Goal: Feedback & Contribution: Contribute content

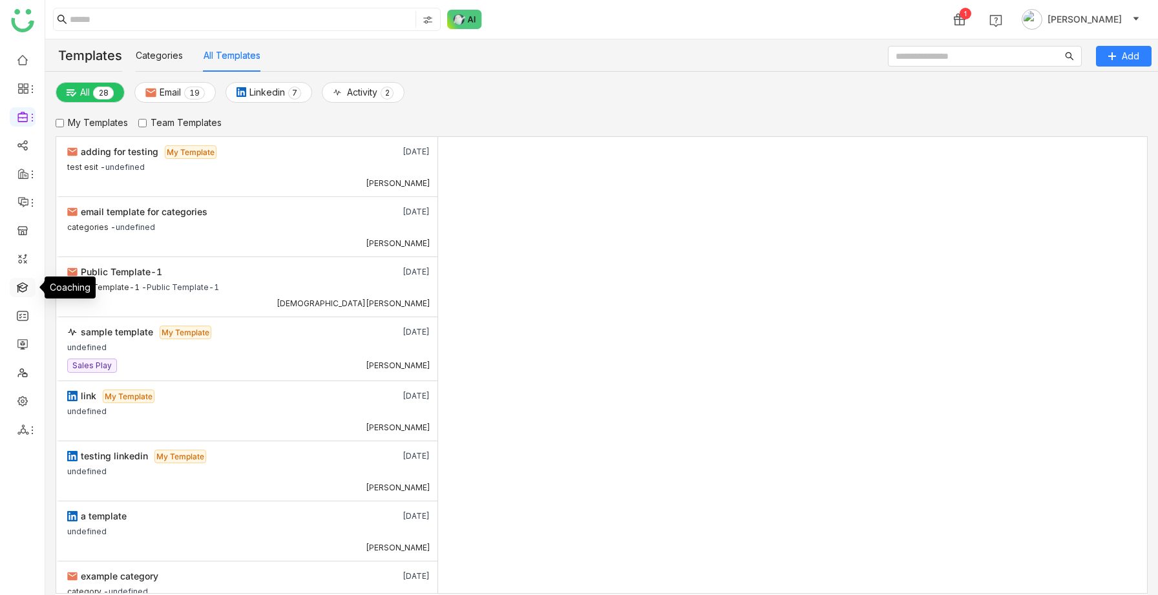
click at [22, 281] on link at bounding box center [23, 286] width 12 height 11
click at [23, 288] on link at bounding box center [23, 286] width 12 height 11
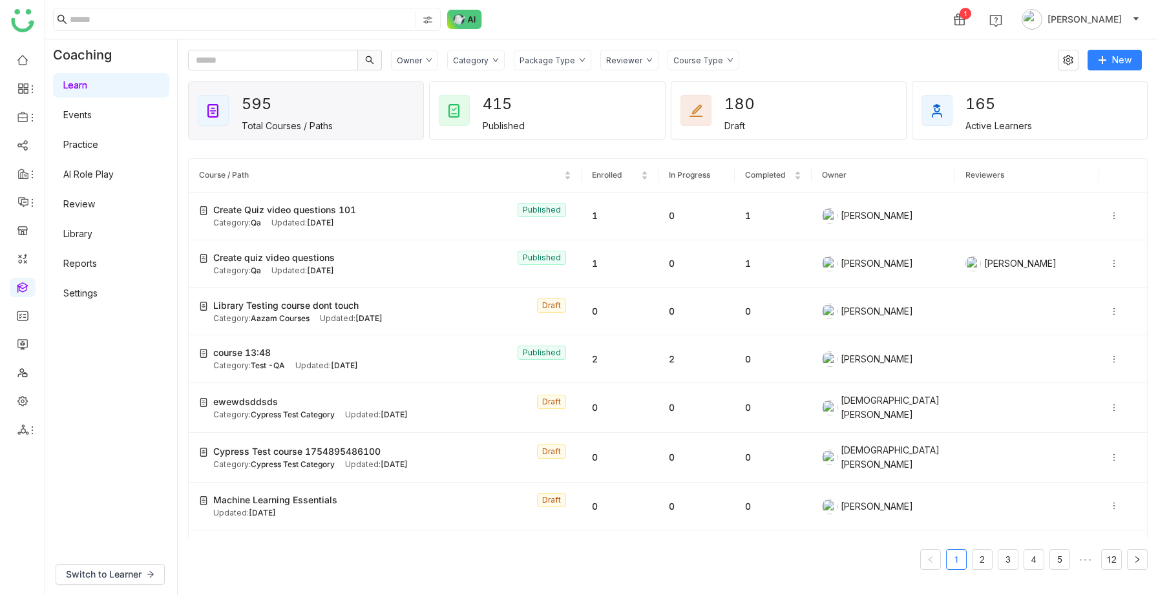
click at [86, 171] on link "AI Role Play" at bounding box center [88, 174] width 50 height 11
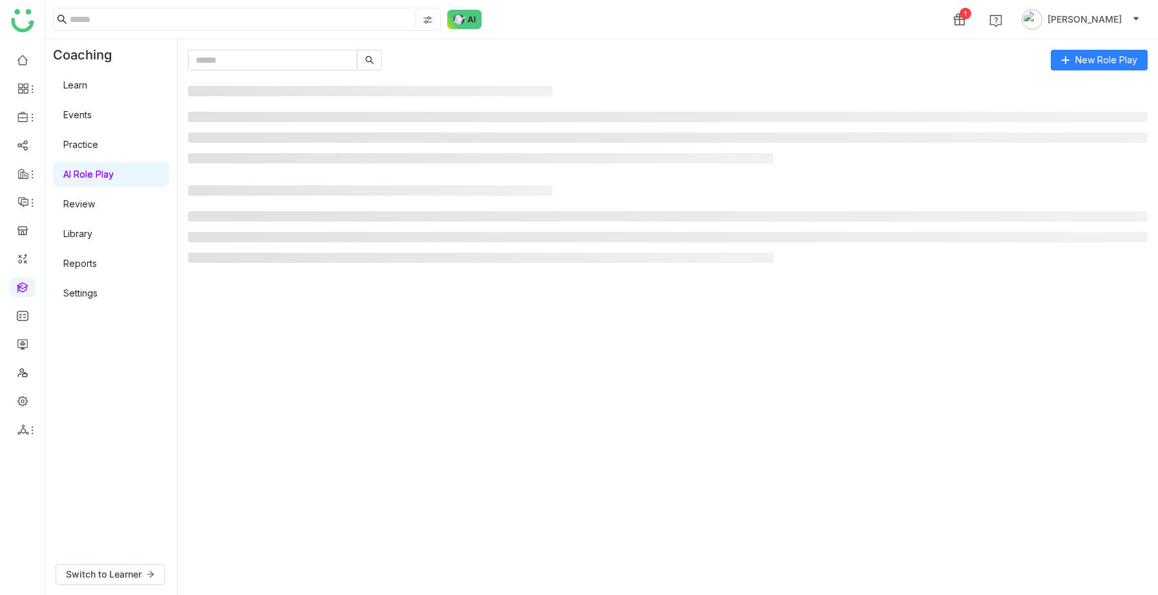
click at [98, 173] on link "AI Role Play" at bounding box center [88, 174] width 50 height 11
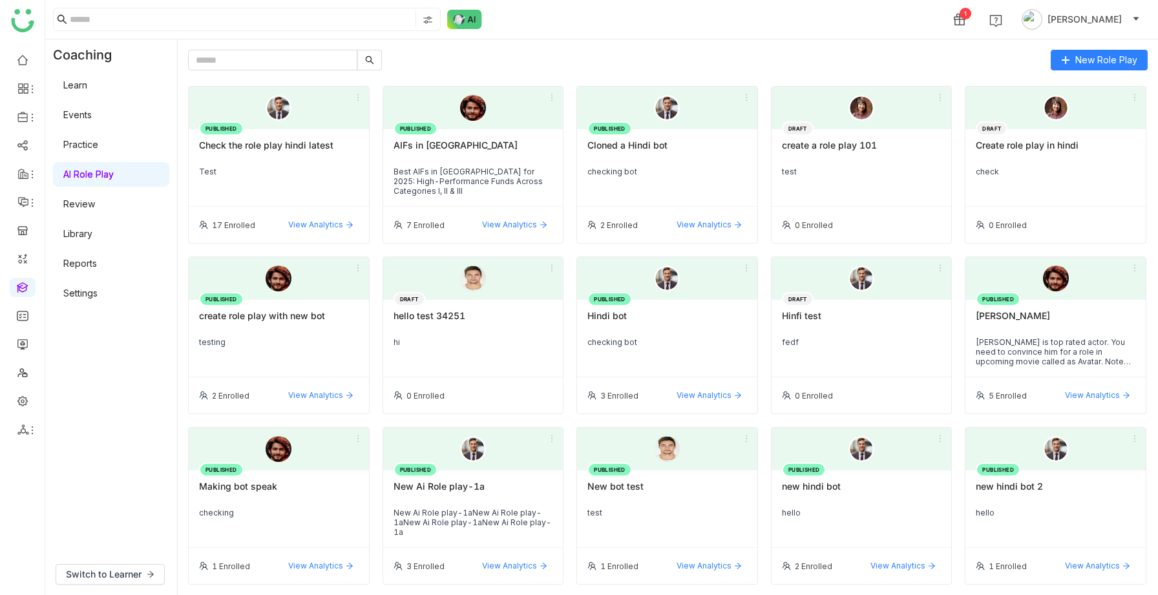
click at [88, 296] on link "Settings" at bounding box center [80, 293] width 34 height 11
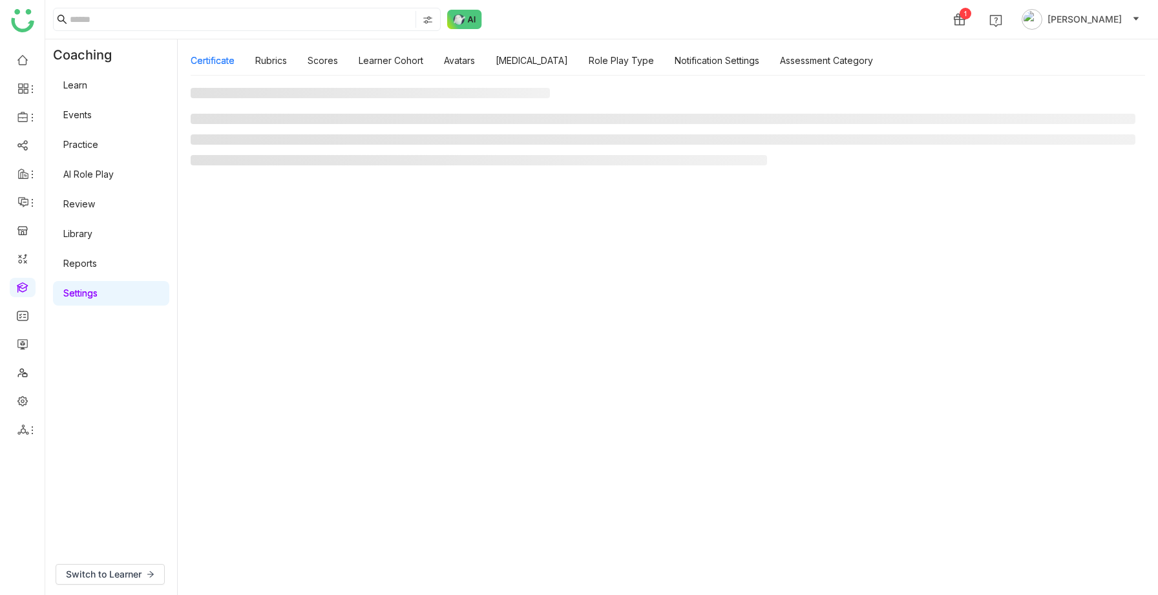
click at [92, 295] on link "Settings" at bounding box center [80, 293] width 34 height 11
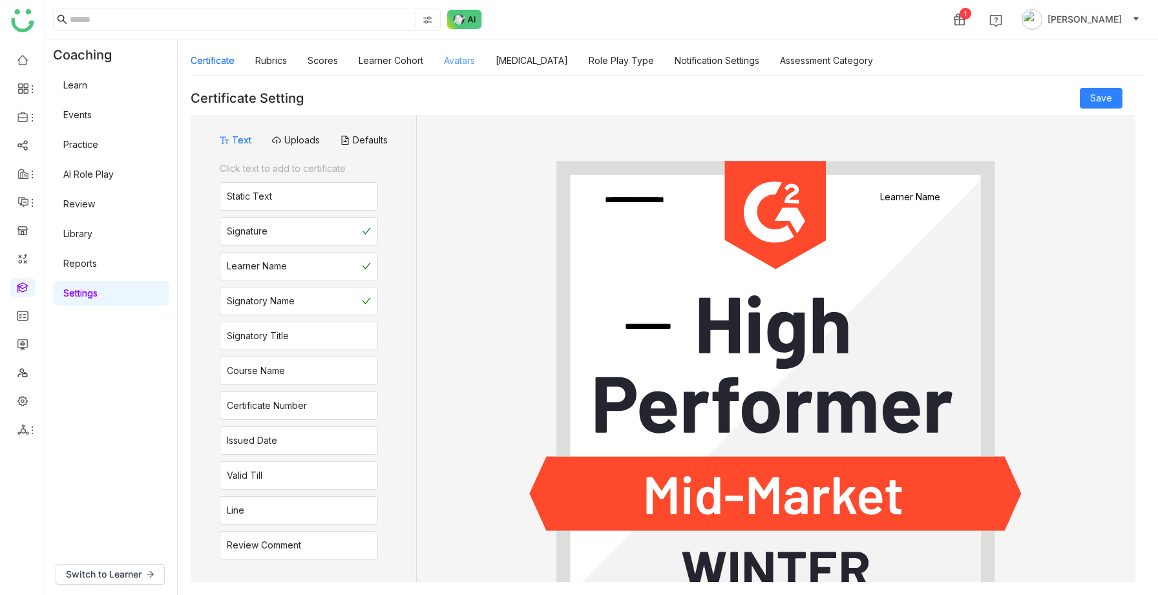
click at [454, 60] on link "Avatars" at bounding box center [459, 60] width 31 height 11
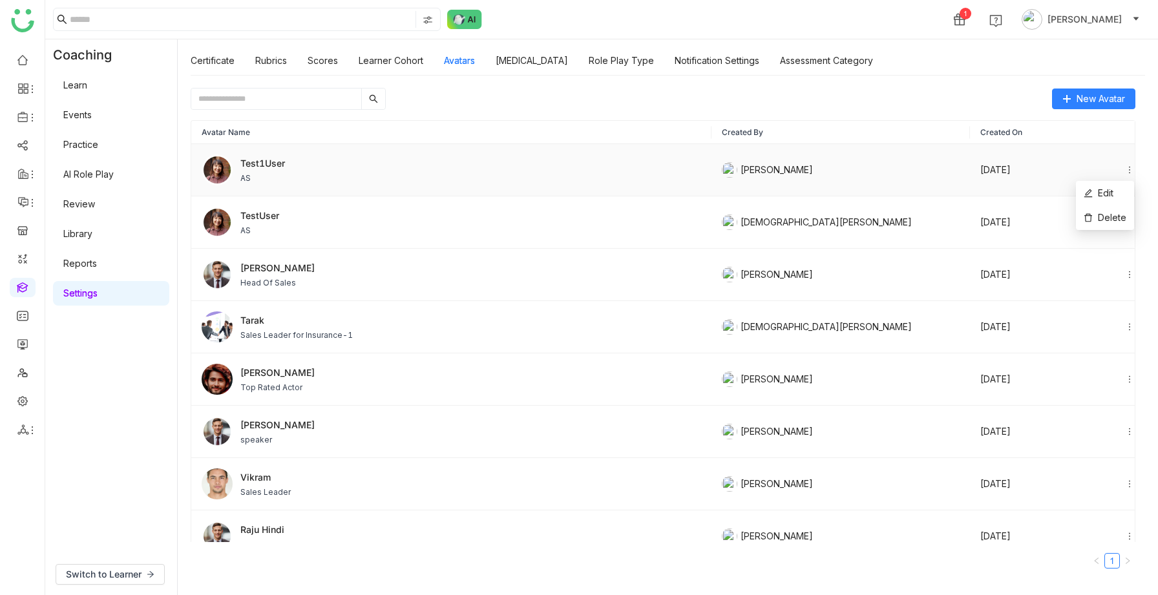
click at [1128, 167] on icon at bounding box center [1129, 169] width 9 height 9
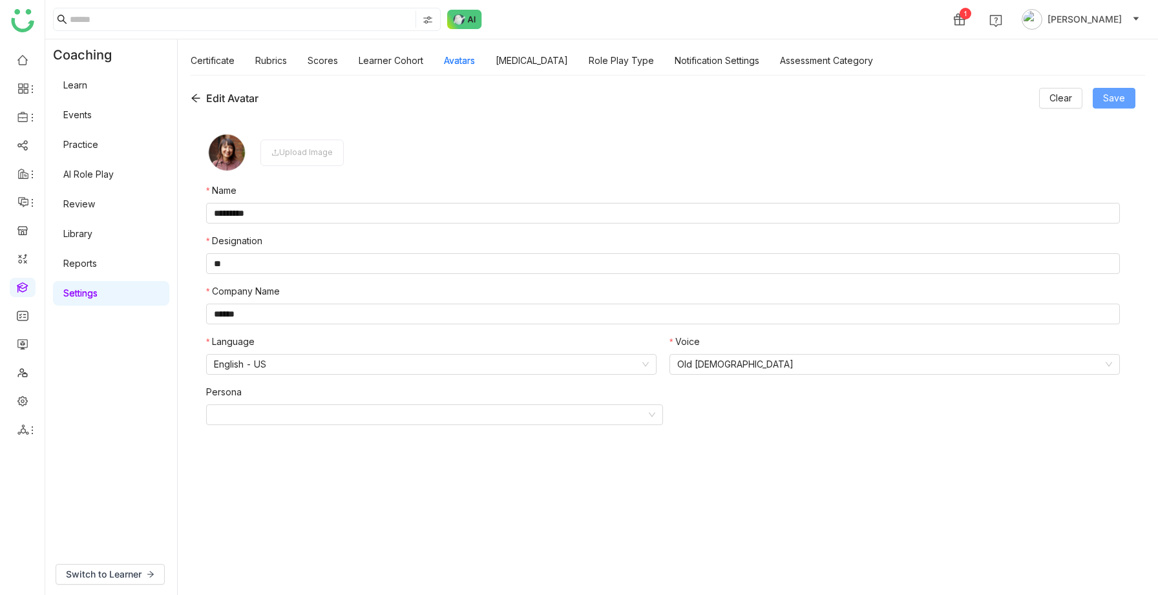
click at [1125, 102] on span "Save" at bounding box center [1114, 98] width 22 height 14
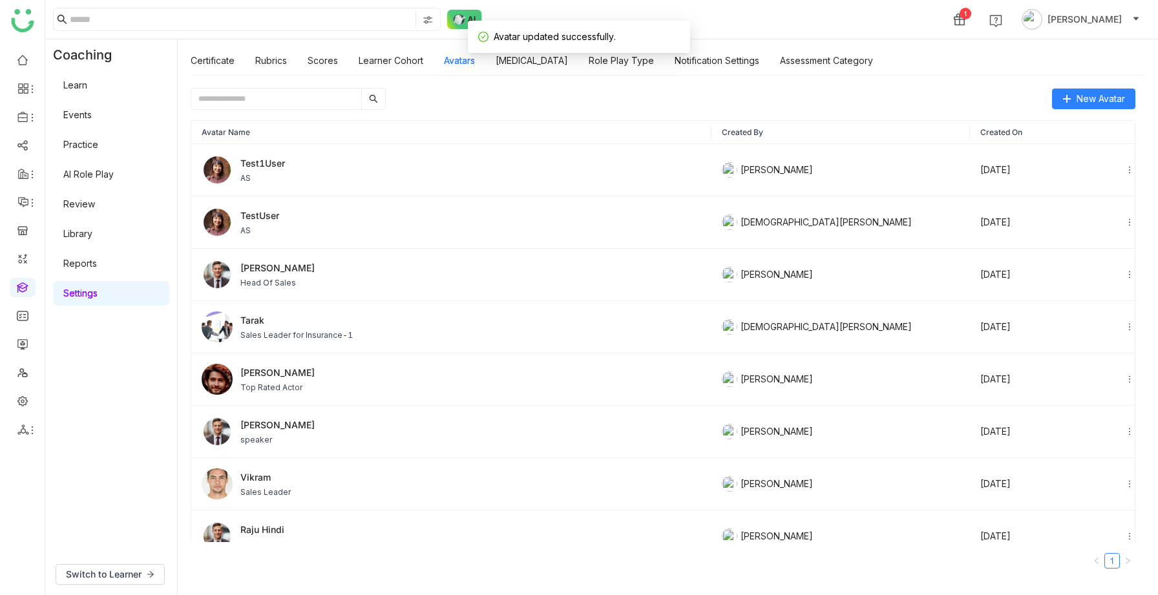
click at [93, 174] on link "AI Role Play" at bounding box center [88, 174] width 50 height 11
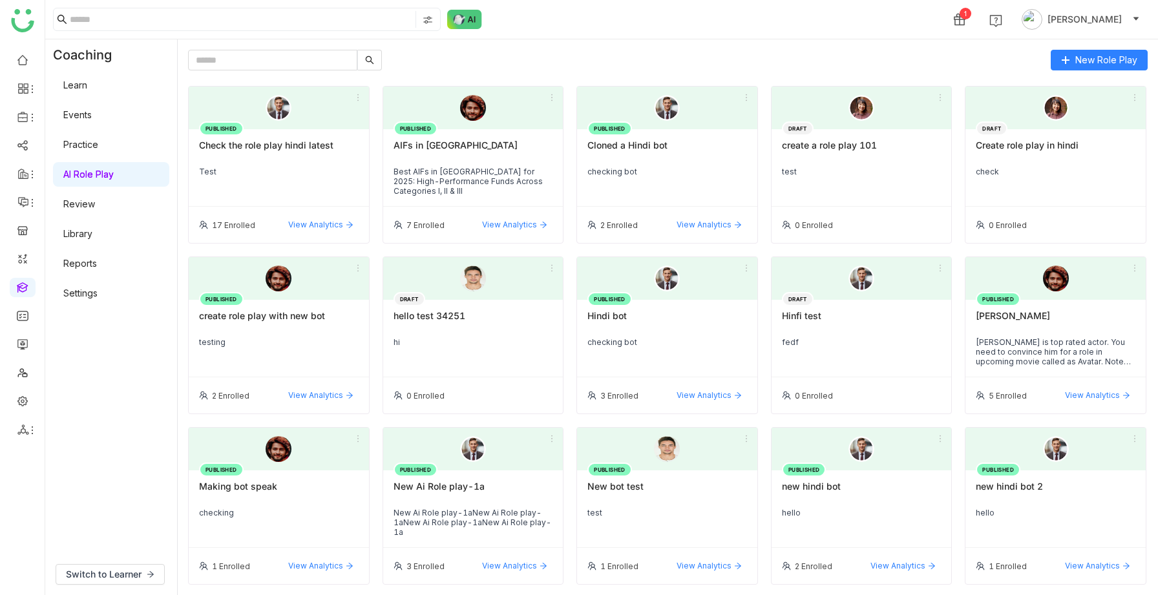
click at [297, 177] on div "PUBLISHED Check the role play hindi latest Test" at bounding box center [279, 168] width 180 height 78
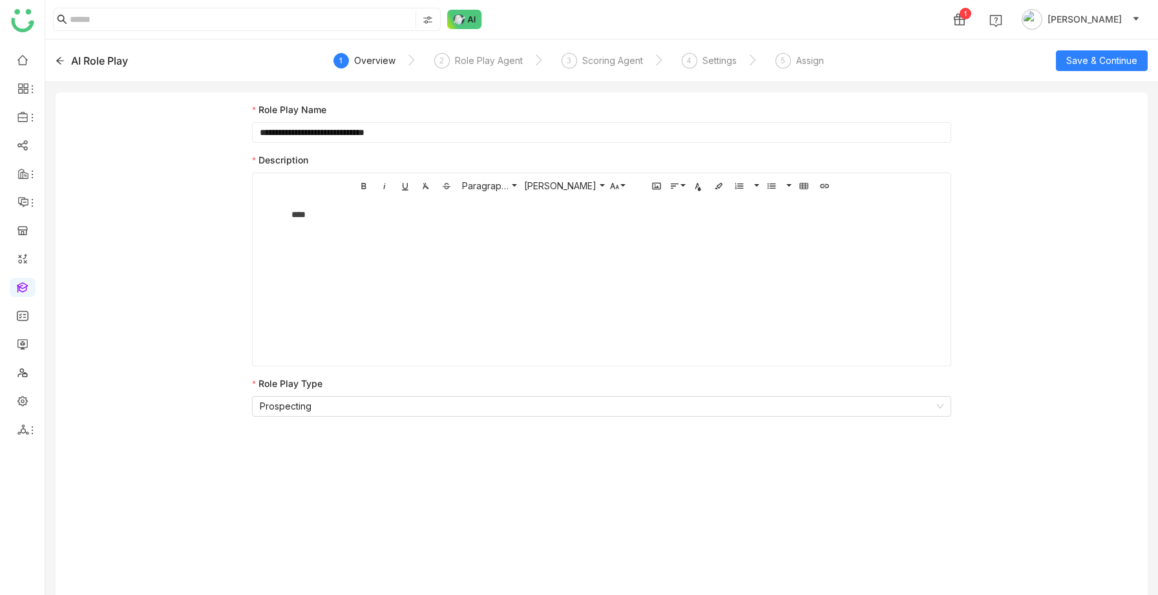
click at [61, 61] on icon at bounding box center [60, 60] width 9 height 9
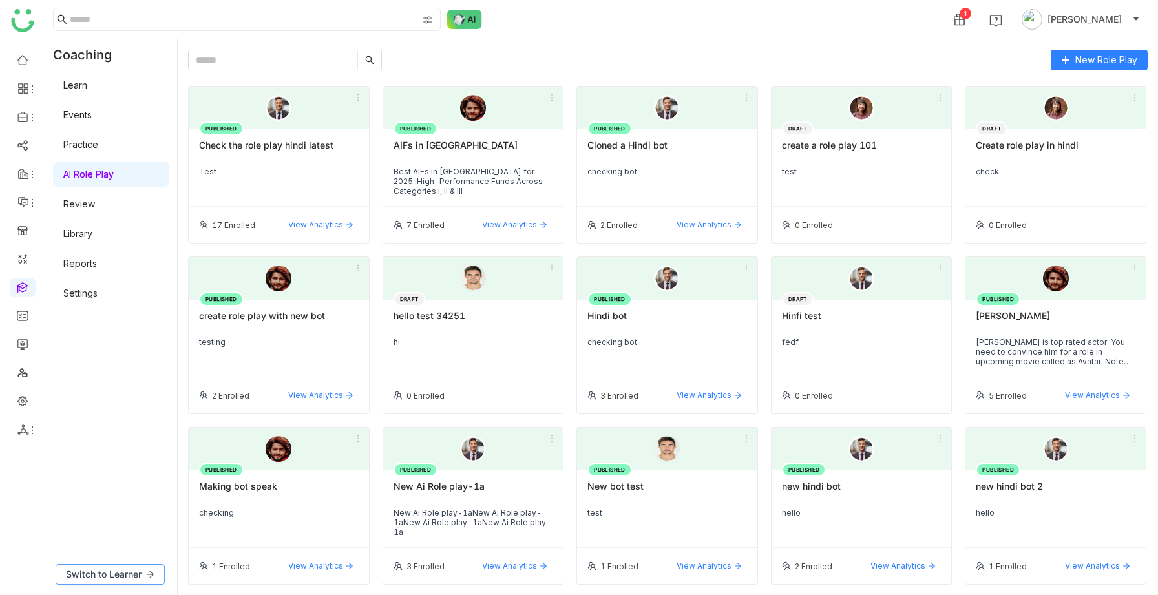
click at [120, 570] on span "Switch to Learner" at bounding box center [104, 574] width 76 height 14
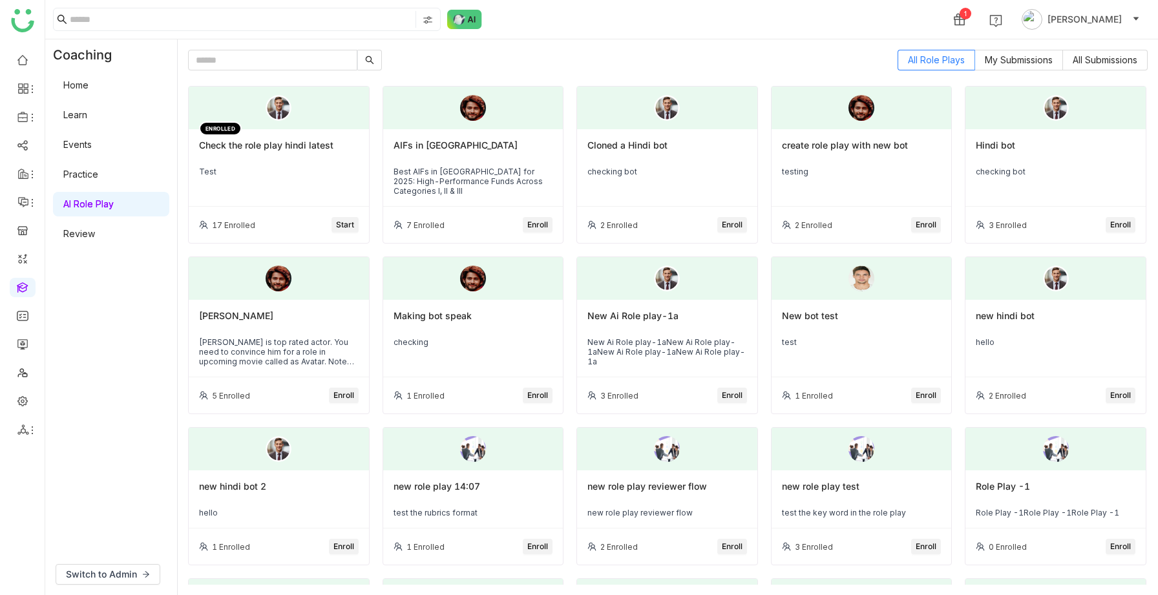
click at [292, 187] on div "ENROLLED Check the role play hindi latest Test" at bounding box center [279, 168] width 180 height 78
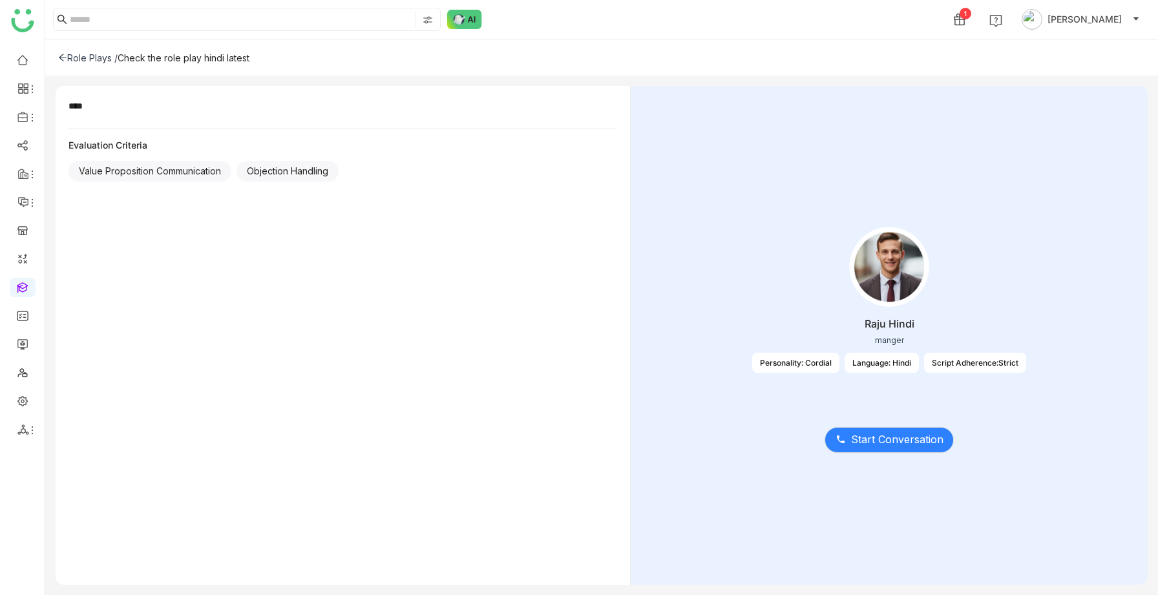
click at [959, 368] on div "Script Adherence:Strict" at bounding box center [975, 363] width 102 height 20
drag, startPoint x: 934, startPoint y: 365, endPoint x: 1027, endPoint y: 364, distance: 93.1
click at [1027, 364] on div "Raju Hindi manger Personality: Cordial Language: Hindi Script Adherence:Strict" at bounding box center [889, 308] width 477 height 194
drag, startPoint x: 936, startPoint y: 363, endPoint x: 1030, endPoint y: 368, distance: 94.5
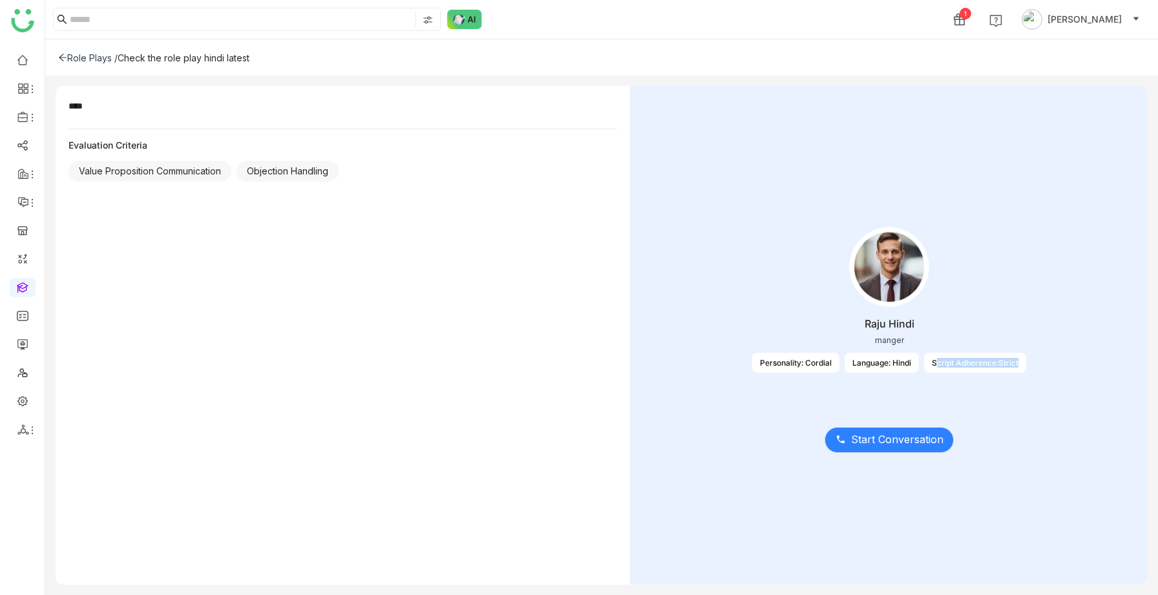
click at [1030, 368] on div "Raju Hindi manger Personality: Cordial Language: Hindi Script Adherence:Strict" at bounding box center [889, 308] width 477 height 194
click at [960, 361] on div "Script Adherence:Strict" at bounding box center [975, 363] width 102 height 20
drag, startPoint x: 931, startPoint y: 365, endPoint x: 1036, endPoint y: 365, distance: 104.7
click at [1036, 365] on div "Raju Hindi manger Personality: Cordial Language: Hindi Script Adherence:Strict" at bounding box center [889, 308] width 477 height 194
click at [1037, 368] on div "Raju Hindi manger Personality: Cordial Language: Hindi Script Adherence:Strict" at bounding box center [889, 308] width 477 height 194
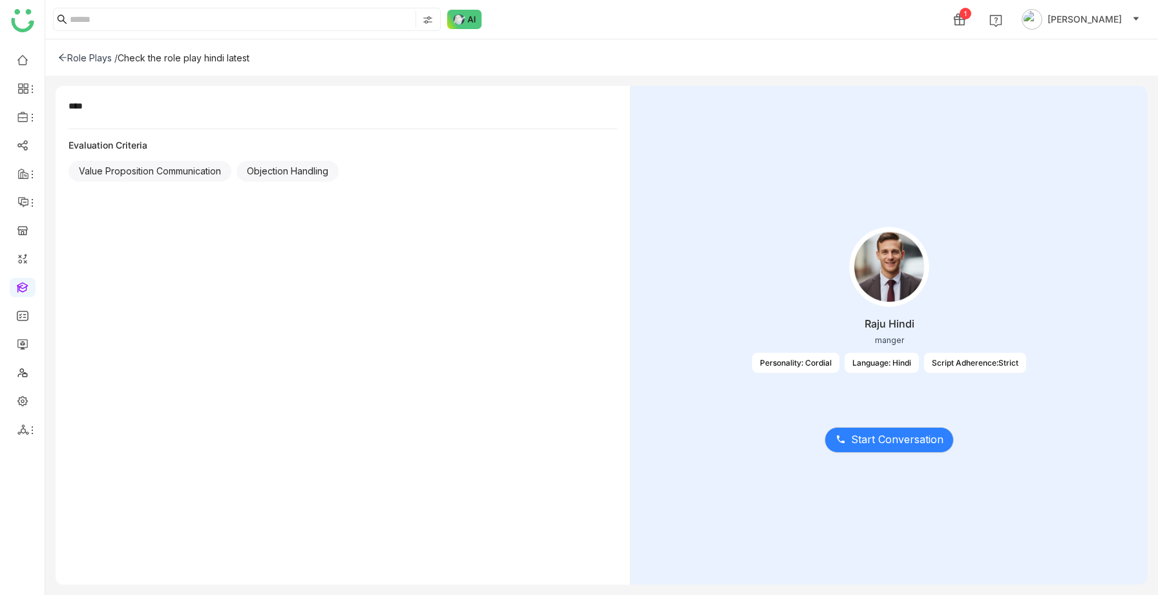
click at [61, 58] on icon at bounding box center [62, 57] width 9 height 9
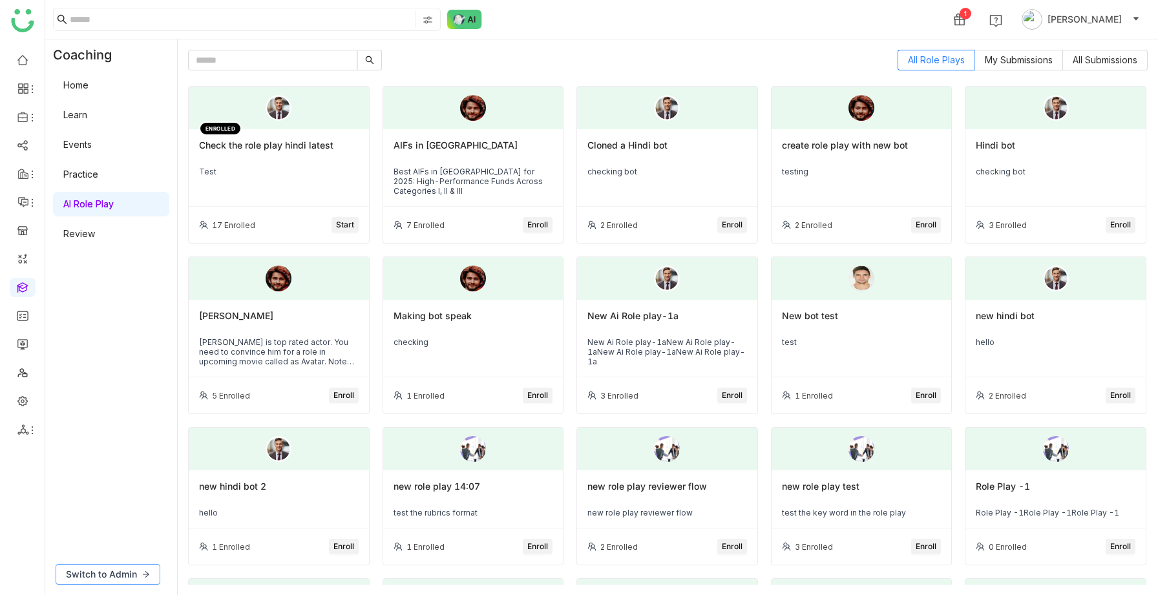
click at [129, 580] on span "Switch to Admin" at bounding box center [101, 574] width 71 height 14
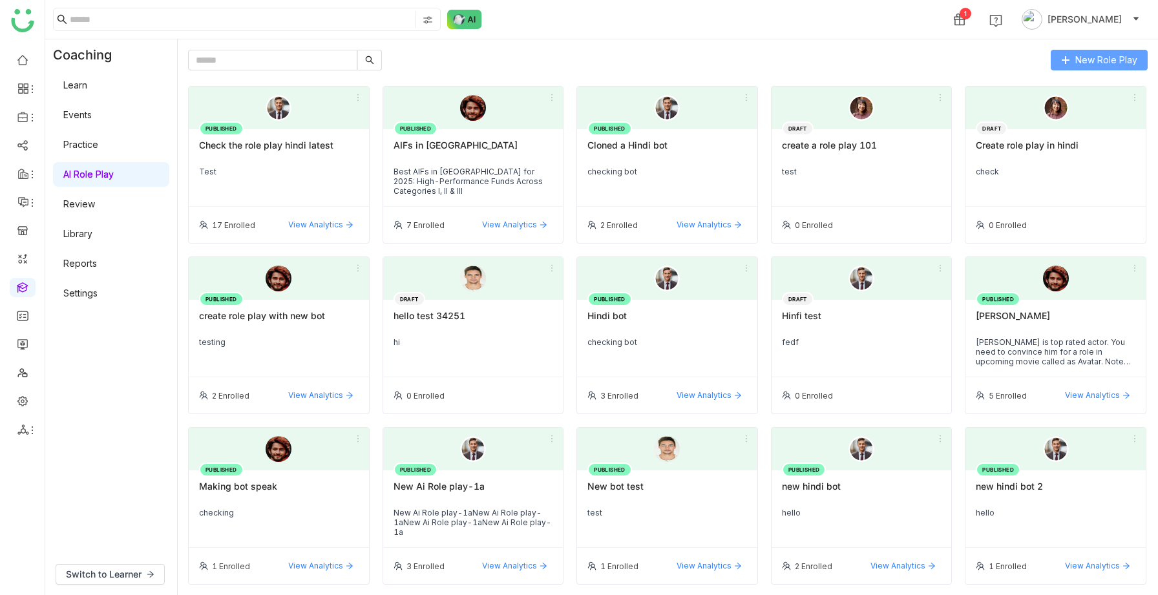
click at [1067, 55] on button "New Role Play" at bounding box center [1099, 60] width 97 height 21
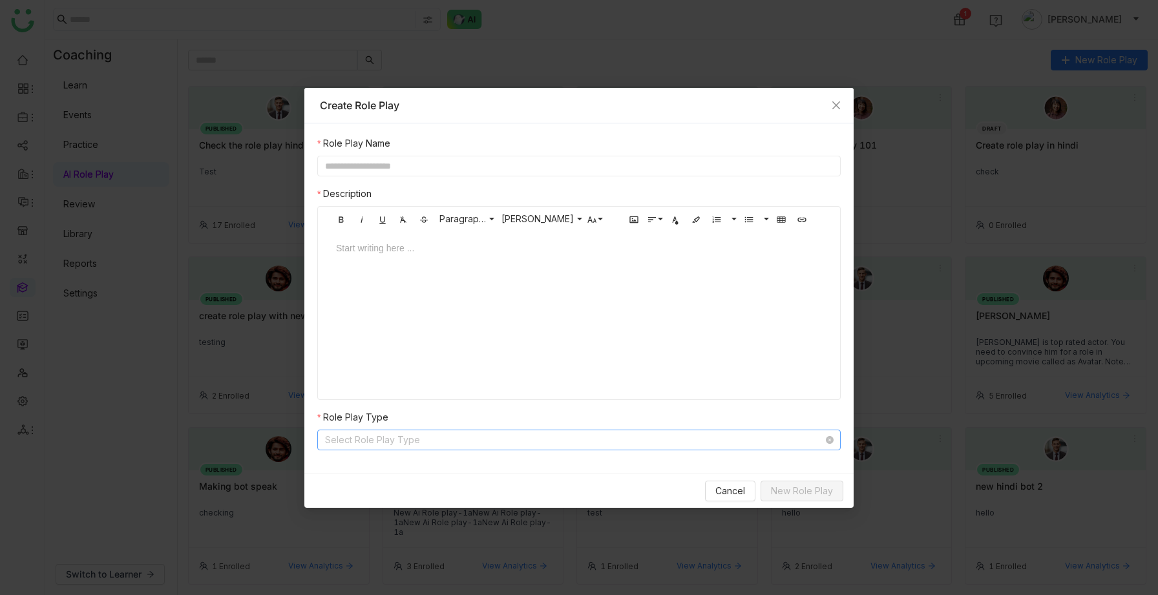
click at [425, 445] on input at bounding box center [574, 439] width 499 height 19
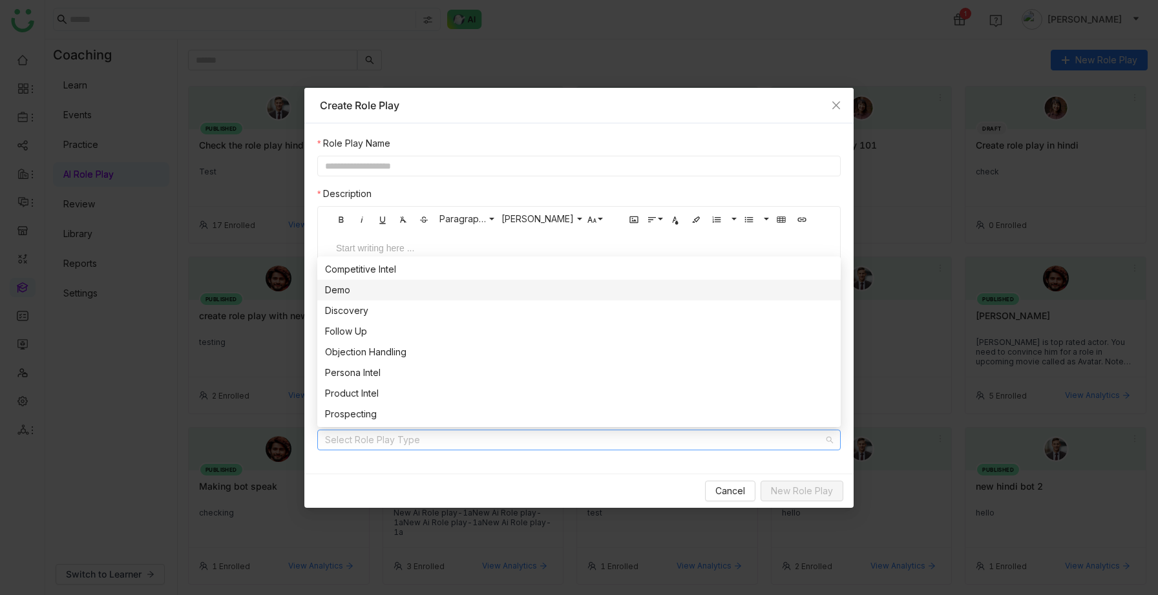
click at [386, 146] on label "Role Play Name" at bounding box center [353, 143] width 73 height 14
click at [356, 171] on input "text" at bounding box center [579, 166] width 524 height 21
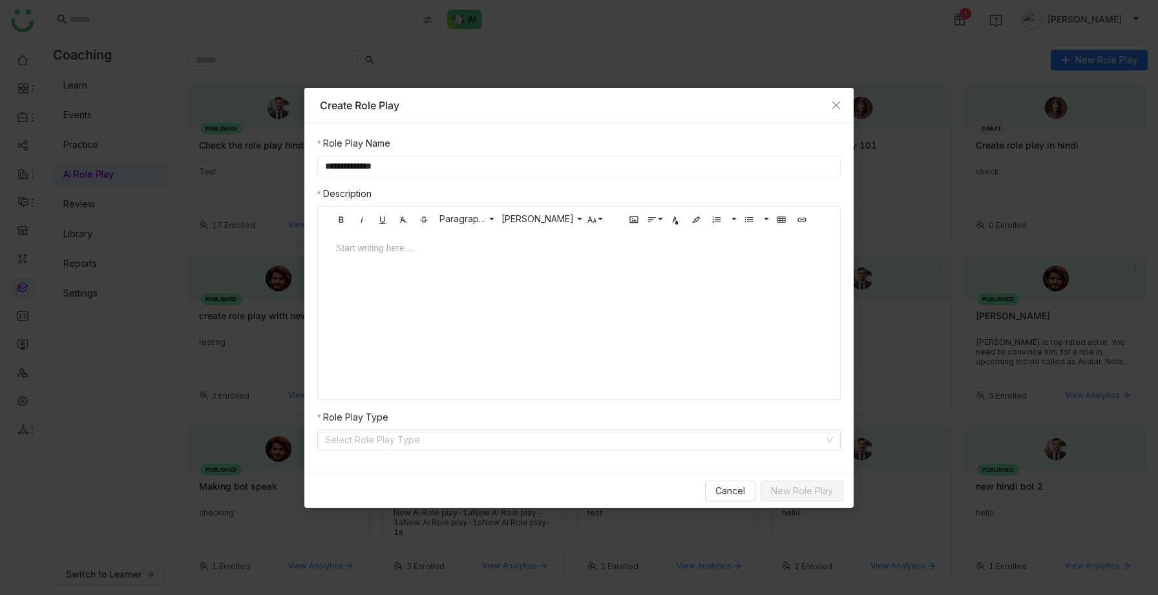
type input "**********"
click at [372, 303] on div "Start writing here ..." at bounding box center [579, 295] width 512 height 129
click at [368, 264] on div at bounding box center [579, 260] width 512 height 39
click at [381, 441] on input at bounding box center [574, 439] width 499 height 19
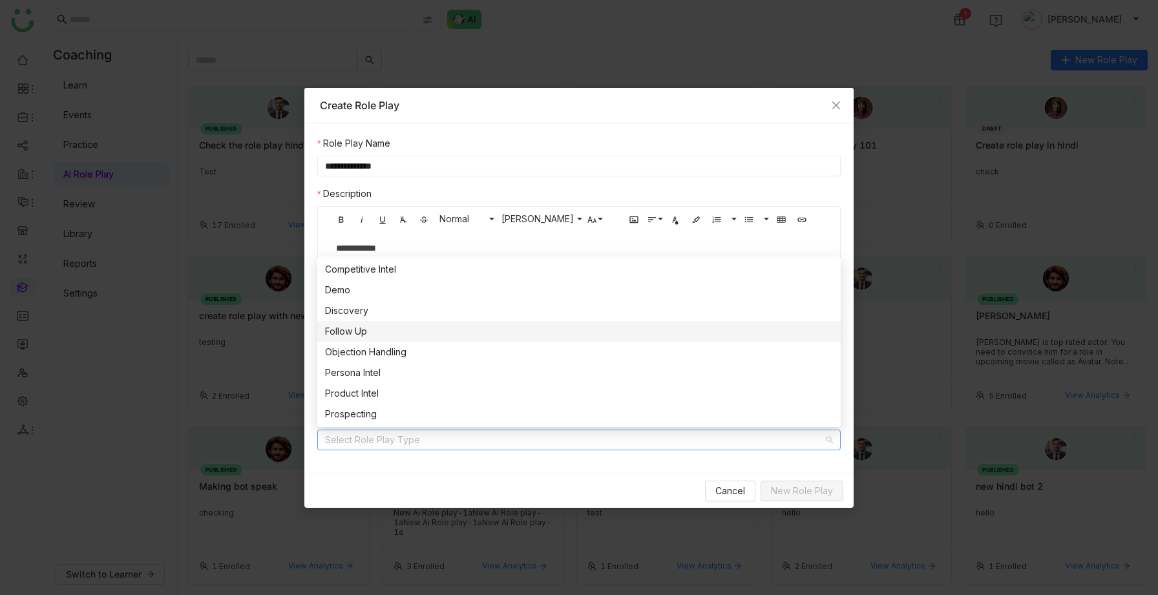
click at [365, 332] on div "Follow Up" at bounding box center [579, 331] width 508 height 14
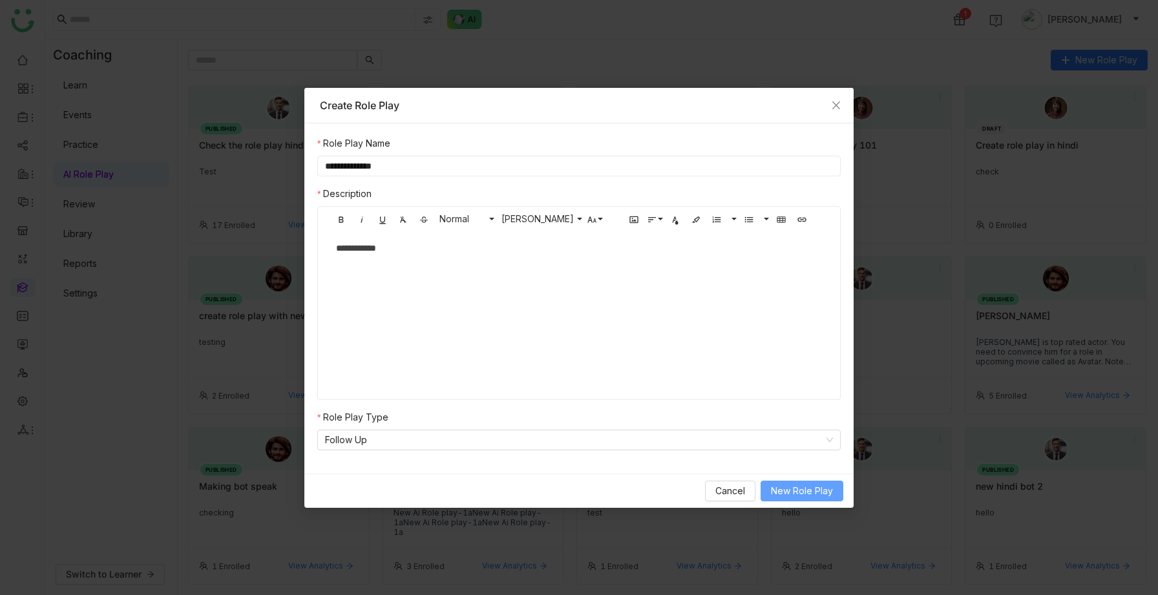
click at [792, 490] on span "New Role Play" at bounding box center [802, 491] width 62 height 14
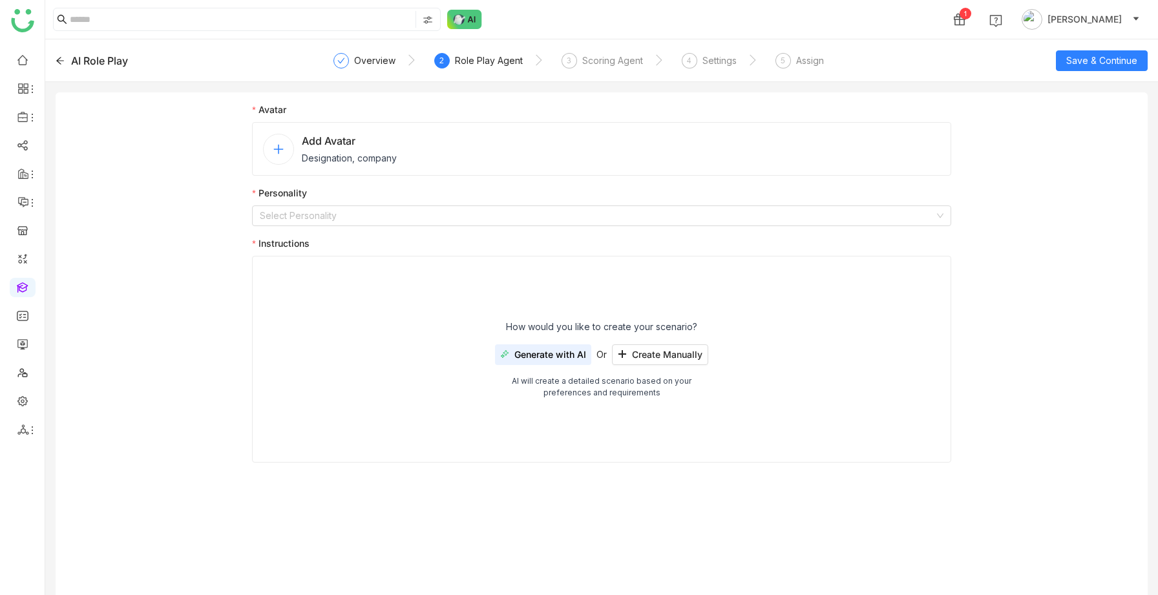
click at [278, 151] on icon at bounding box center [278, 148] width 1 height 9
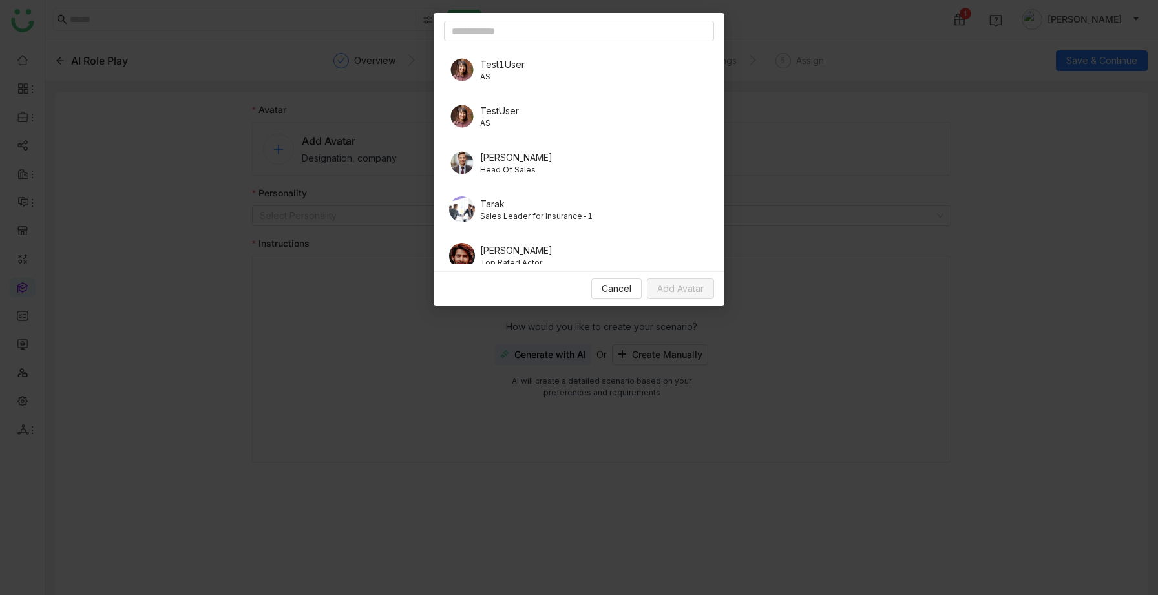
click at [495, 67] on span "Test1User" at bounding box center [502, 65] width 45 height 14
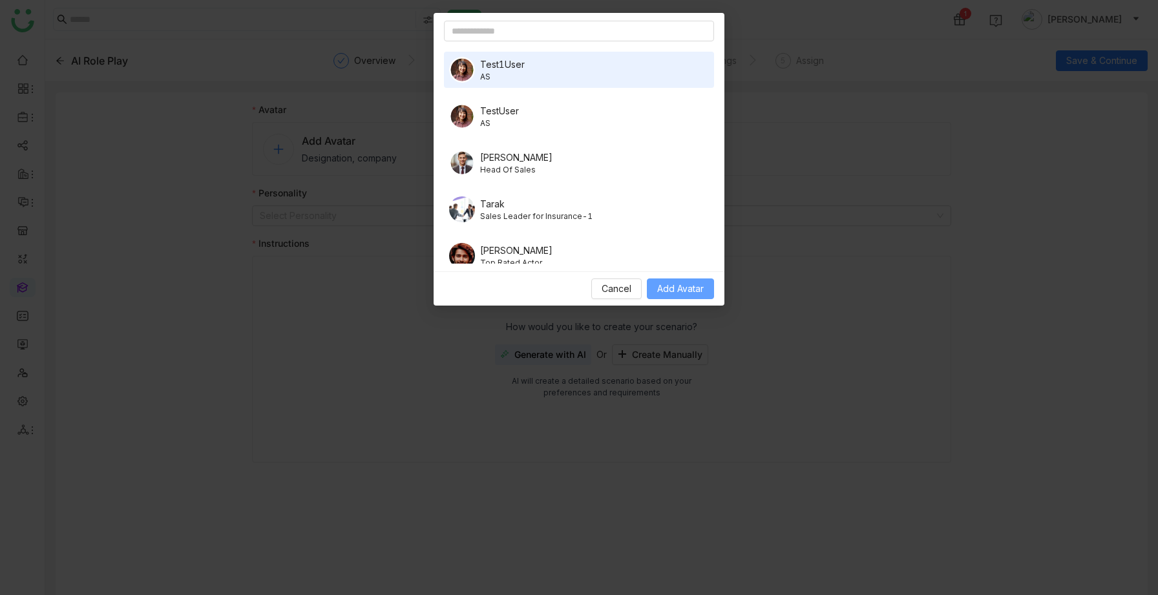
click at [668, 288] on span "Add Avatar" at bounding box center [680, 289] width 47 height 14
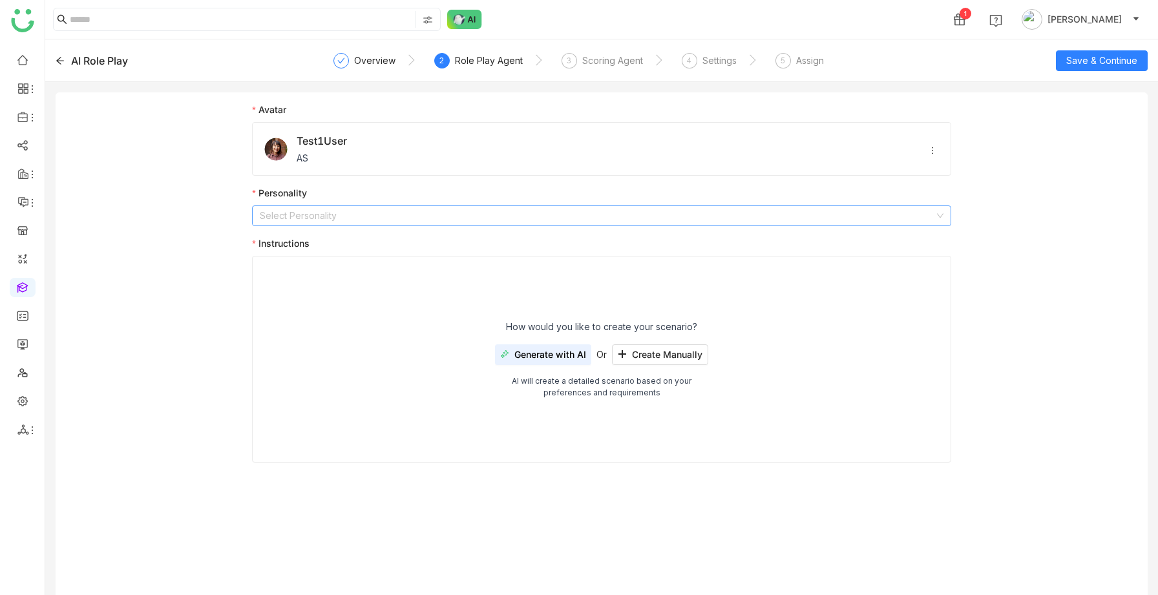
click at [374, 218] on input at bounding box center [597, 215] width 675 height 19
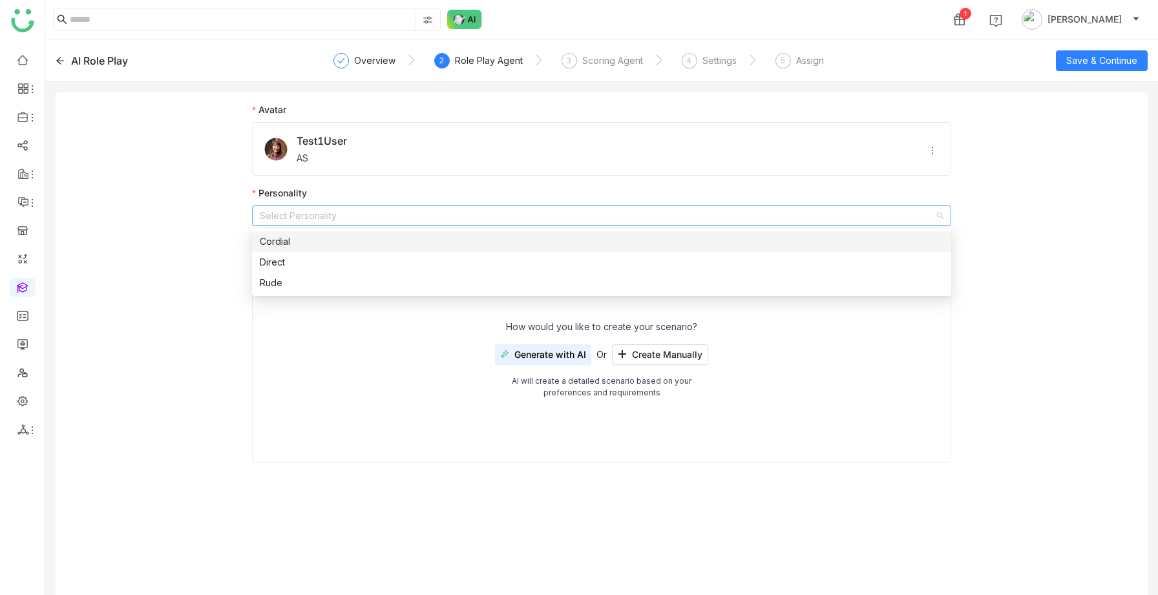
click at [299, 247] on div "Cordial" at bounding box center [602, 242] width 684 height 14
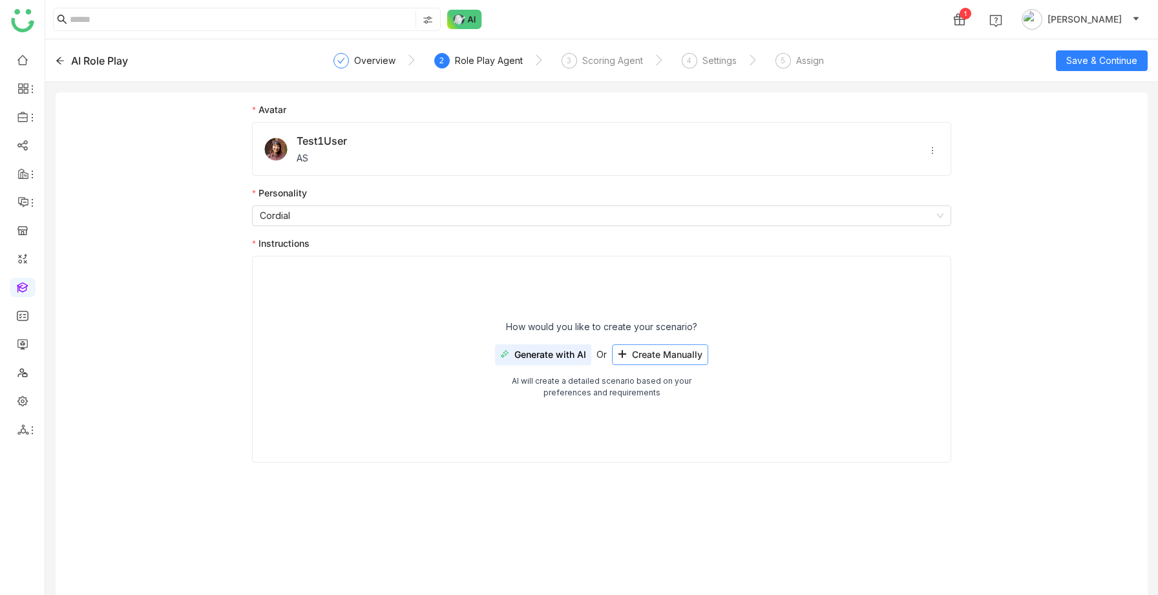
click at [631, 354] on button "Create Manually" at bounding box center [660, 354] width 96 height 21
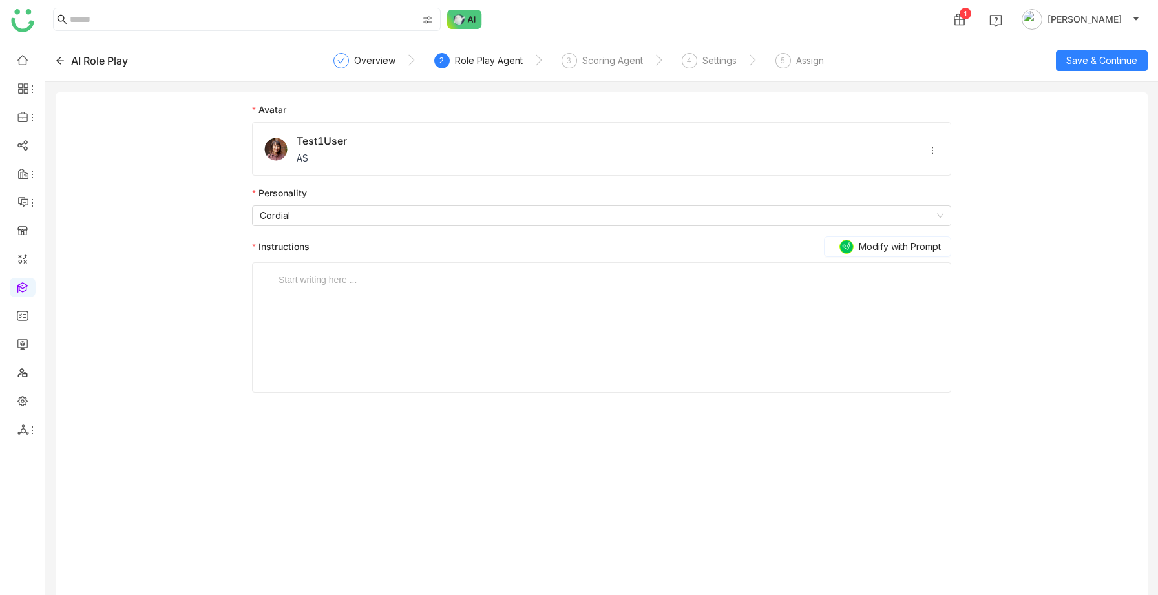
click at [354, 291] on div "Start writing here ..." at bounding box center [602, 327] width 646 height 129
click at [347, 290] on div "Start writing here ..." at bounding box center [602, 327] width 646 height 129
click at [320, 282] on div at bounding box center [602, 280] width 646 height 14
click at [1097, 58] on span "Save & Continue" at bounding box center [1101, 61] width 71 height 14
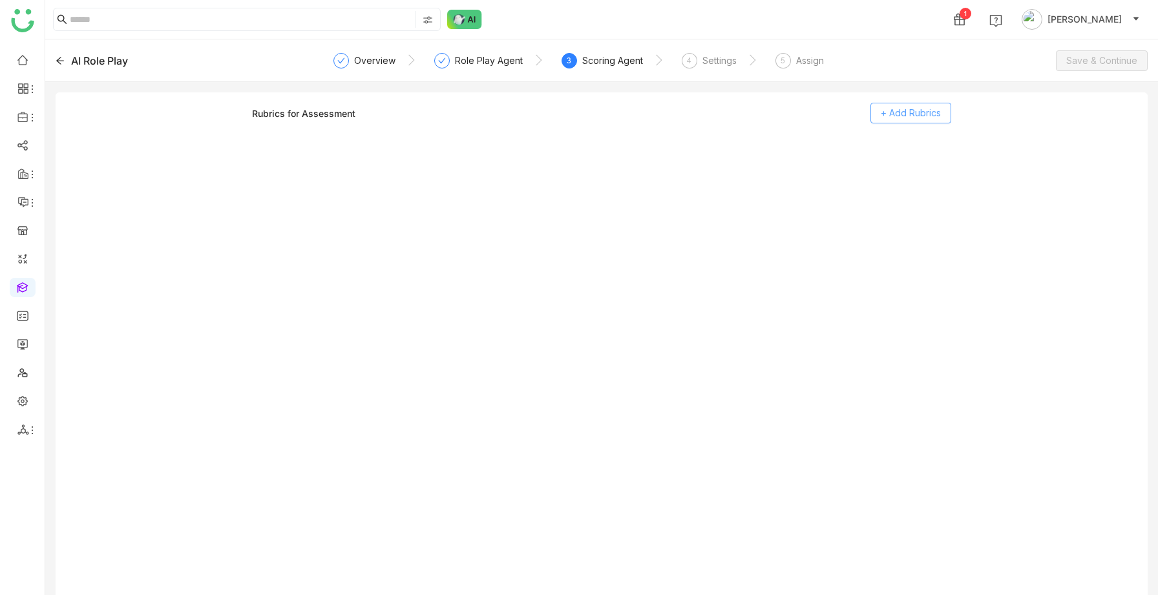
click at [930, 110] on span "+ Add Rubrics" at bounding box center [911, 113] width 60 height 14
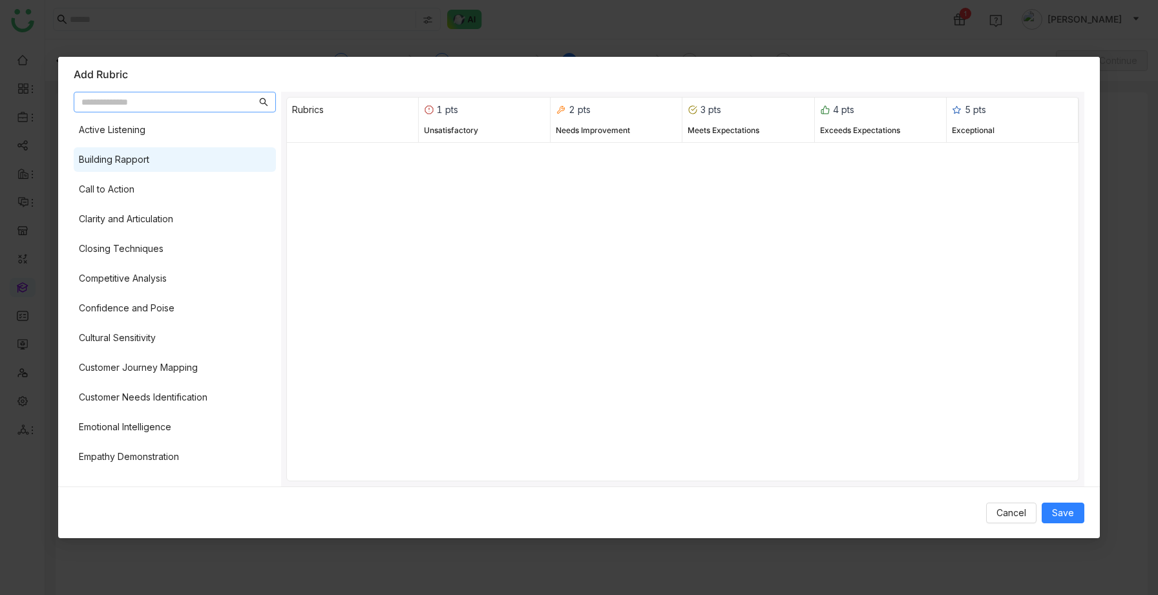
click at [131, 165] on div "Building Rapport" at bounding box center [114, 160] width 70 height 14
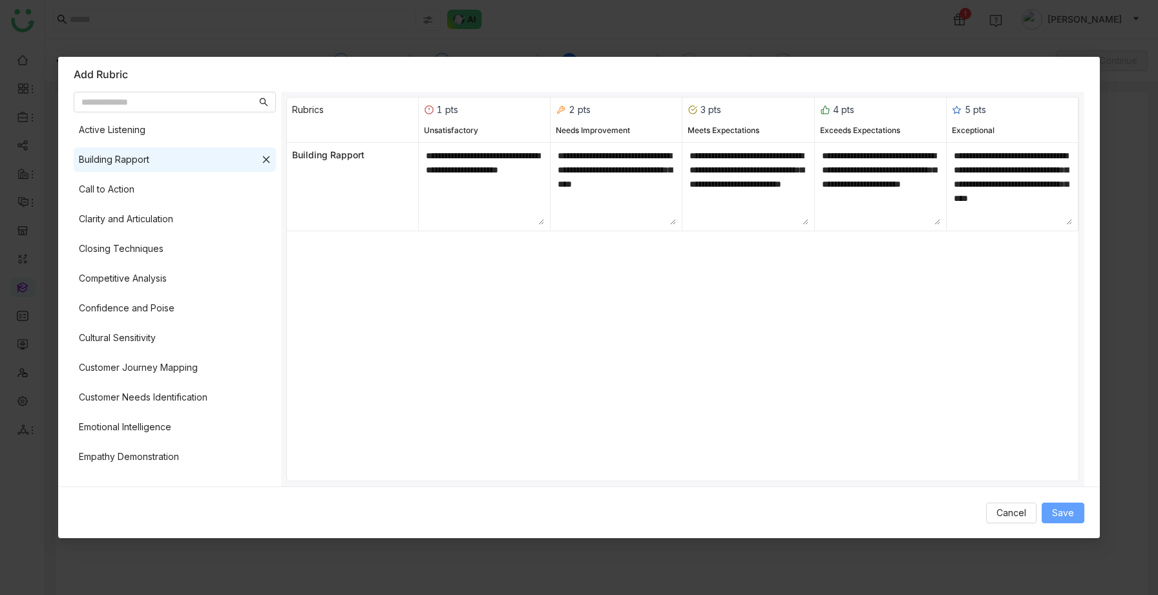
click at [1064, 511] on span "Save" at bounding box center [1063, 513] width 22 height 14
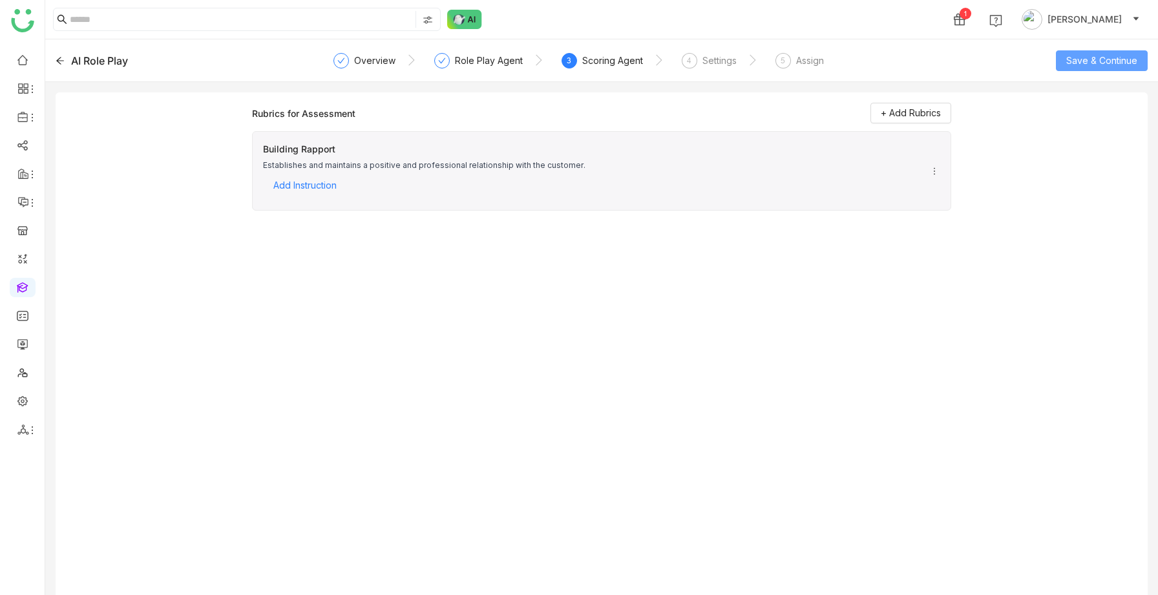
click at [1097, 63] on span "Save & Continue" at bounding box center [1101, 61] width 71 height 14
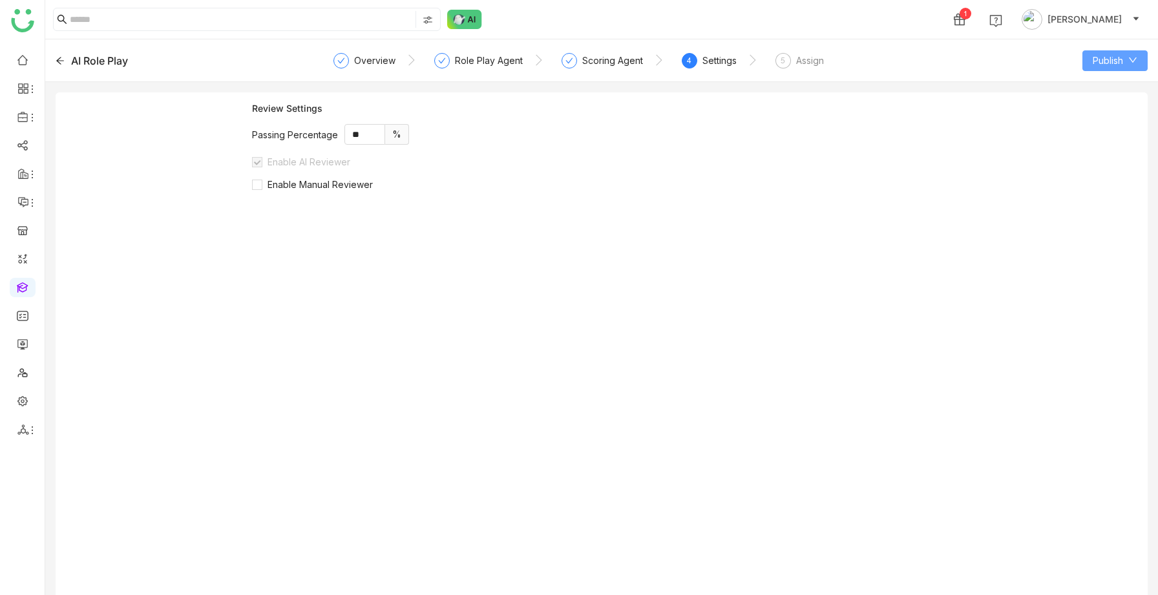
click at [1133, 62] on icon at bounding box center [1133, 60] width 8 height 5
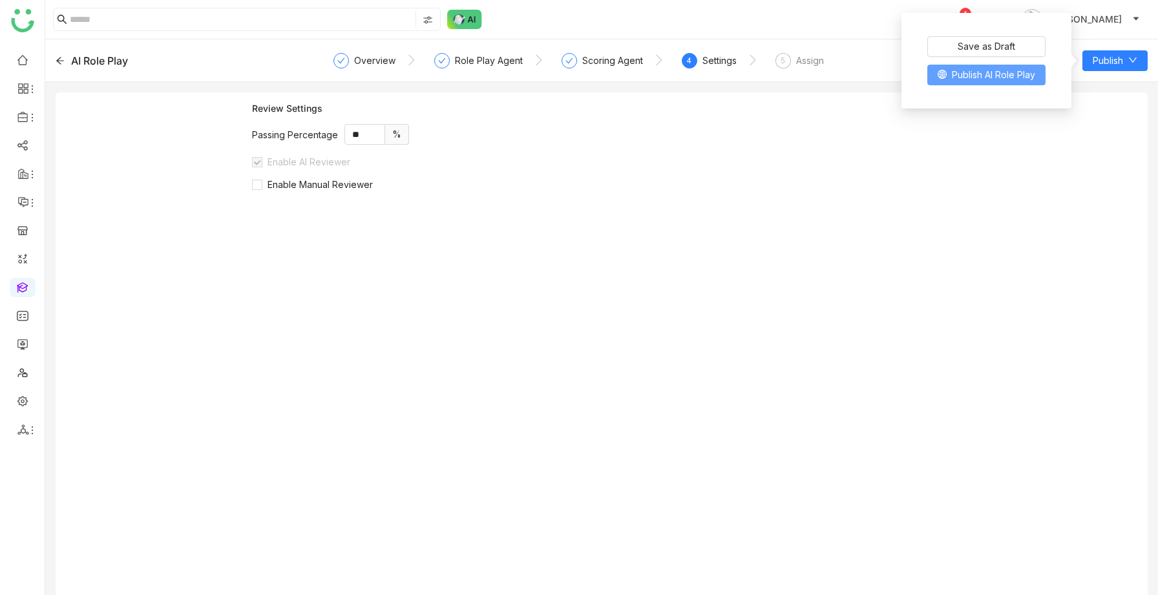
click at [1017, 79] on span "Publish AI Role Play" at bounding box center [993, 75] width 83 height 14
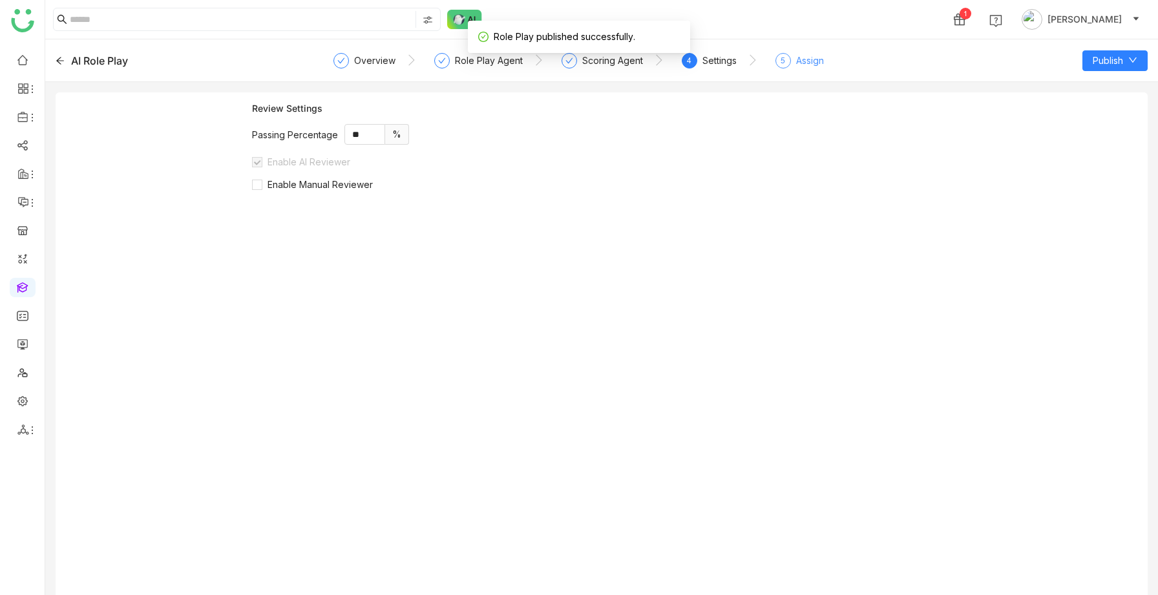
click at [805, 63] on div "Assign" at bounding box center [810, 61] width 28 height 16
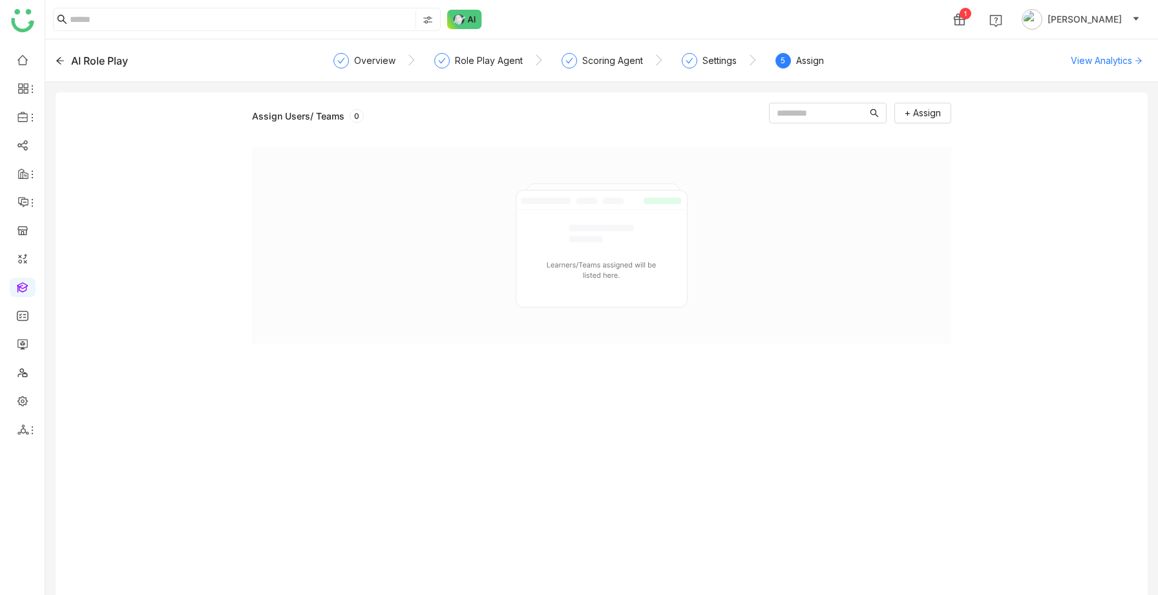
click at [68, 62] on div "AI Role Play" at bounding box center [165, 61] width 218 height 16
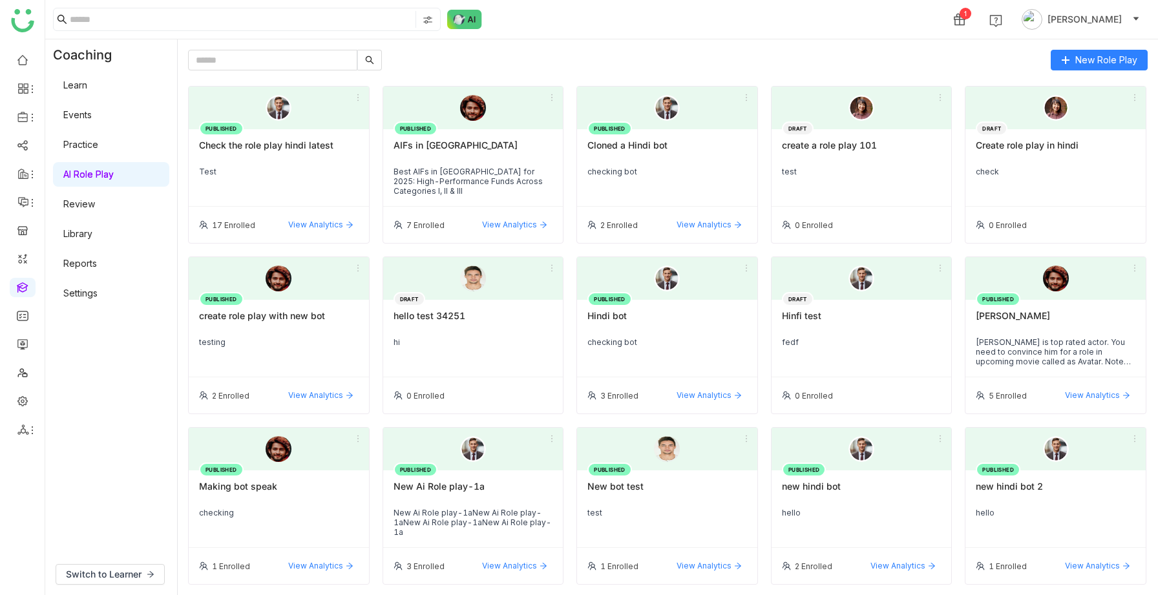
click at [241, 204] on div "PUBLISHED Check the role play hindi latest Test" at bounding box center [279, 168] width 180 height 78
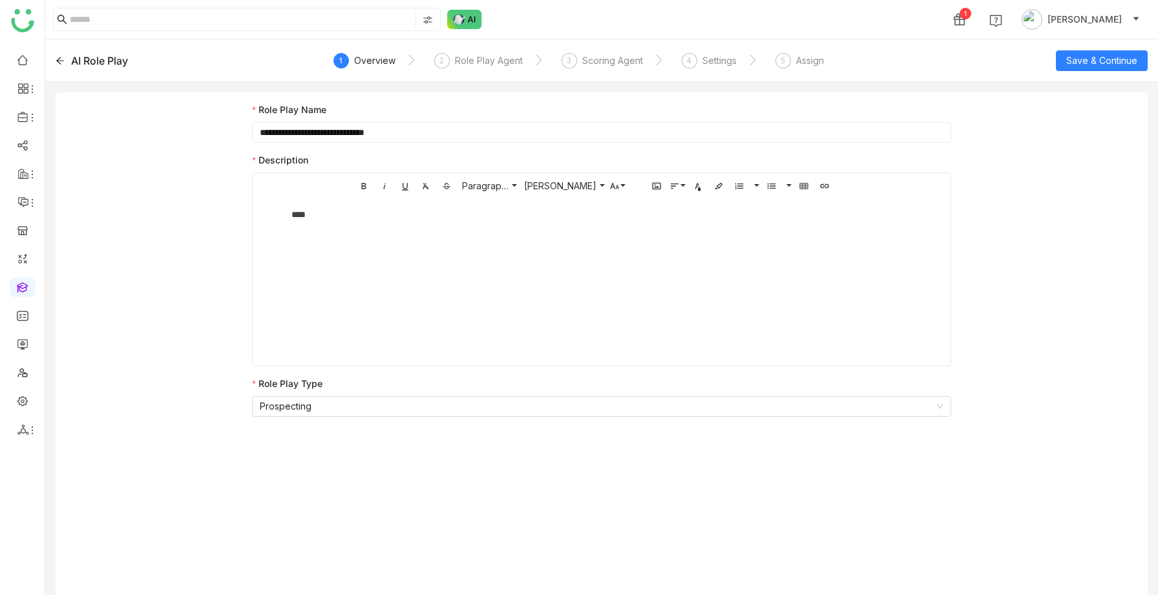
click at [62, 59] on icon at bounding box center [60, 60] width 9 height 9
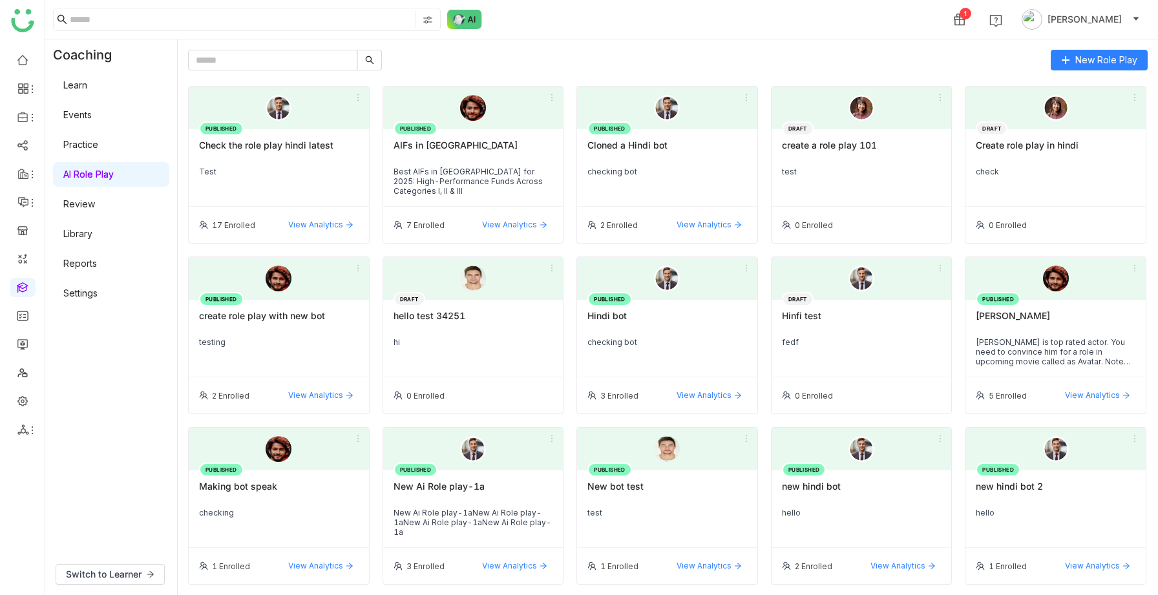
click at [131, 591] on div "Switch to Learner" at bounding box center [111, 574] width 132 height 41
click at [129, 586] on div "Switch to Learner" at bounding box center [111, 574] width 132 height 41
click at [125, 578] on span "Switch to Learner" at bounding box center [104, 574] width 76 height 14
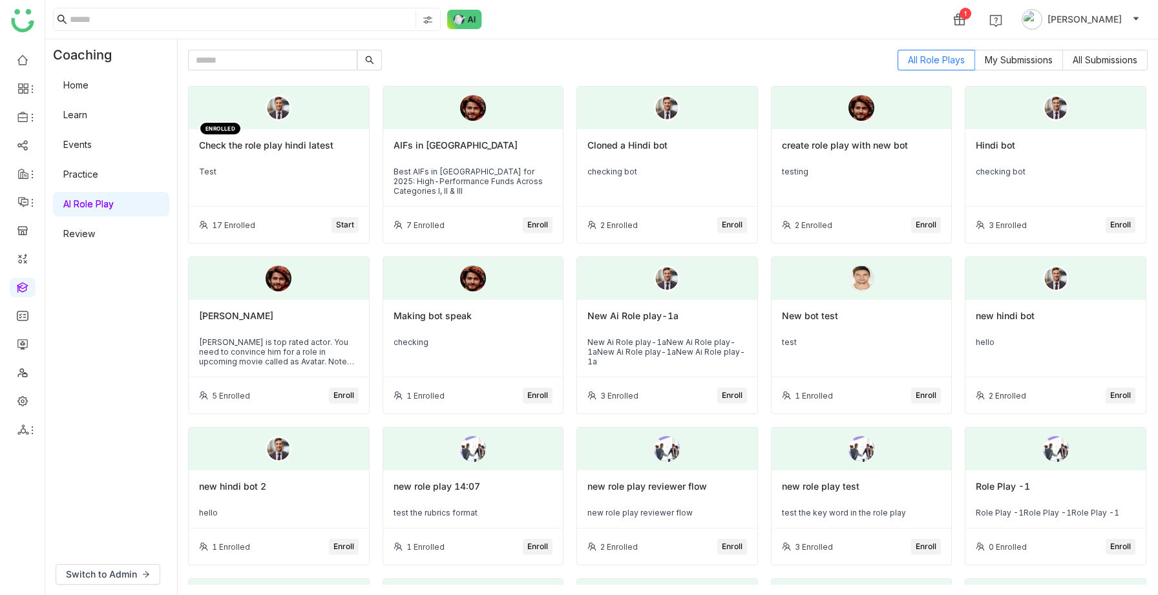
click at [271, 173] on div "Test" at bounding box center [279, 172] width 160 height 10
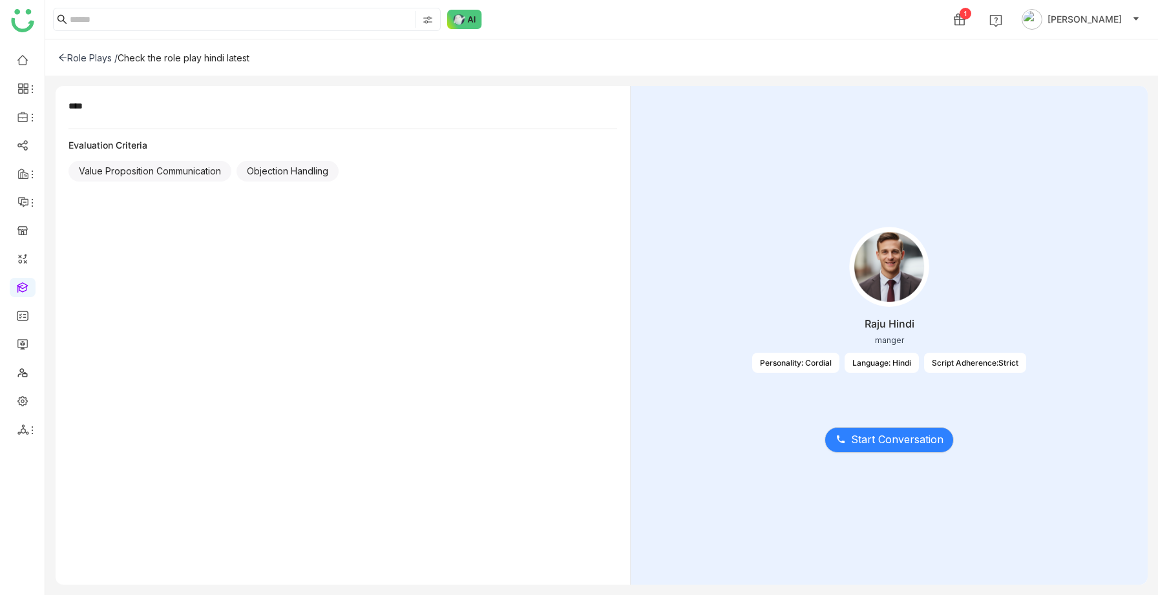
click at [955, 361] on div "Script Adherence:Strict" at bounding box center [975, 363] width 102 height 20
drag, startPoint x: 937, startPoint y: 364, endPoint x: 1028, endPoint y: 360, distance: 91.2
click at [1028, 360] on div "Raju Hindi manger Personality: Cordial Language: Hindi Script Adherence:Strict" at bounding box center [889, 308] width 477 height 194
click at [1038, 371] on div "Raju Hindi manger Personality: Cordial Language: Hindi Script Adherence:Strict" at bounding box center [889, 308] width 477 height 194
click at [65, 61] on icon at bounding box center [62, 57] width 9 height 9
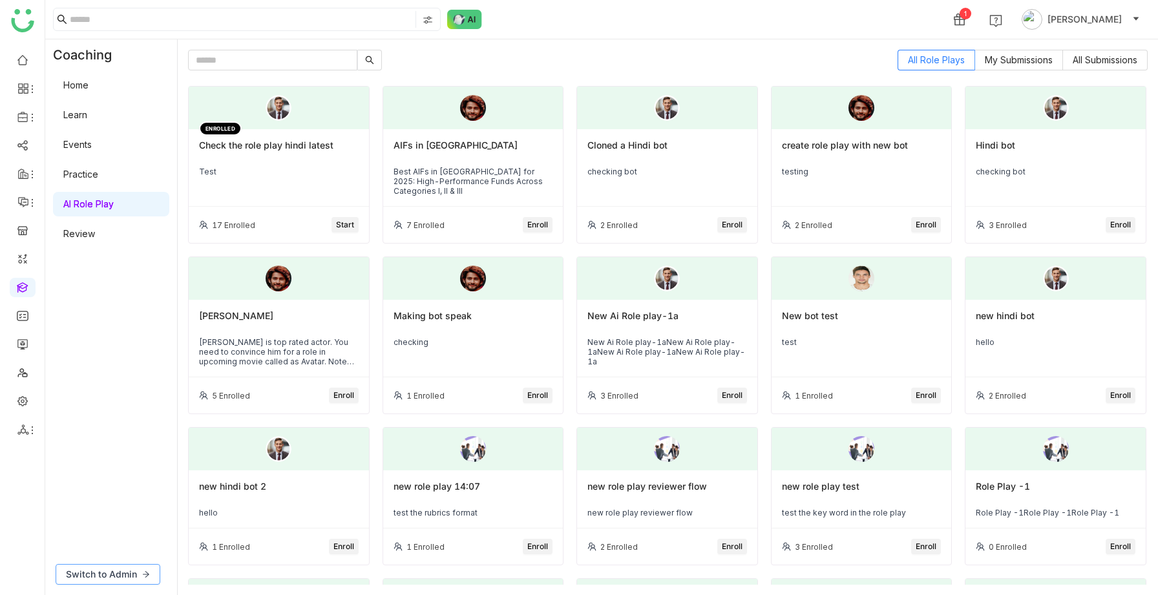
click at [123, 580] on span "Switch to Admin" at bounding box center [101, 574] width 71 height 14
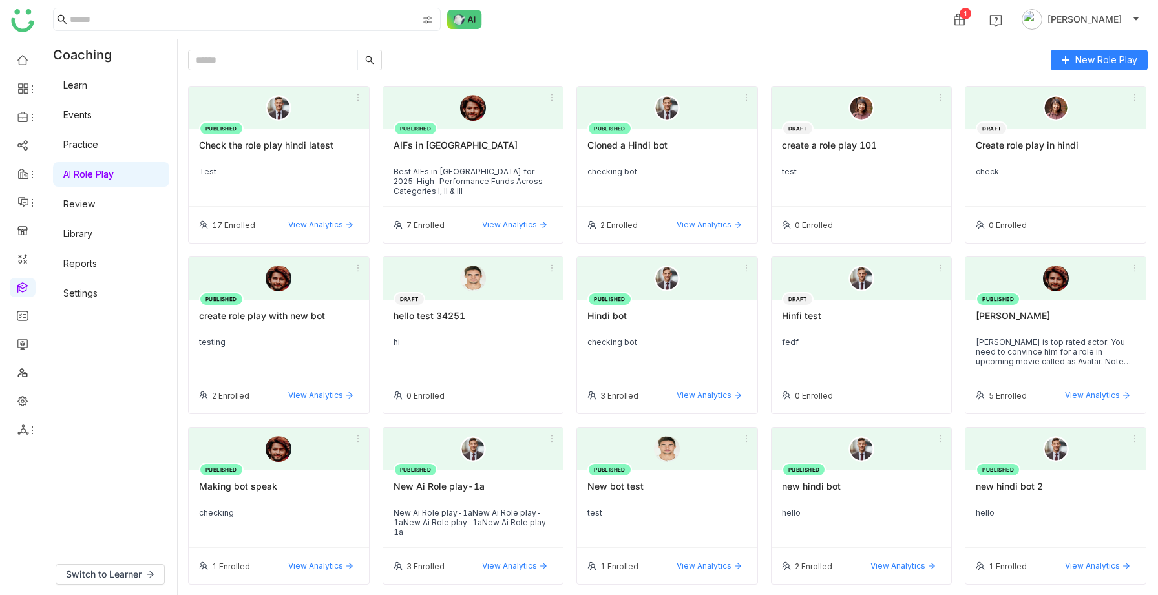
click at [87, 294] on link "Settings" at bounding box center [80, 293] width 34 height 11
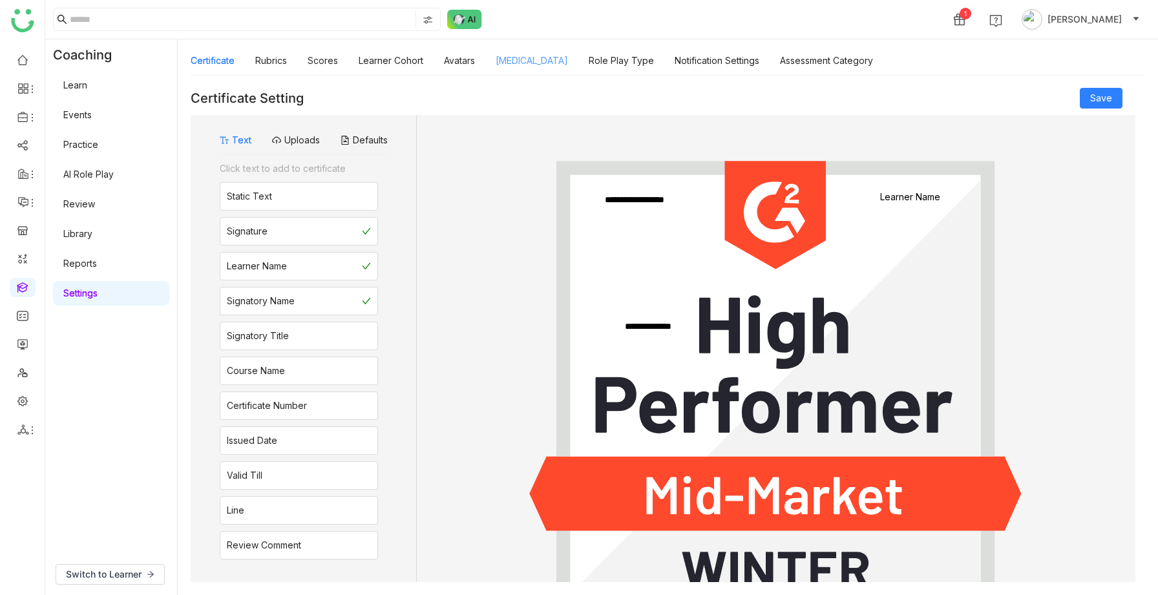
click at [507, 59] on link "Personality Type" at bounding box center [532, 60] width 72 height 11
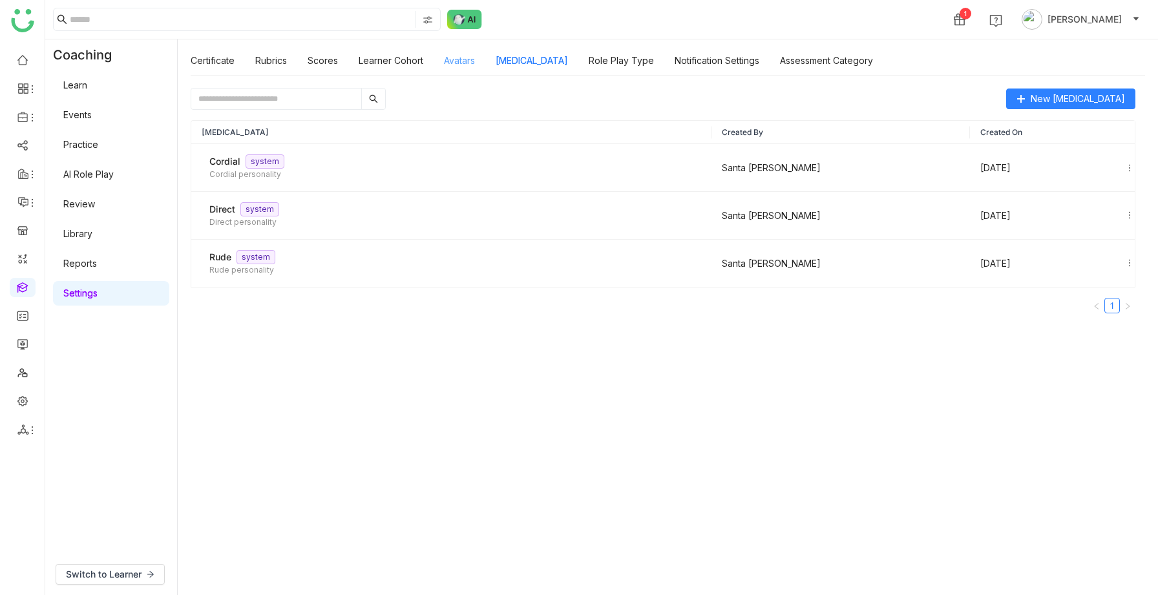
click at [468, 62] on link "Avatars" at bounding box center [459, 60] width 31 height 11
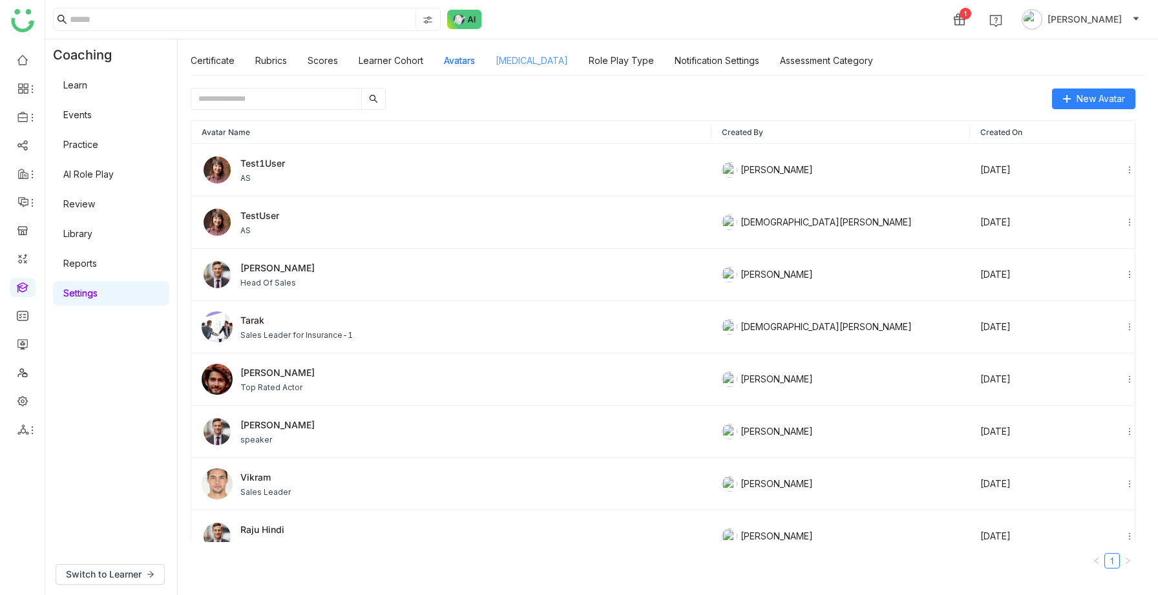
click at [522, 61] on link "Personality Type" at bounding box center [532, 60] width 72 height 11
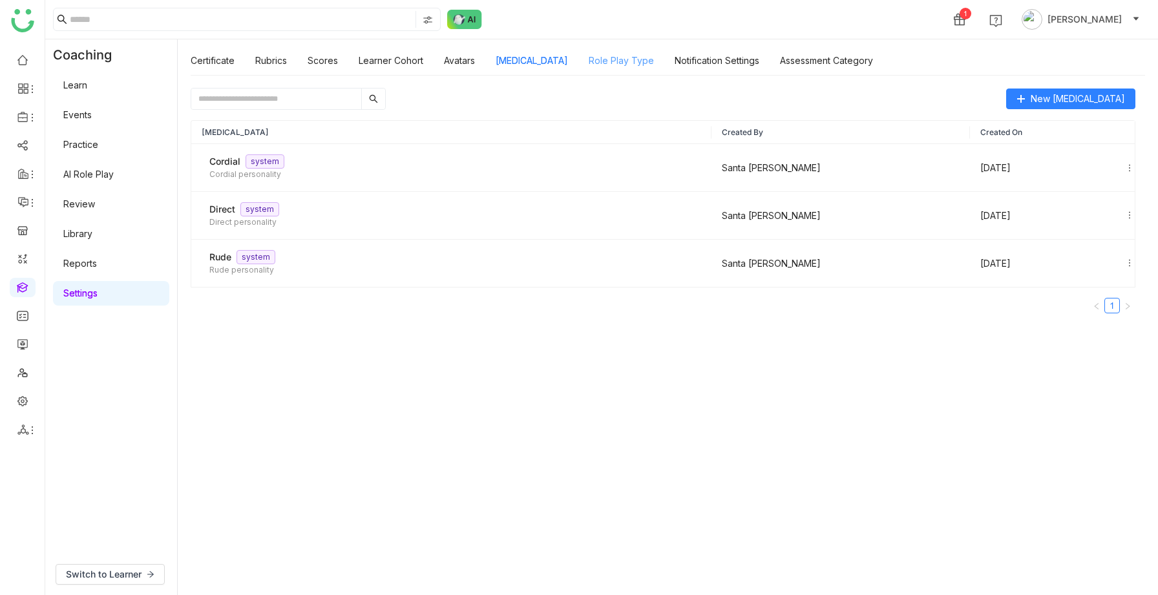
click at [611, 58] on link "Role Play Type" at bounding box center [621, 60] width 65 height 11
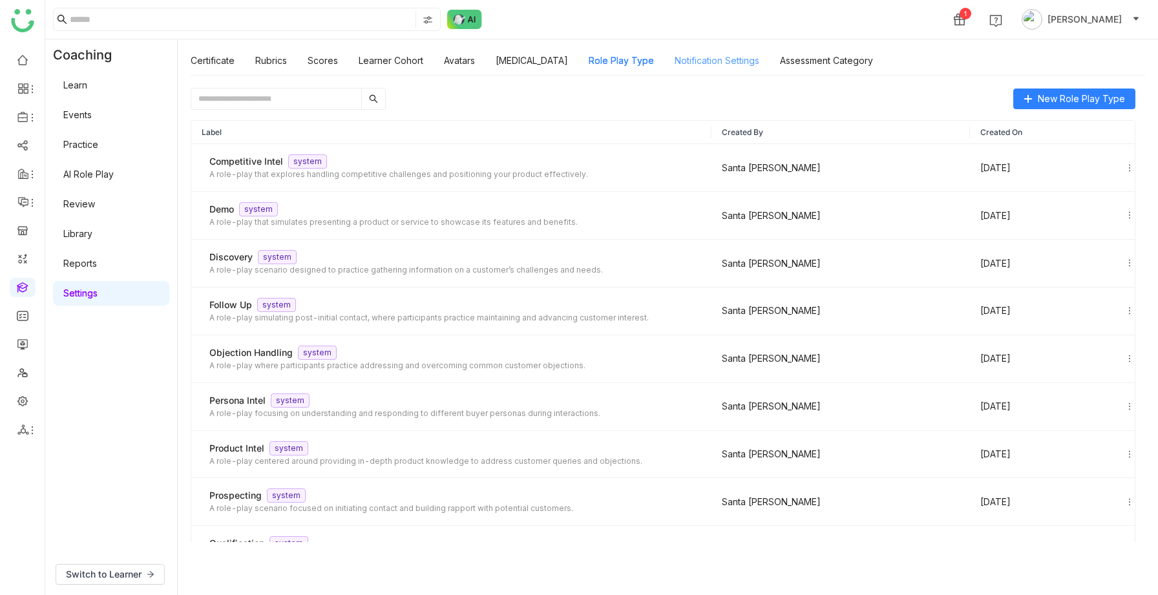
click at [712, 66] on link "Notification Settings" at bounding box center [717, 60] width 85 height 11
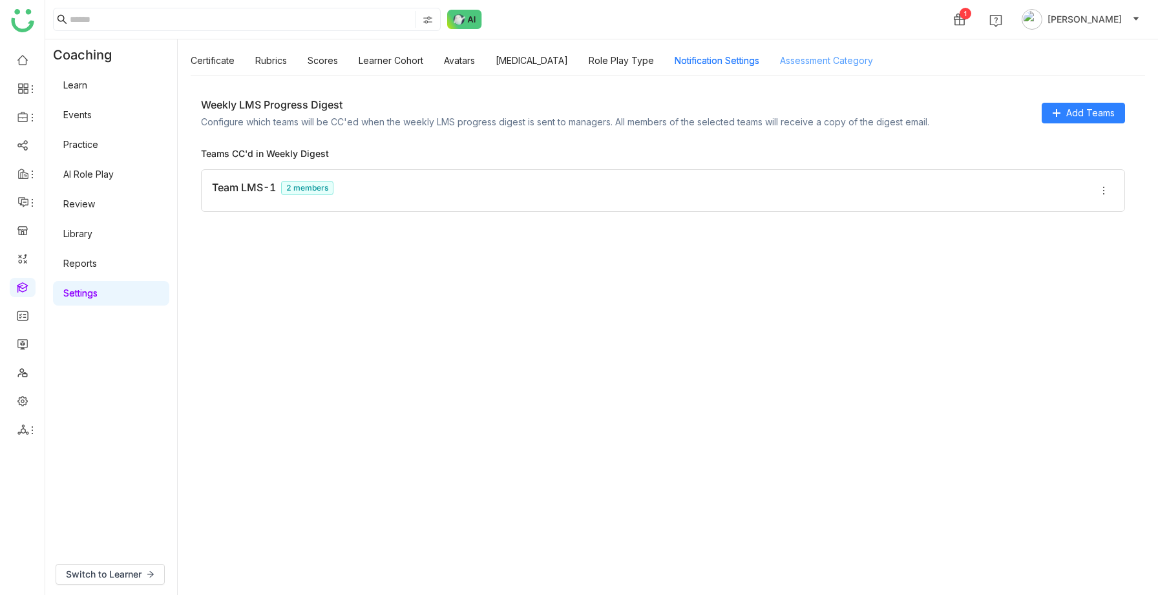
click at [794, 59] on link "Assessment Category" at bounding box center [826, 60] width 93 height 11
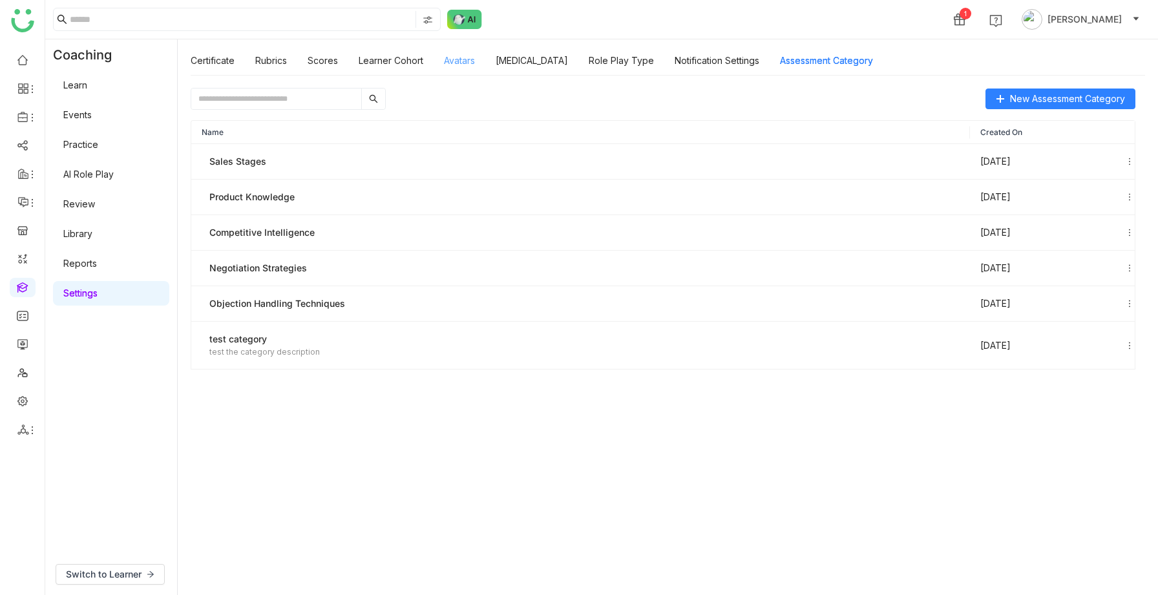
click at [464, 62] on link "Avatars" at bounding box center [459, 60] width 31 height 11
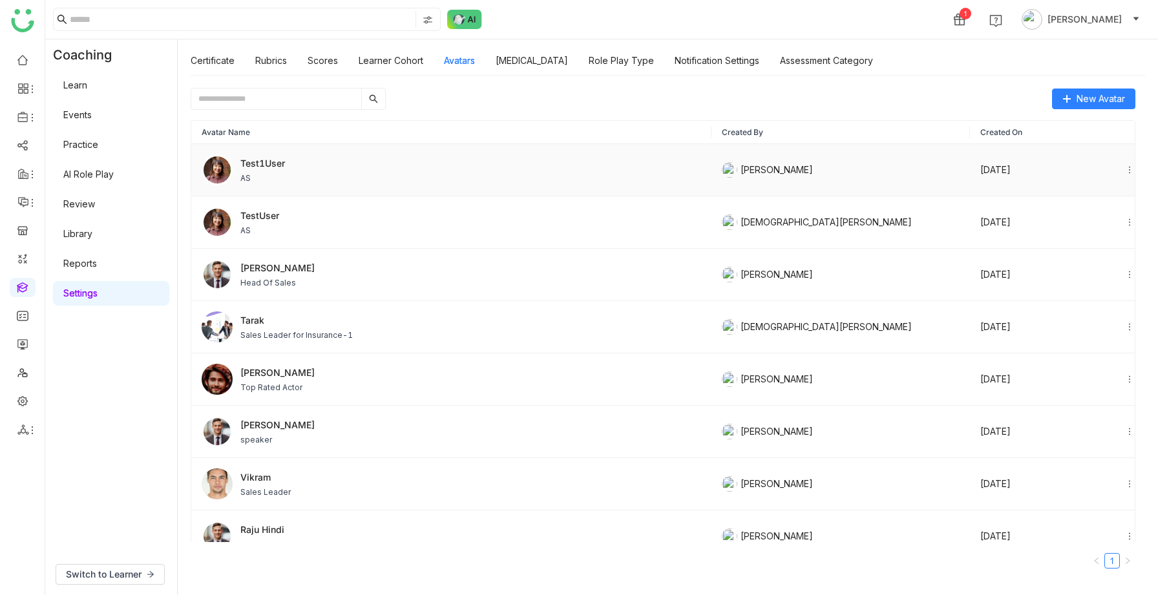
click at [281, 184] on span "AS" at bounding box center [262, 179] width 45 height 12
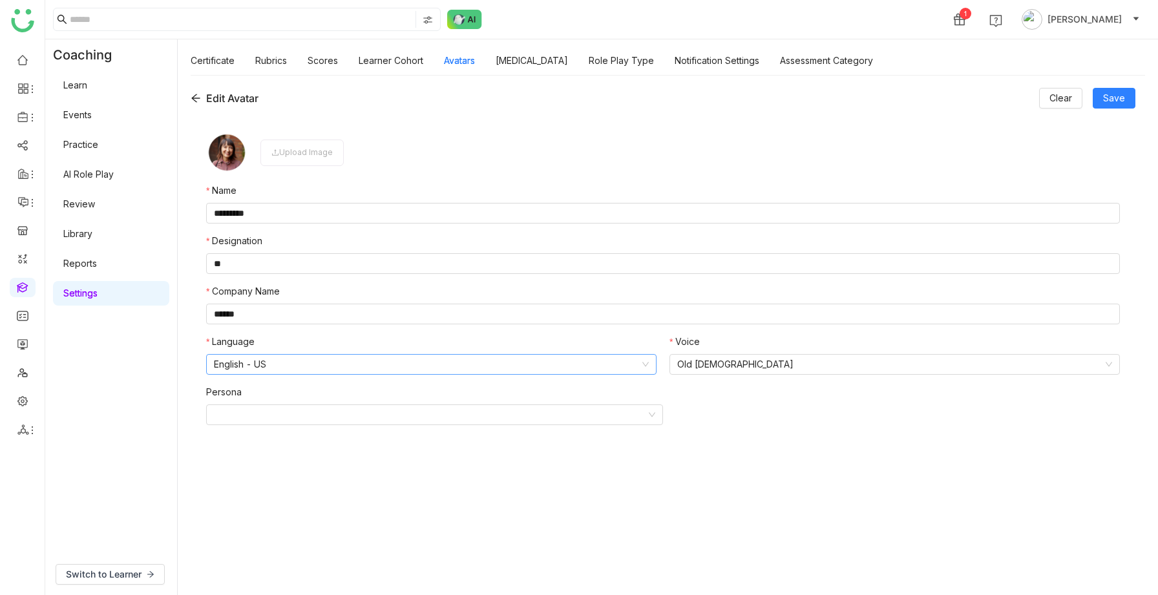
click at [296, 370] on nz-select-item "English - US" at bounding box center [431, 364] width 435 height 19
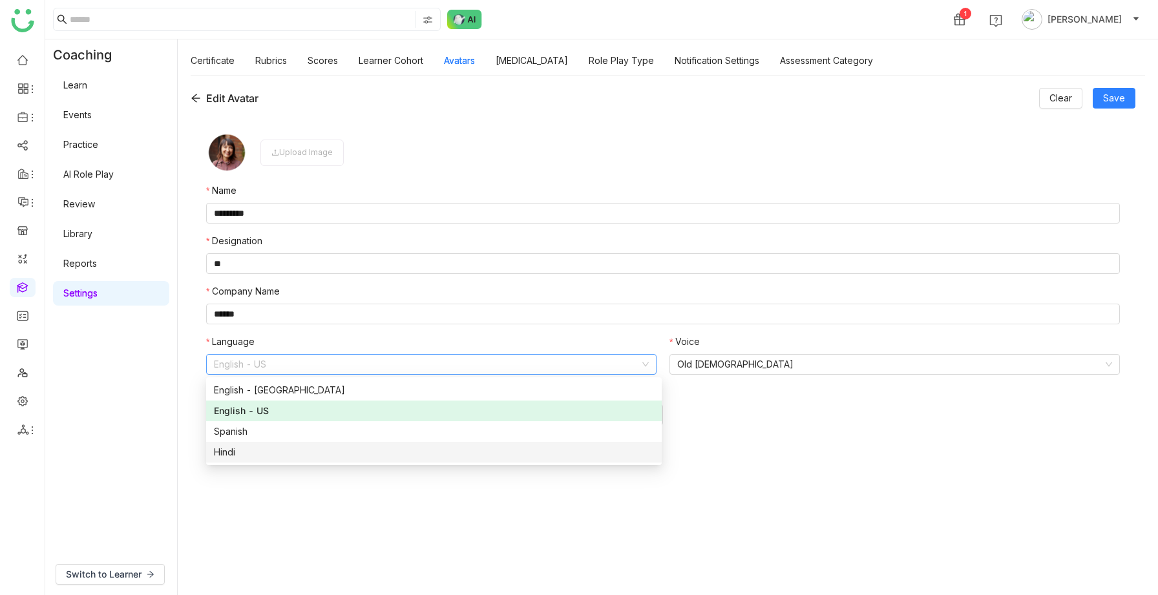
click at [300, 504] on form "Upload Image Name ********* Designation ** Company Name ****** Language English…" at bounding box center [663, 349] width 914 height 435
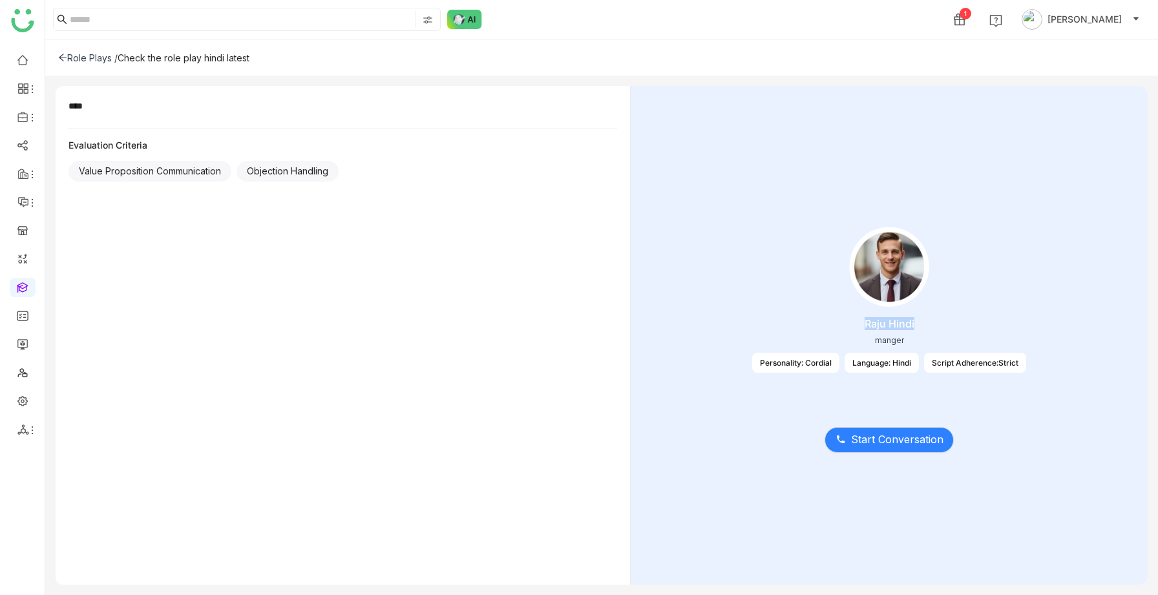
drag, startPoint x: 916, startPoint y: 326, endPoint x: 862, endPoint y: 323, distance: 55.0
click at [862, 323] on div "Raju Hindi manger Personality: Cordial Language: Hindi Script Adherence:Strict" at bounding box center [889, 308] width 477 height 194
copy div "Raju Hindi"
click at [93, 56] on div "Role Plays /" at bounding box center [87, 57] width 59 height 11
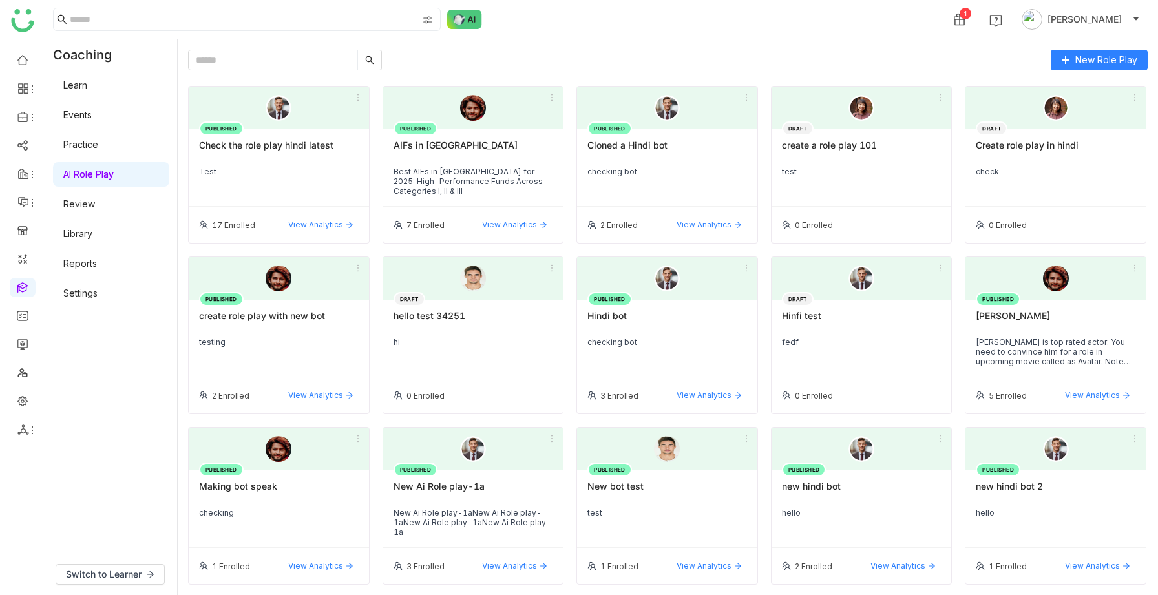
click at [98, 297] on link "Settings" at bounding box center [80, 293] width 34 height 11
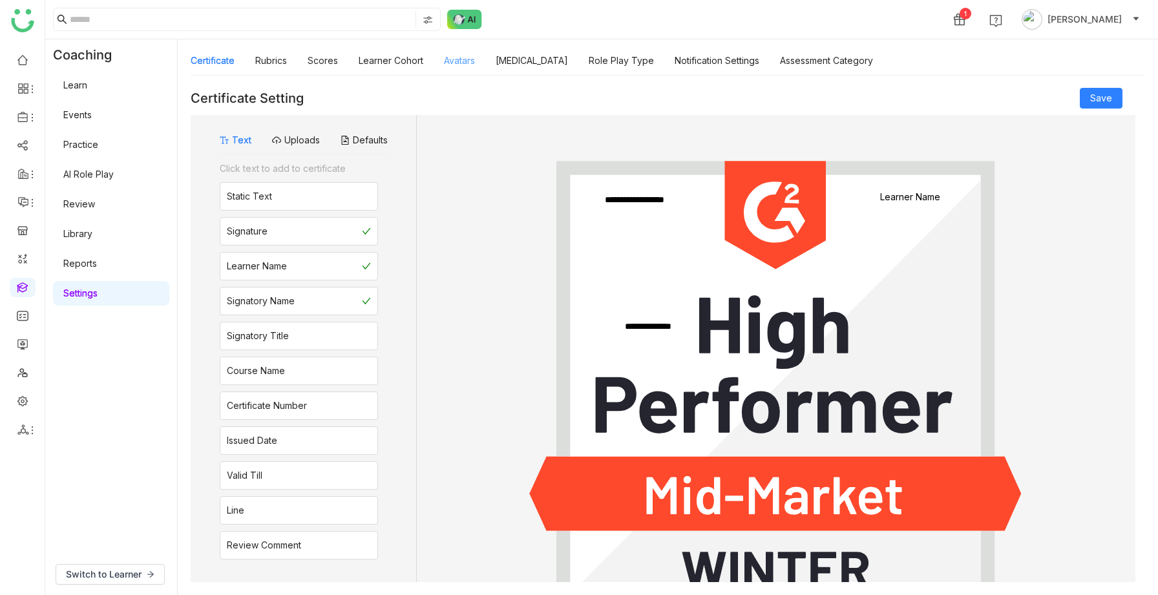
click at [453, 62] on link "Avatars" at bounding box center [459, 60] width 31 height 11
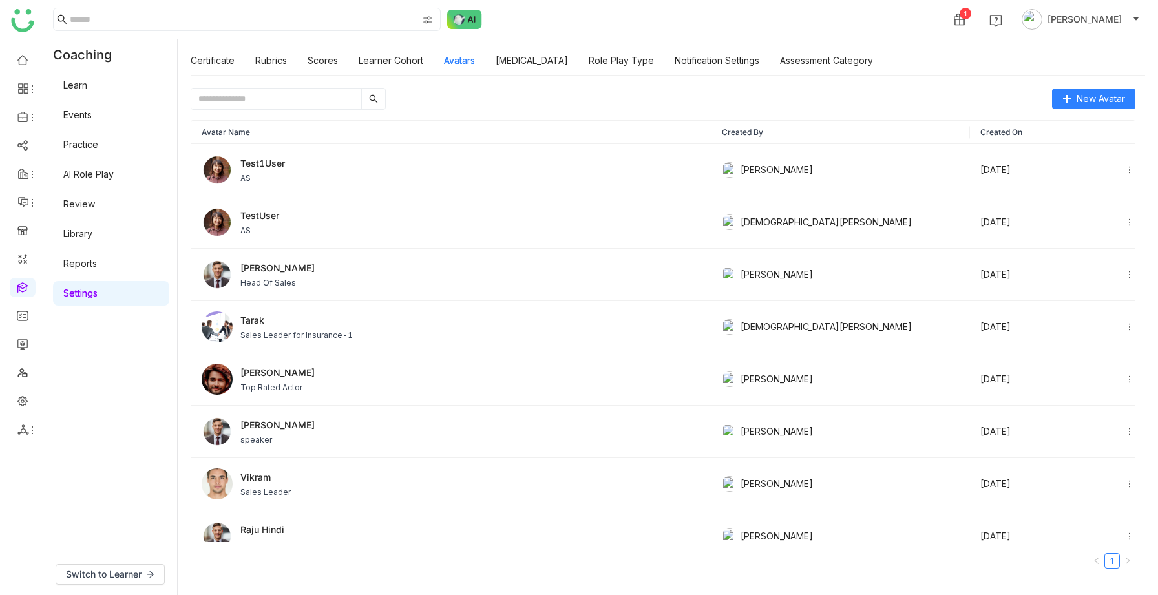
click at [330, 93] on input "text" at bounding box center [276, 99] width 170 height 21
paste input "**********"
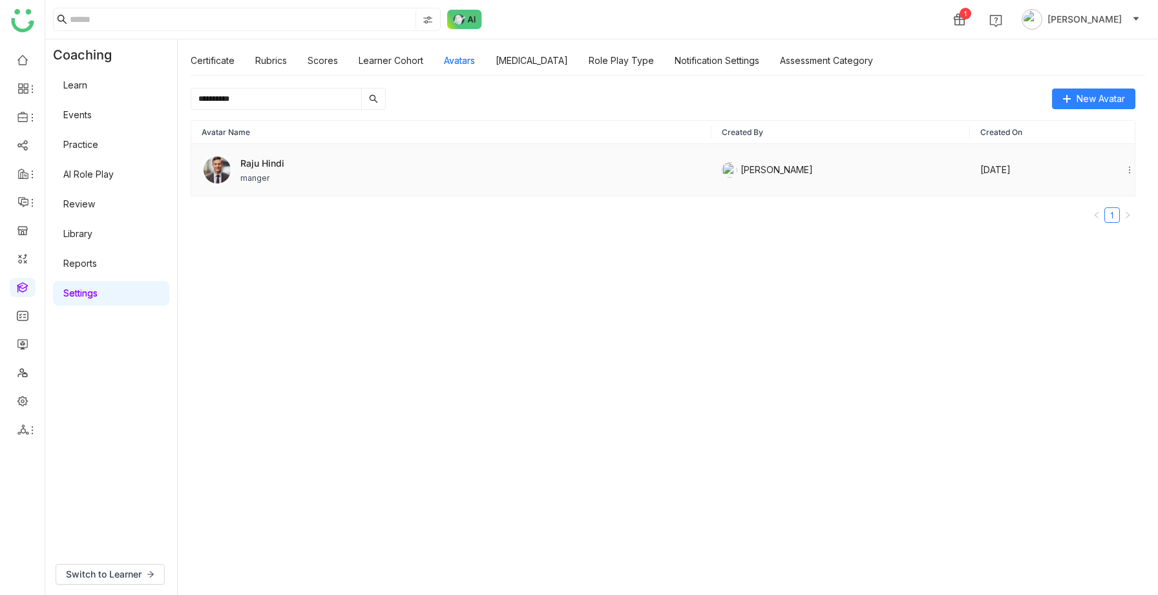
type input "**********"
click at [299, 162] on div "Raju Hindi manger" at bounding box center [452, 169] width 500 height 31
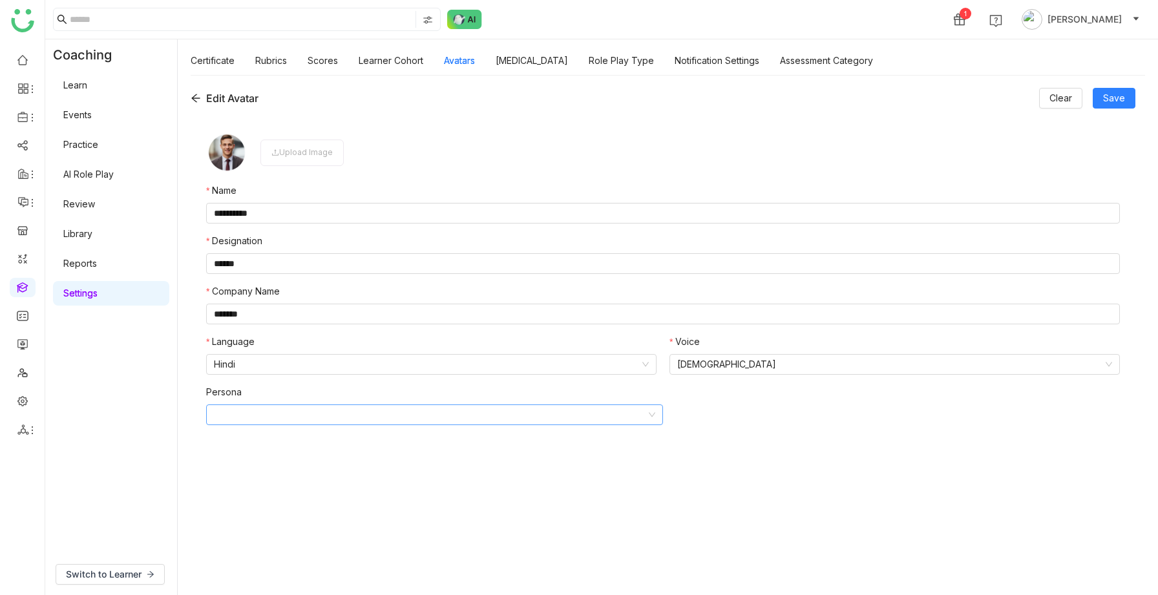
click at [361, 412] on input at bounding box center [430, 414] width 432 height 19
click at [333, 507] on form "**********" at bounding box center [663, 349] width 914 height 435
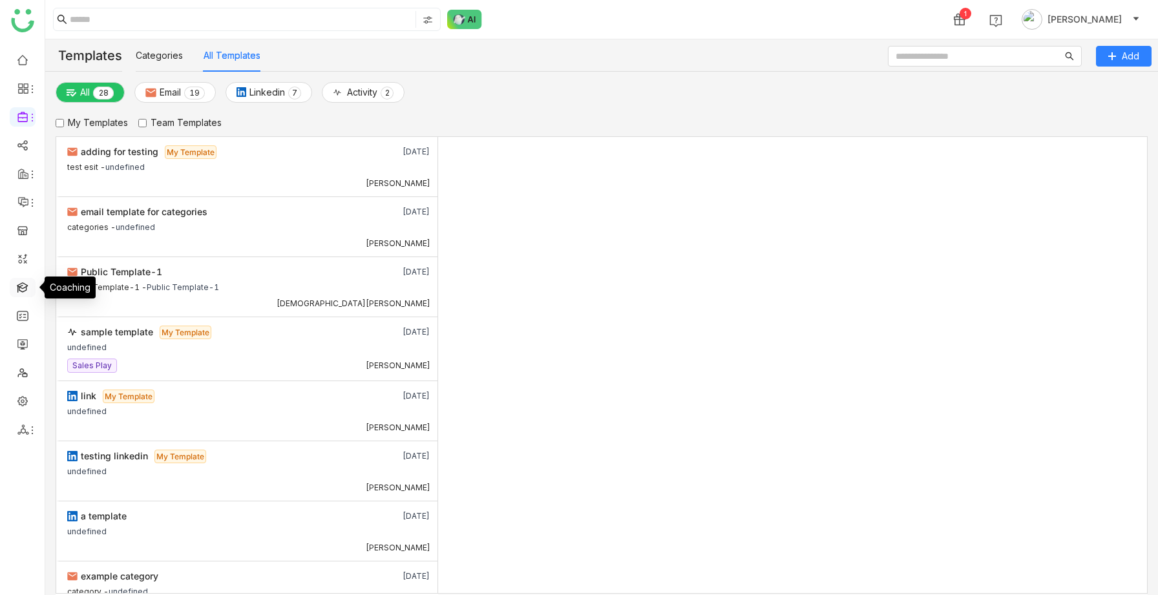
click at [21, 284] on link at bounding box center [23, 286] width 12 height 11
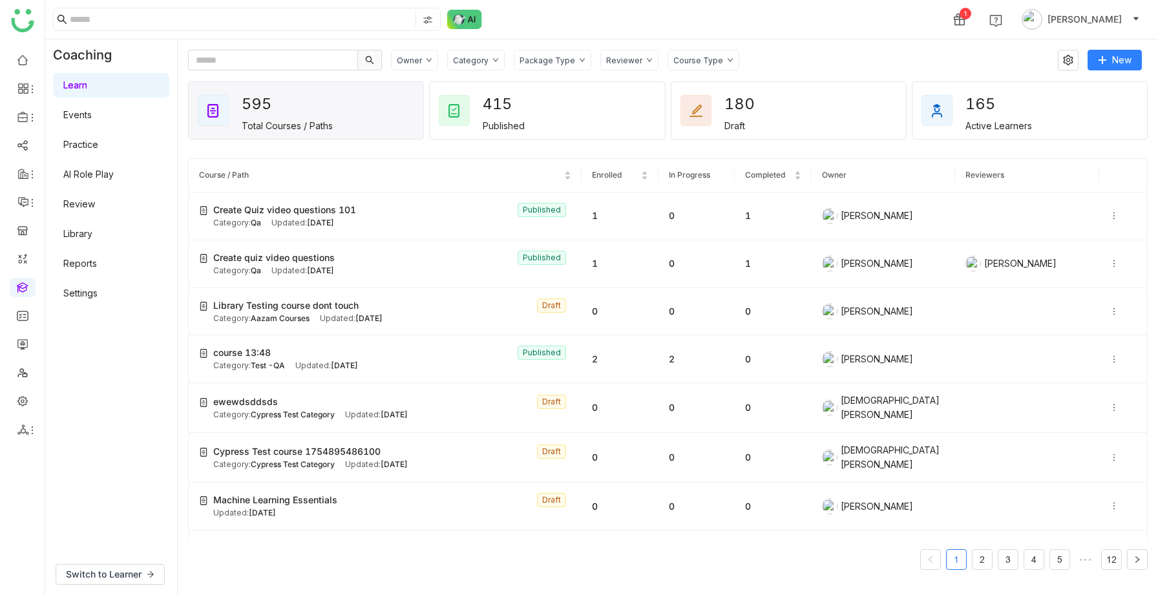
click at [100, 169] on link "AI Role Play" at bounding box center [88, 174] width 50 height 11
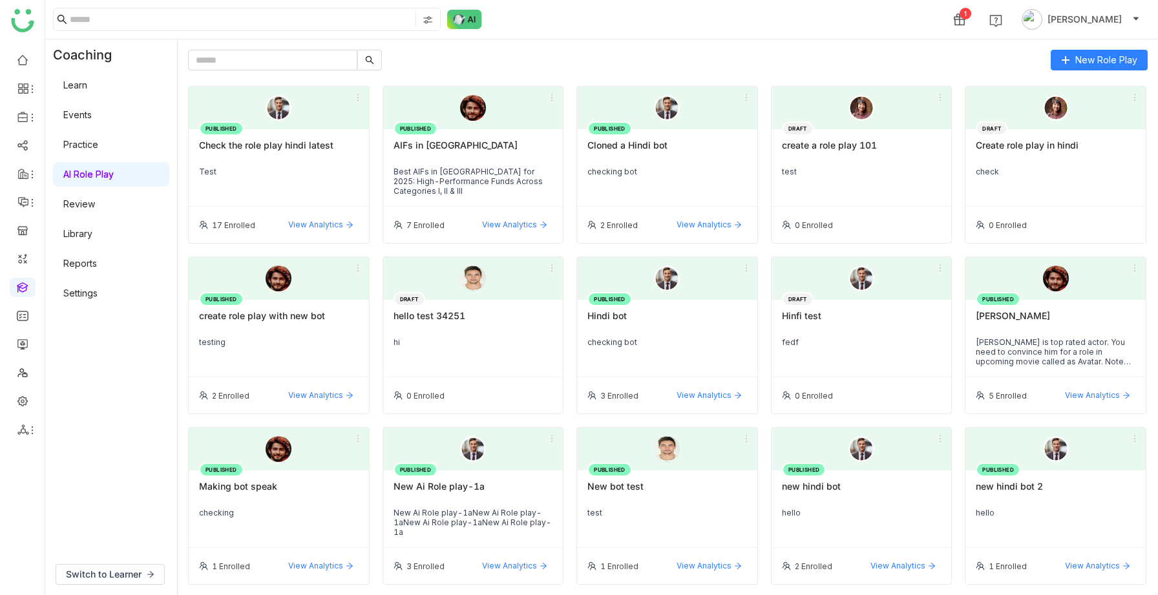
click at [264, 180] on div "PUBLISHED Check the role play hindi latest Test" at bounding box center [279, 168] width 180 height 78
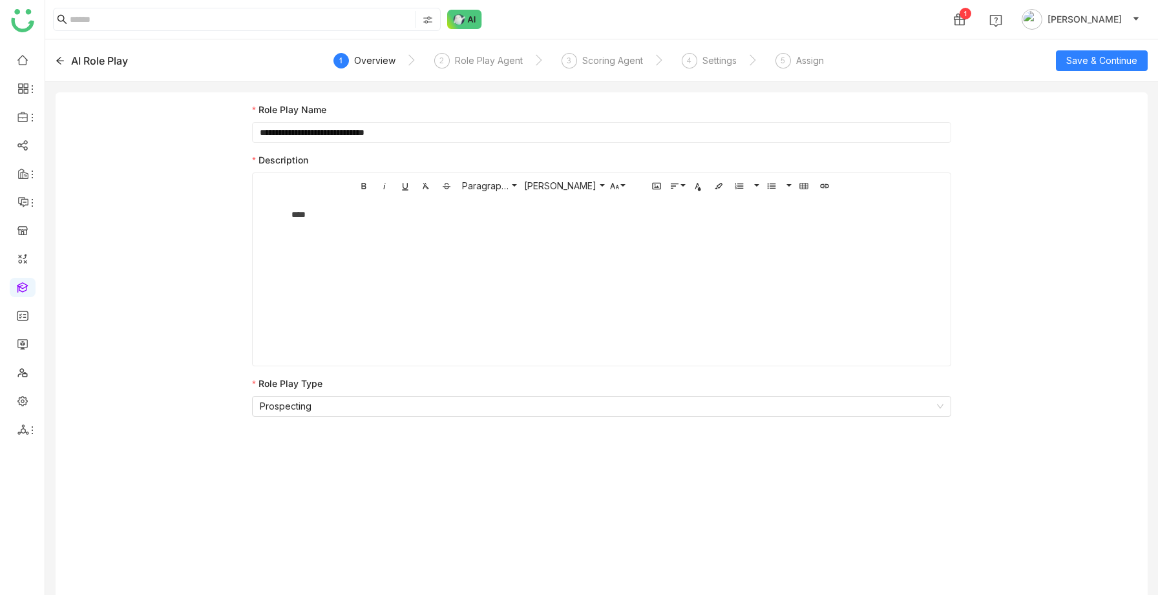
click at [59, 59] on icon at bounding box center [60, 60] width 8 height 7
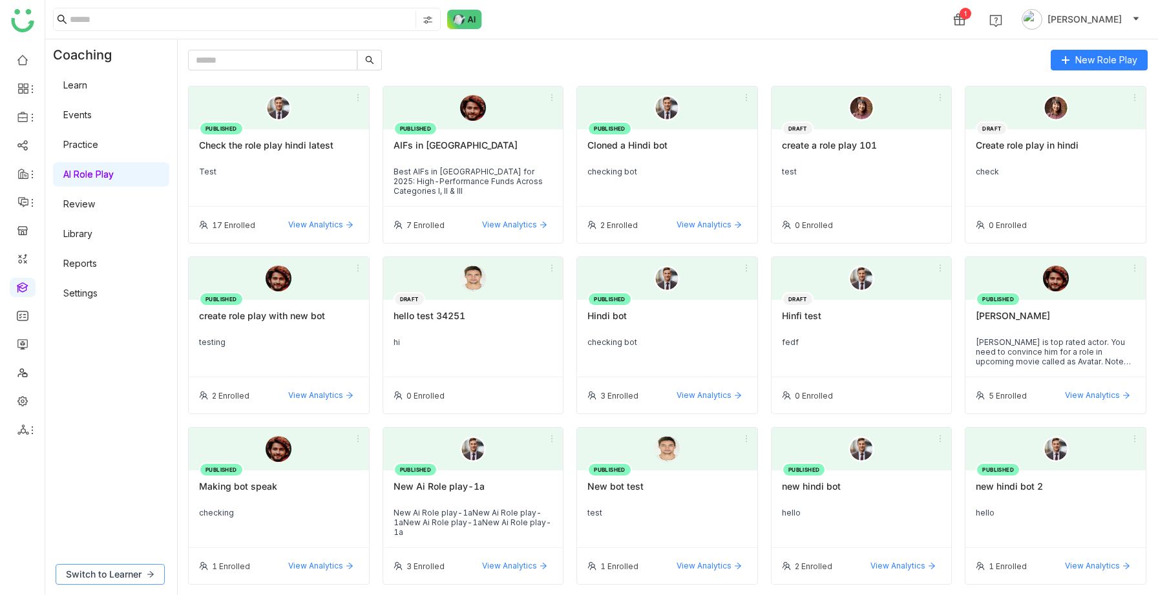
click at [118, 578] on span "Switch to Learner" at bounding box center [104, 574] width 76 height 14
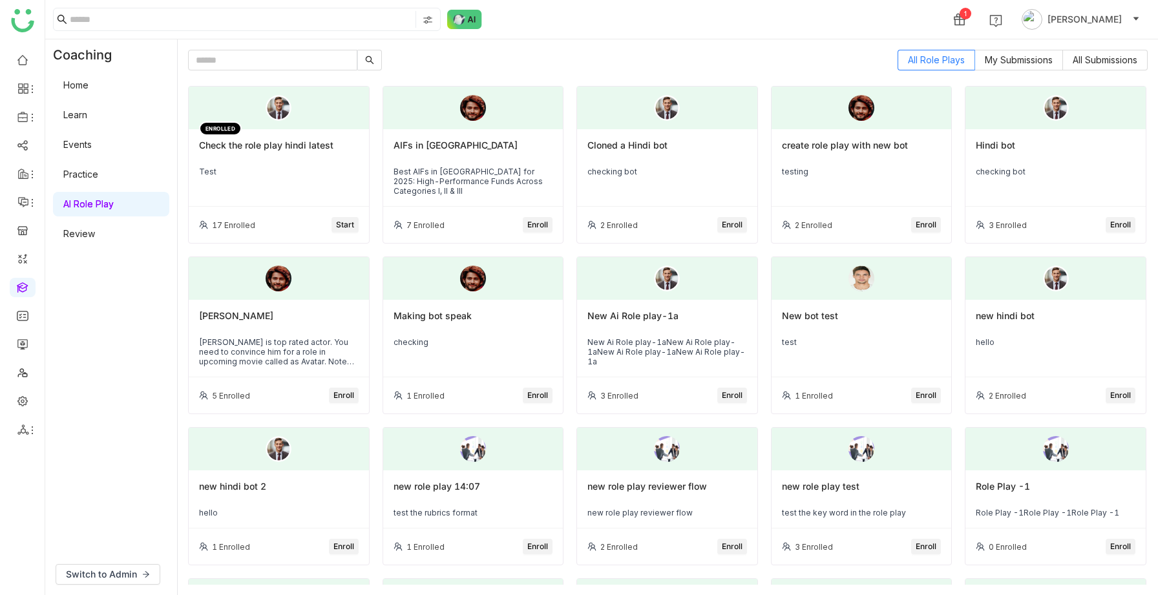
click at [284, 180] on div "ENROLLED Check the role play hindi latest Test" at bounding box center [279, 168] width 180 height 78
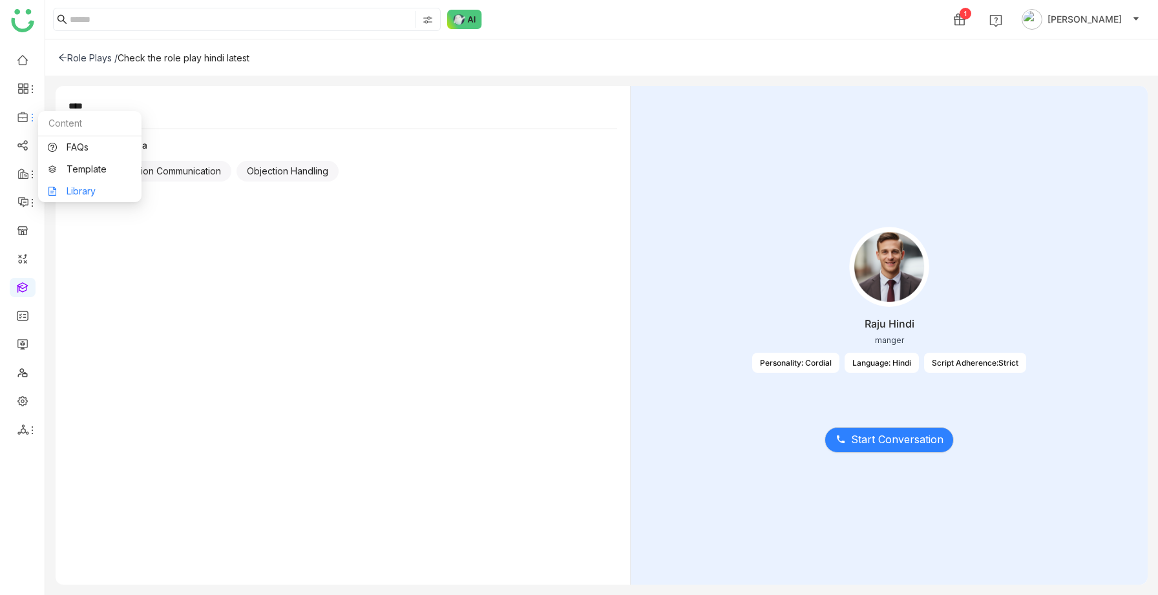
click at [76, 193] on link "Library" at bounding box center [90, 191] width 84 height 9
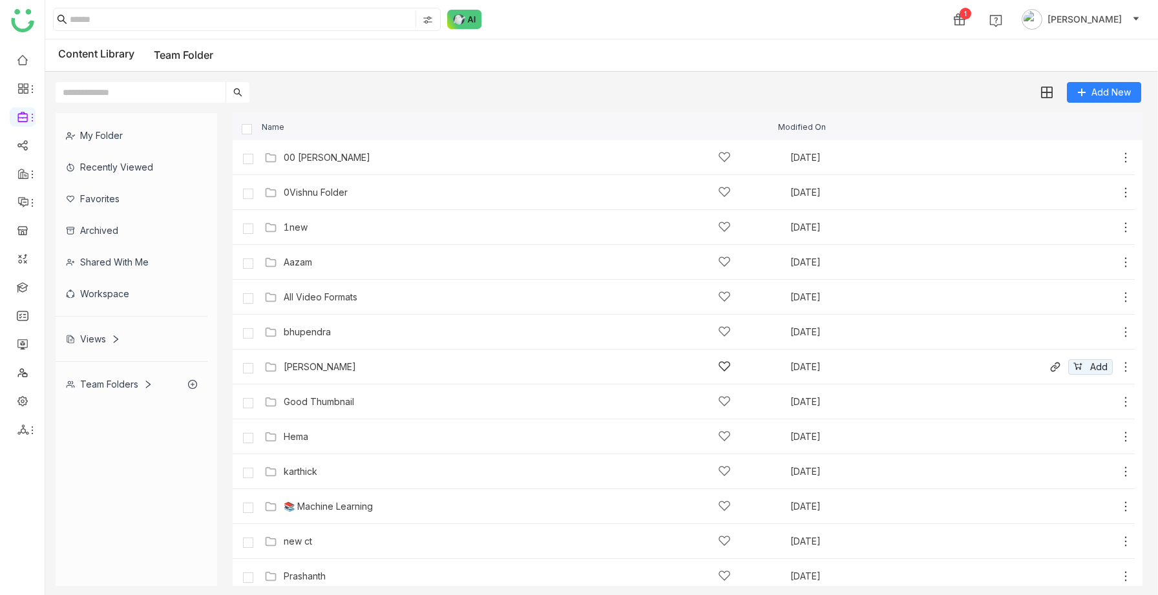
scroll to position [252, 0]
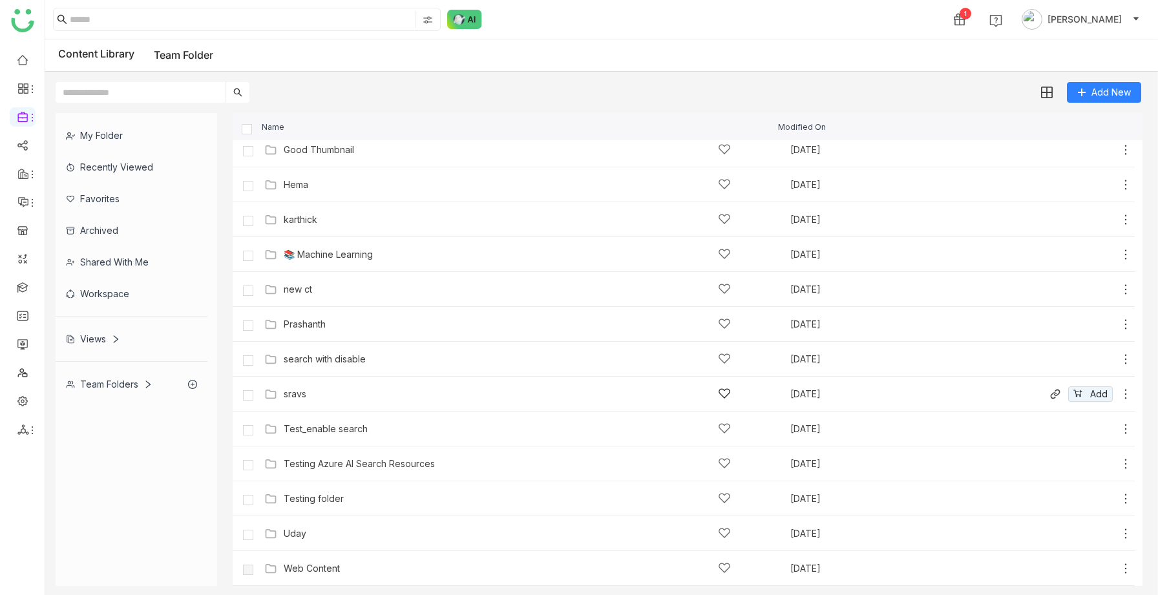
click at [309, 397] on div "sravs" at bounding box center [507, 394] width 447 height 14
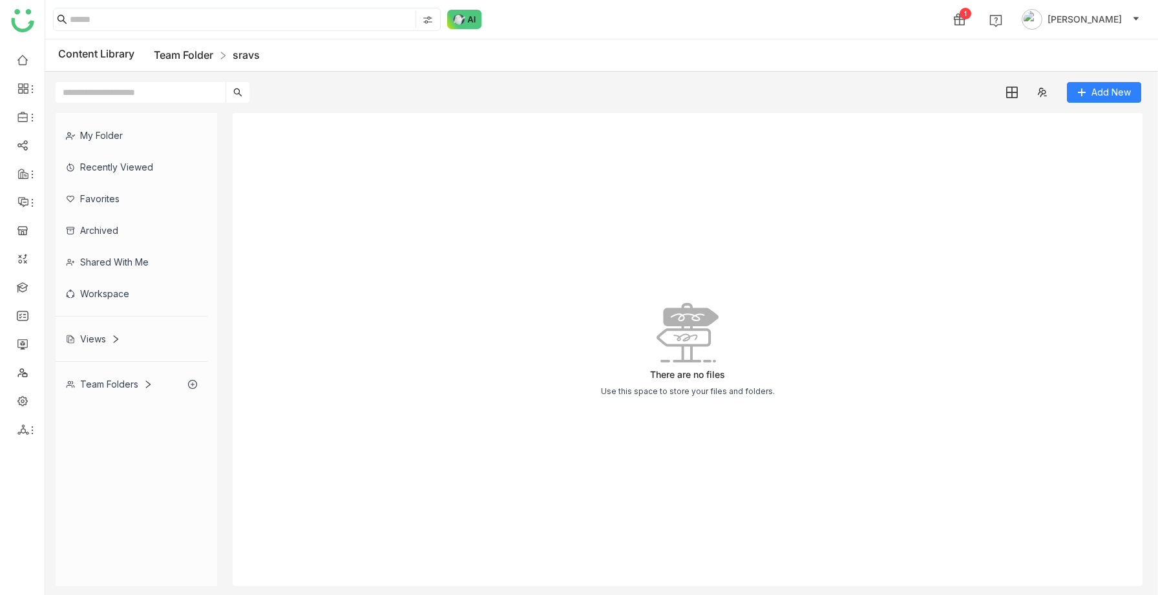
click at [185, 61] on link "Team Folder" at bounding box center [183, 54] width 59 height 13
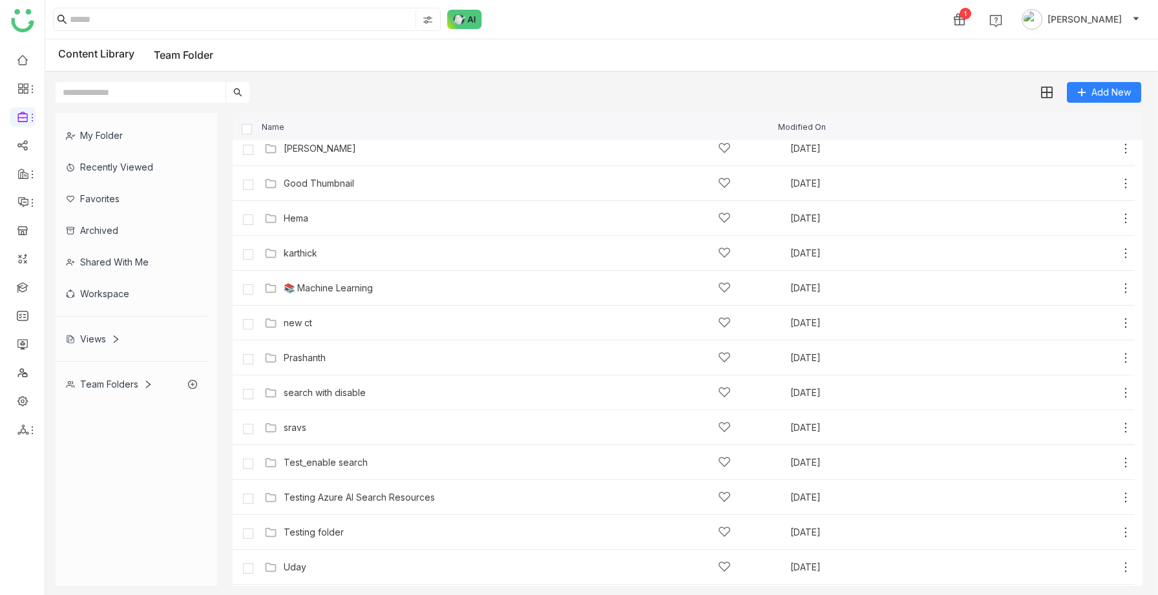
scroll to position [252, 0]
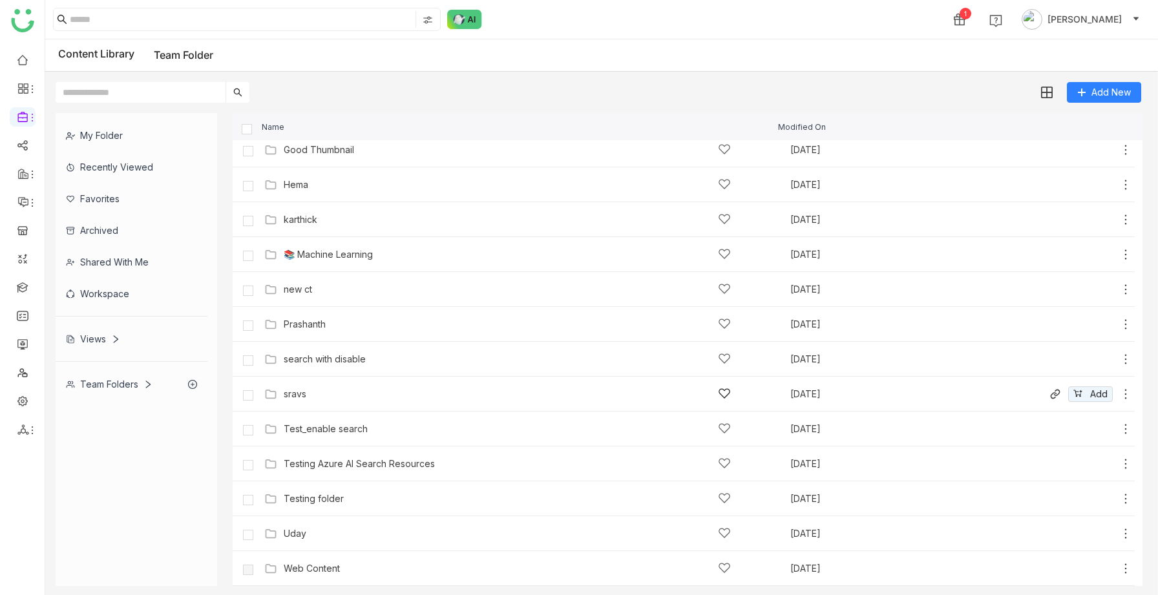
click at [316, 390] on div "sravs" at bounding box center [507, 394] width 447 height 14
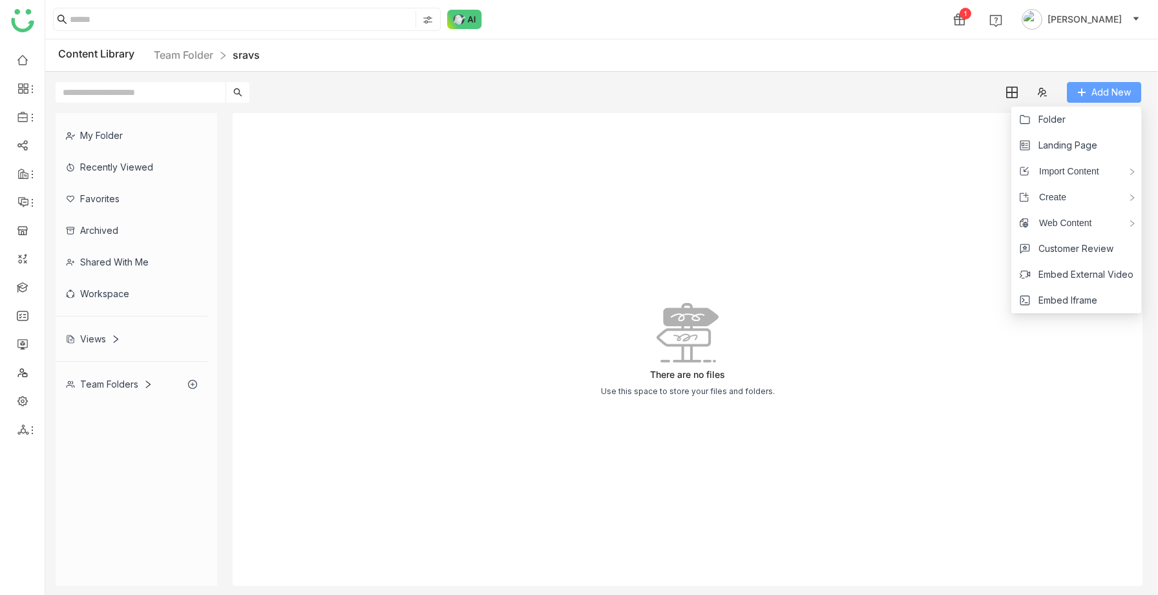
click at [1115, 93] on span "Add New" at bounding box center [1111, 92] width 39 height 14
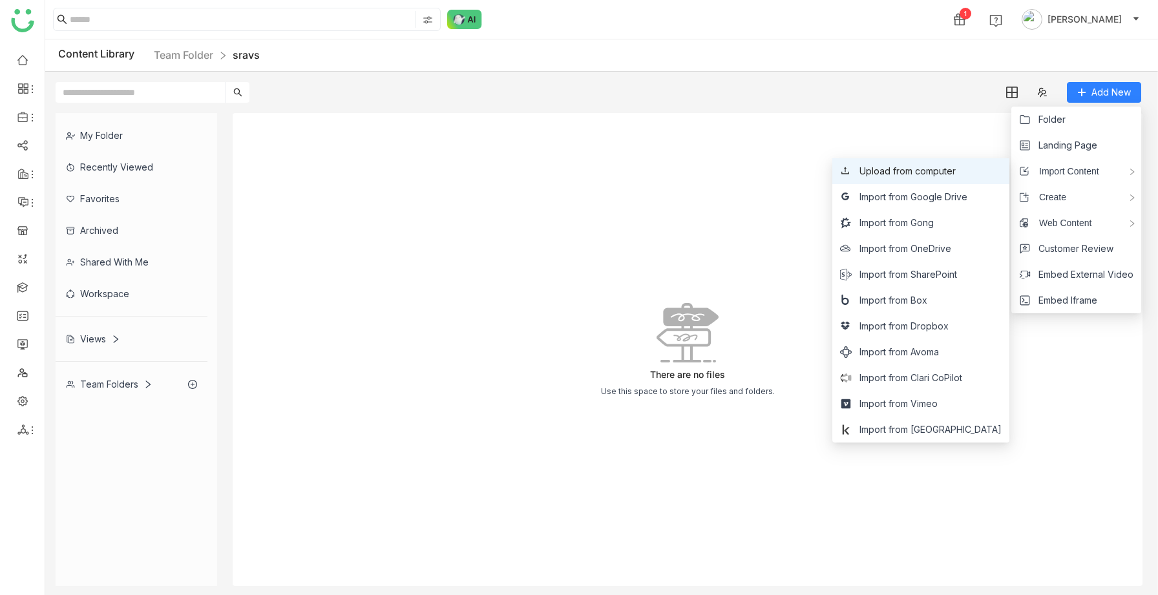
click at [956, 168] on span "Upload from computer" at bounding box center [908, 171] width 96 height 14
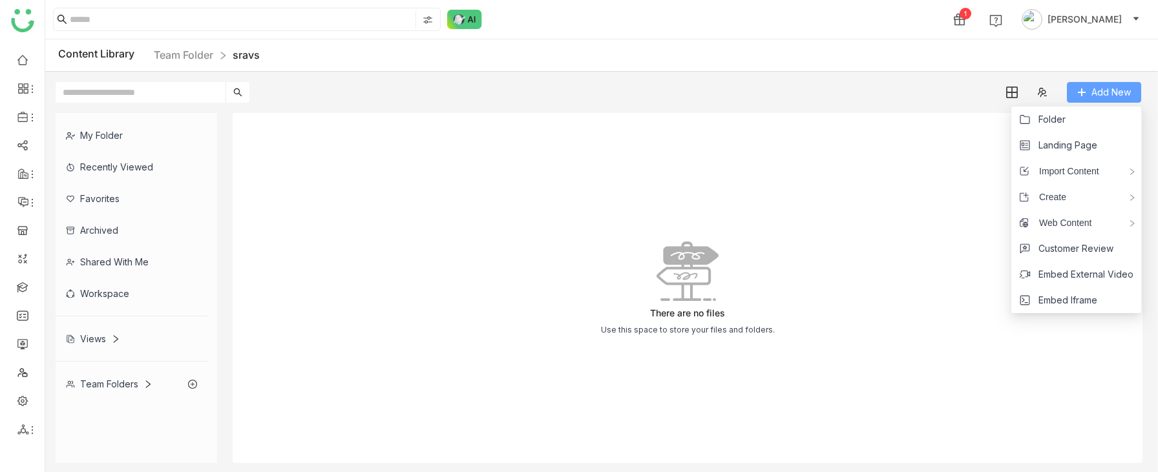
click at [1099, 89] on span "Add New" at bounding box center [1111, 92] width 39 height 14
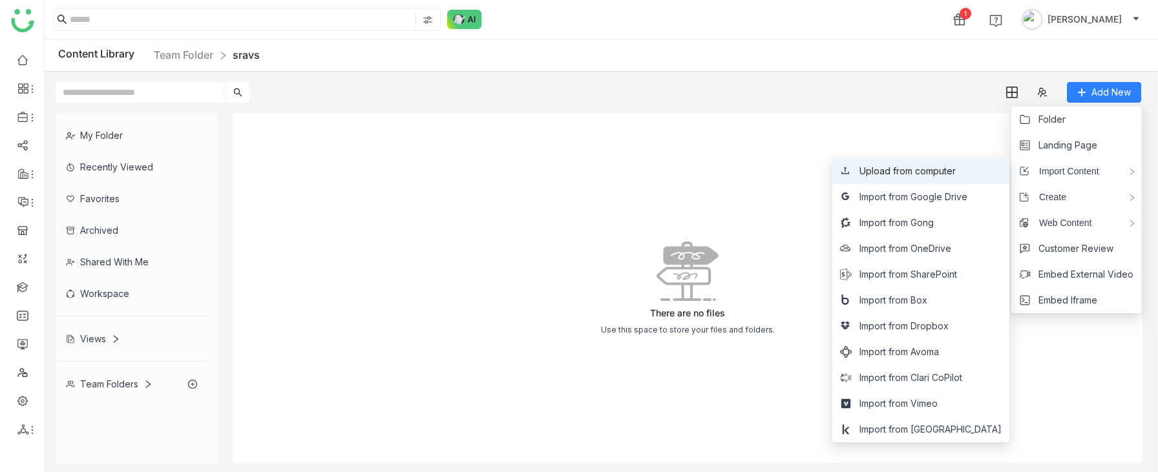
click at [953, 176] on span "Upload from computer" at bounding box center [908, 171] width 96 height 14
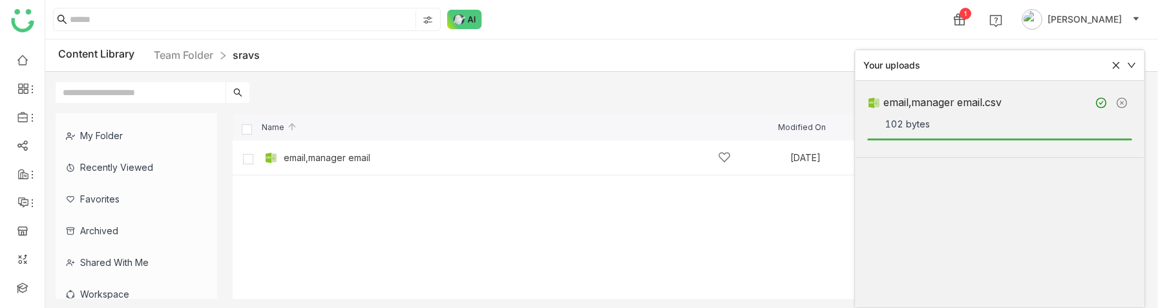
click at [670, 257] on cdk-virtual-scroll-viewport "email,manager email [DATE] Me Add" at bounding box center [688, 219] width 910 height 158
click at [1113, 65] on icon at bounding box center [1116, 65] width 9 height 9
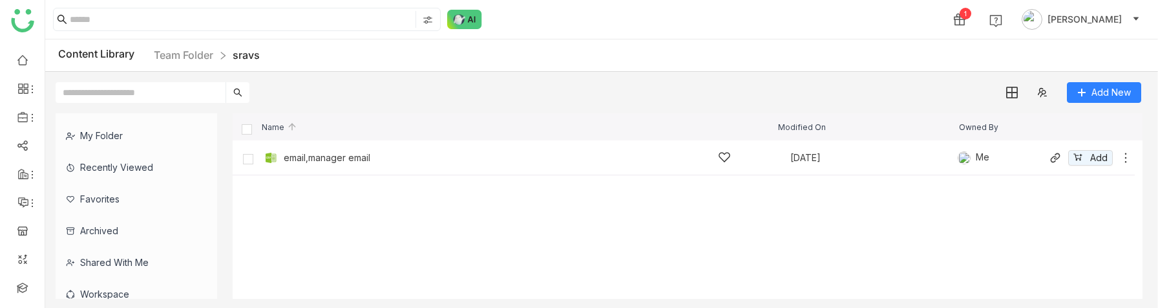
click at [488, 162] on div "email,manager email" at bounding box center [507, 158] width 447 height 14
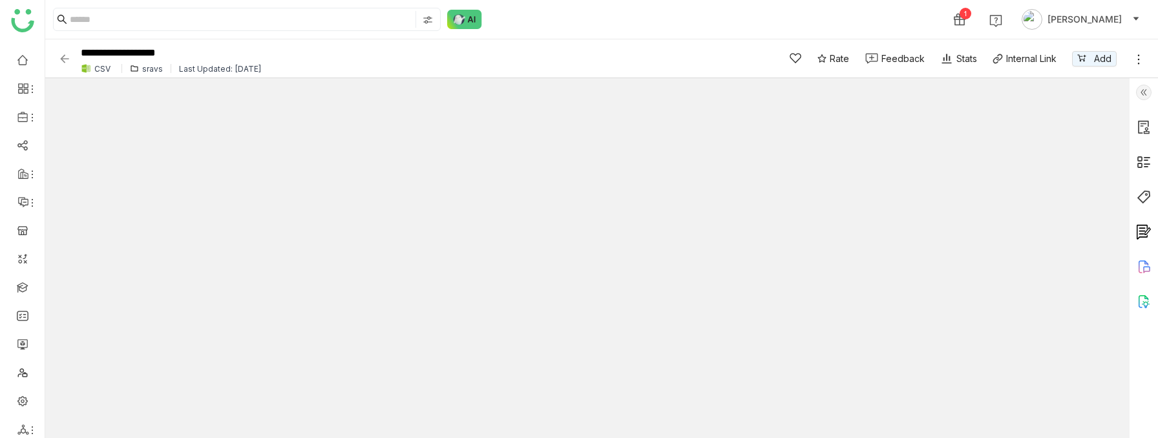
click at [719, 30] on div "1 [PERSON_NAME]" at bounding box center [601, 19] width 1113 height 39
click at [59, 59] on img at bounding box center [64, 58] width 13 height 13
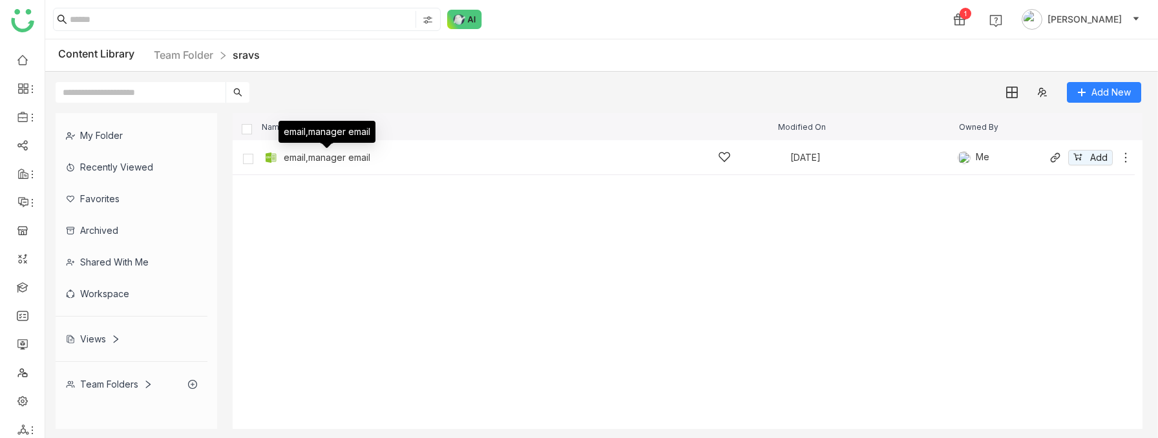
click at [305, 157] on div "email,manager email" at bounding box center [327, 158] width 87 height 10
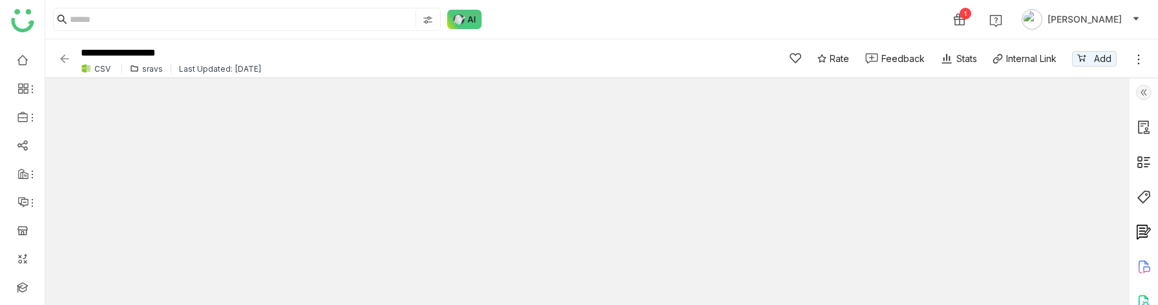
click at [66, 61] on img at bounding box center [64, 58] width 13 height 13
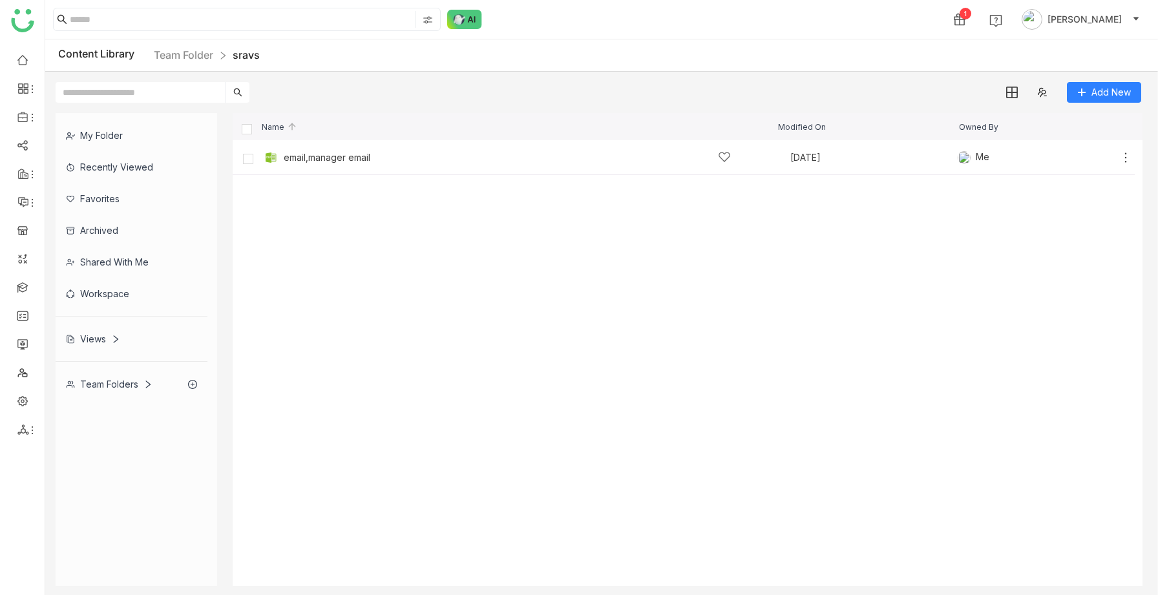
click at [315, 213] on cdk-virtual-scroll-viewport "email,manager email [DATE] Me Add" at bounding box center [688, 363] width 910 height 446
click at [63, 193] on link "Library" at bounding box center [90, 191] width 84 height 9
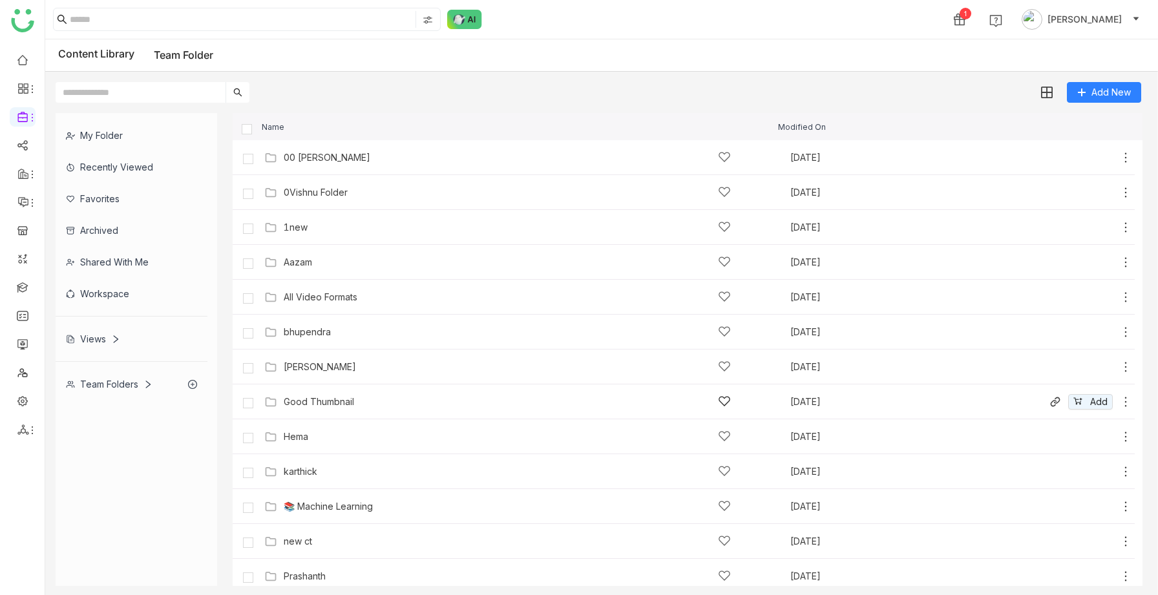
scroll to position [252, 0]
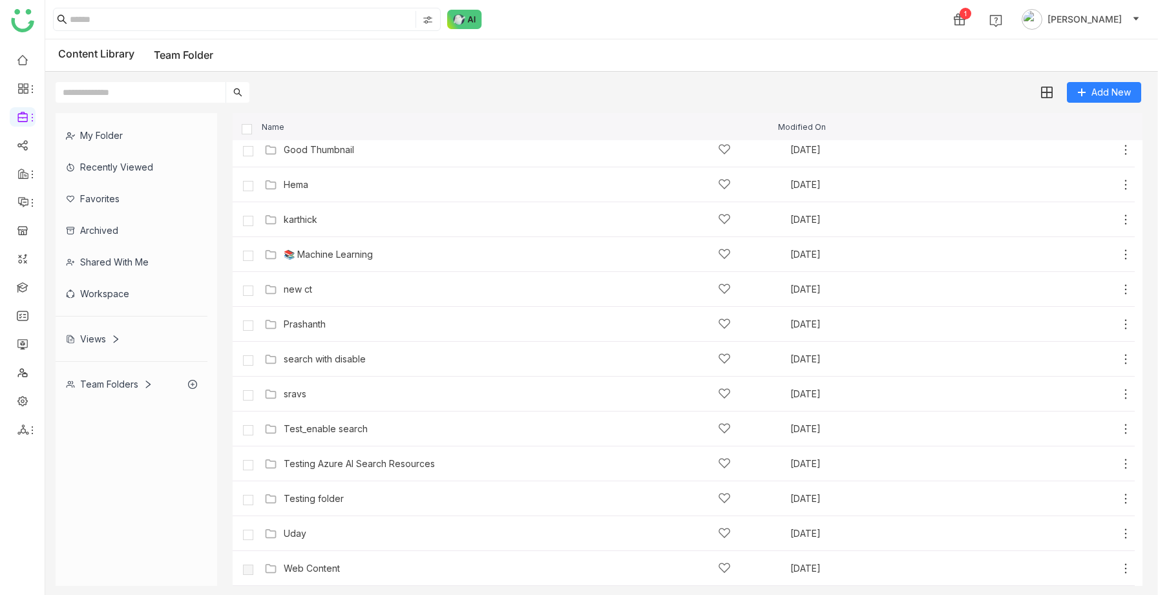
click at [118, 387] on div "Team Folders" at bounding box center [109, 384] width 87 height 11
click at [108, 337] on div "Views" at bounding box center [93, 338] width 54 height 11
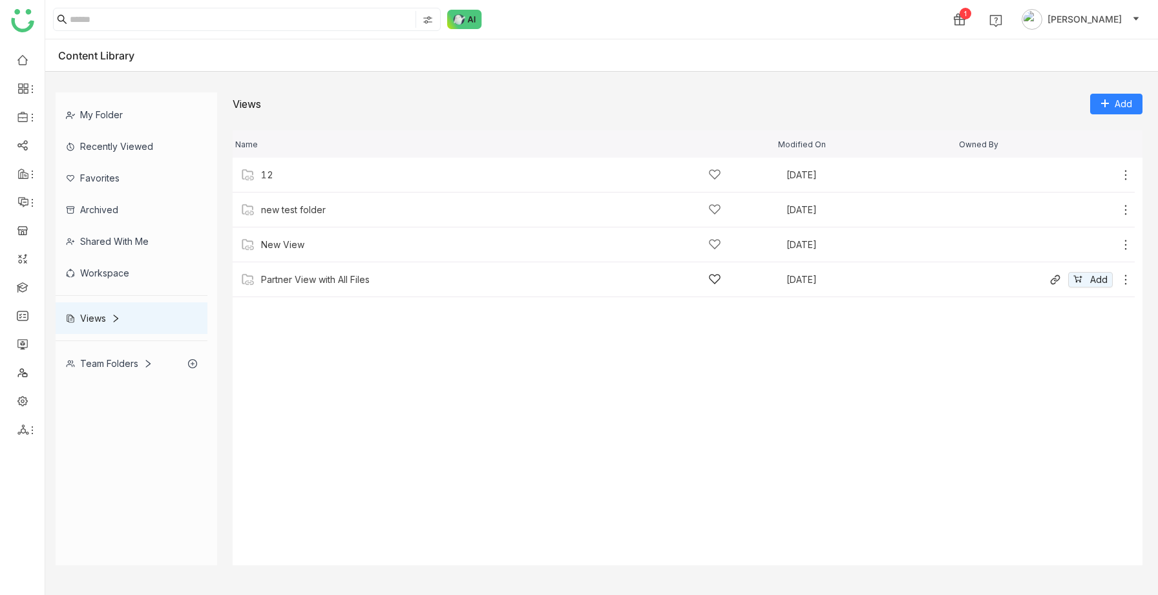
click at [354, 284] on div "Partner View with All Files" at bounding box center [491, 280] width 460 height 14
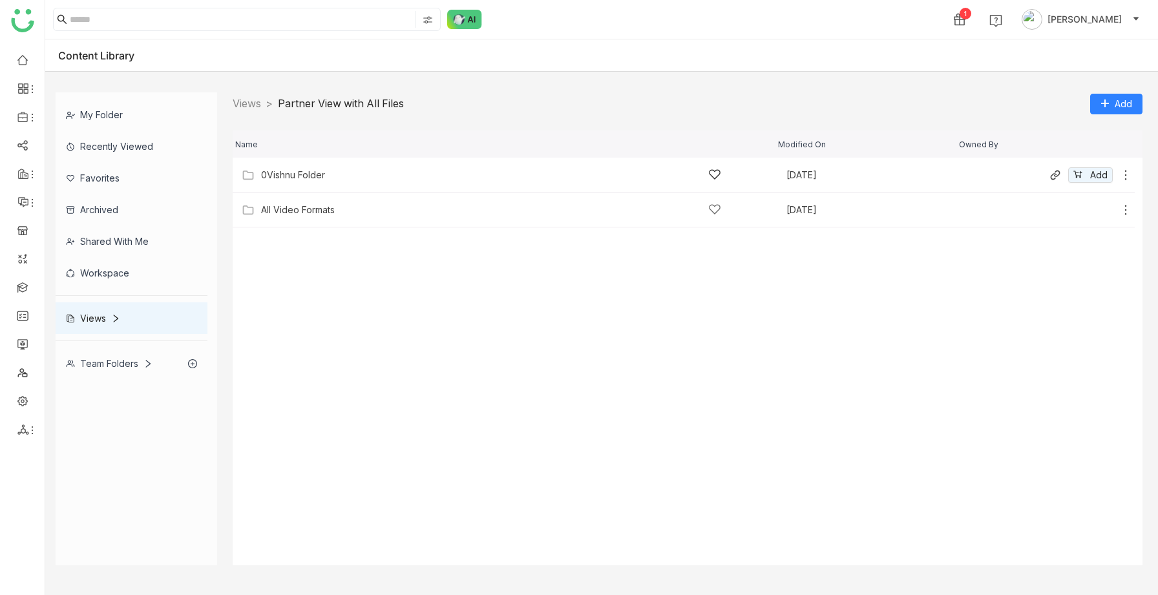
click at [319, 182] on div "0Vishnu Folder [DATE] Add" at bounding box center [684, 175] width 902 height 35
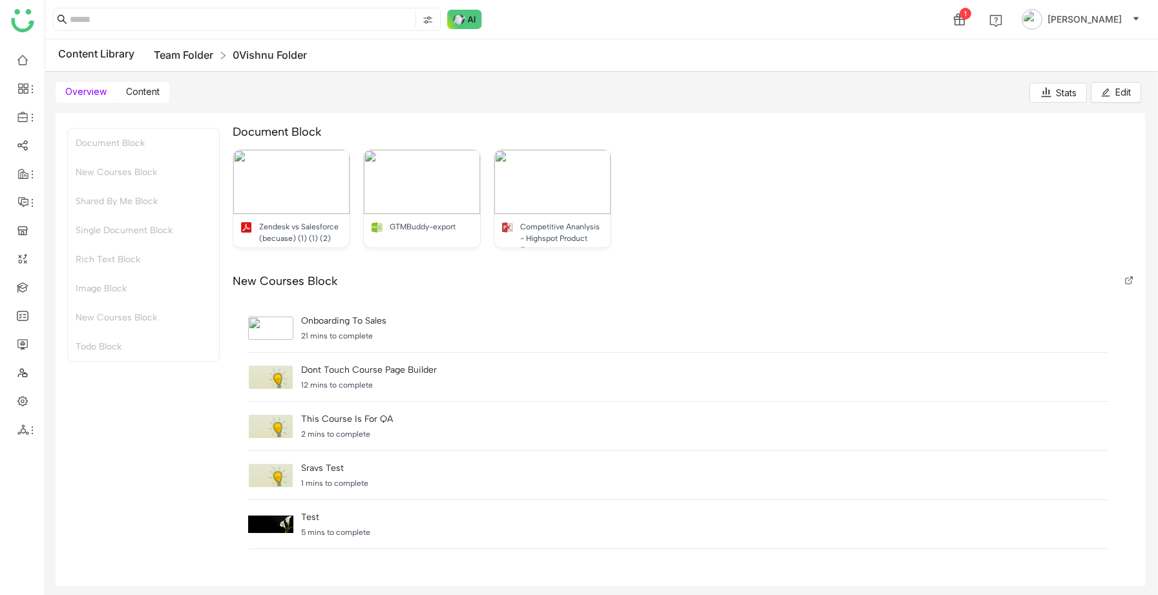
click at [173, 54] on link "Team Folder" at bounding box center [183, 54] width 59 height 13
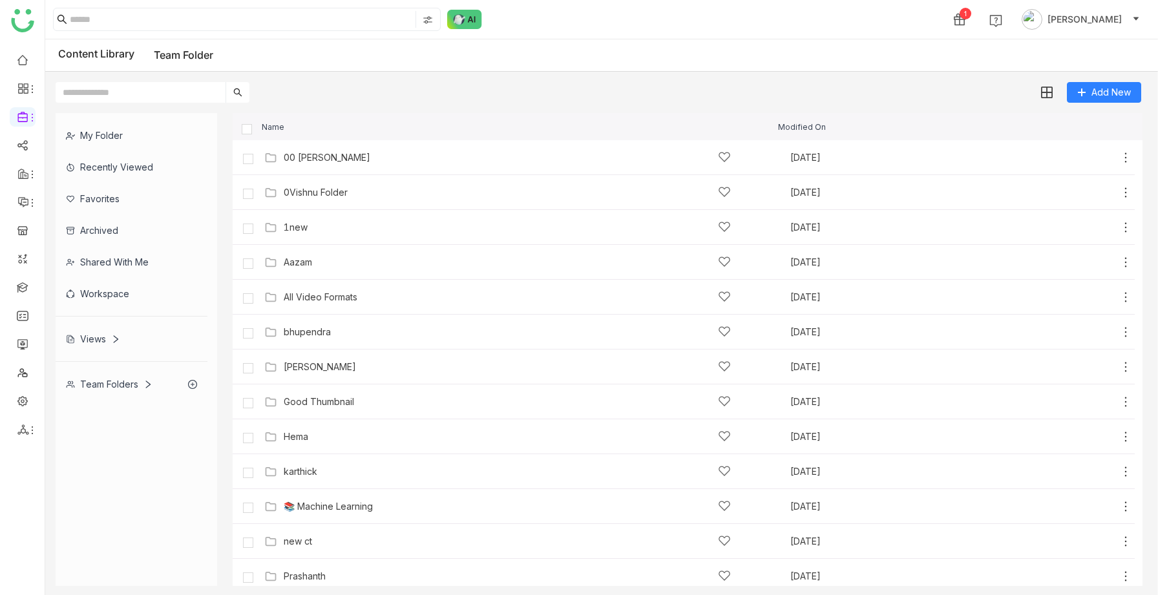
click at [106, 299] on div "Workspace" at bounding box center [132, 294] width 152 height 32
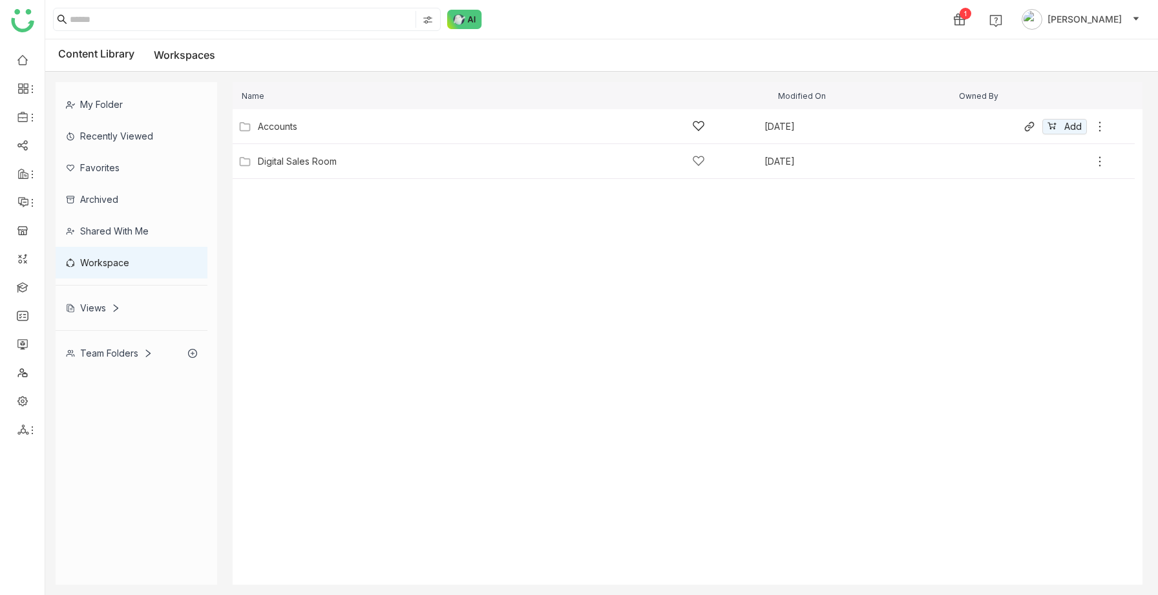
click at [286, 127] on div "Accounts" at bounding box center [277, 127] width 39 height 10
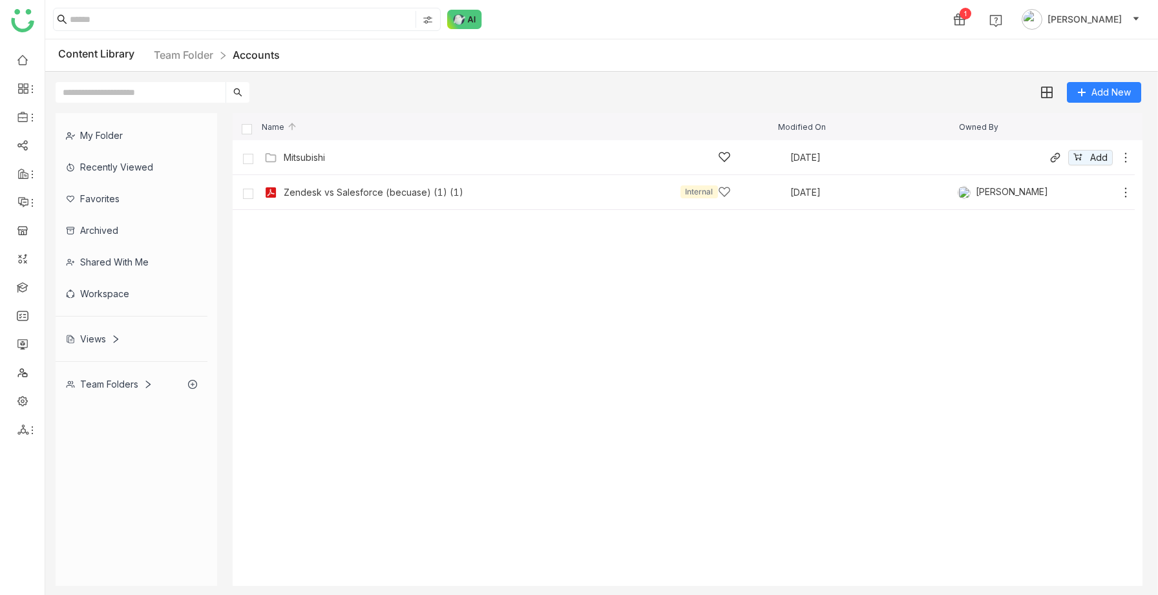
click at [291, 155] on div "Mitsubishi" at bounding box center [304, 158] width 41 height 10
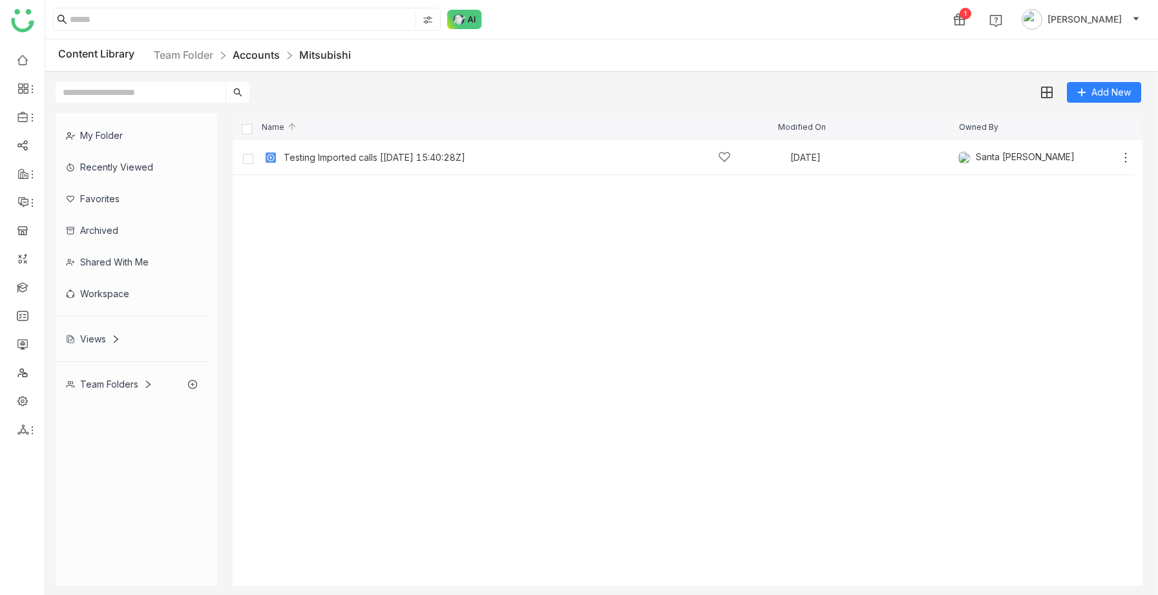
click at [265, 55] on link "Accounts" at bounding box center [256, 54] width 47 height 13
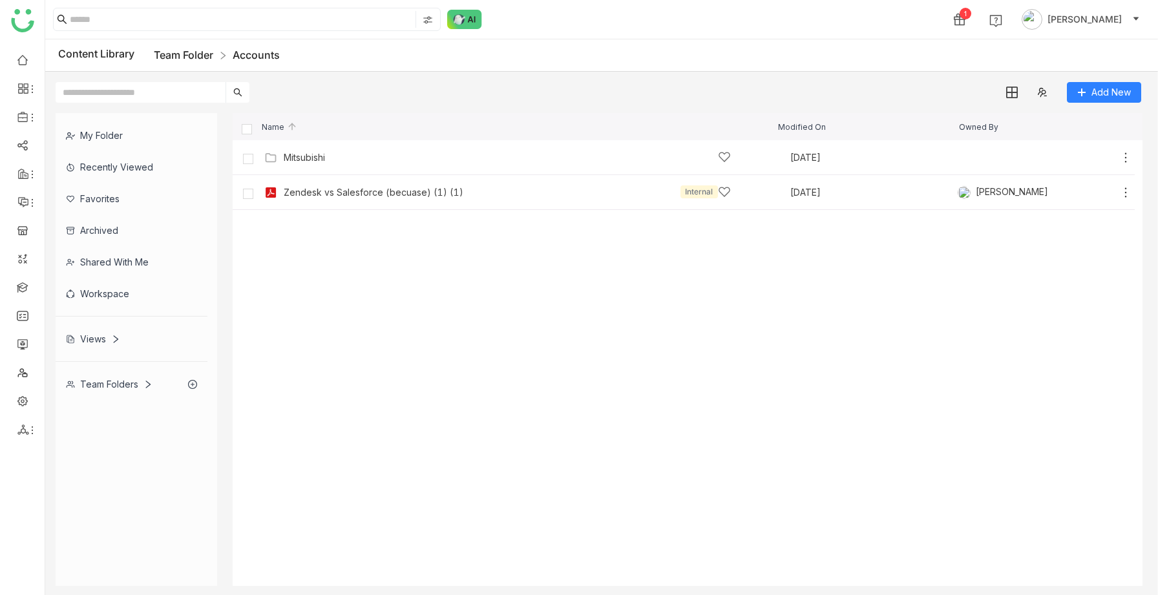
click at [196, 50] on link "Team Folder" at bounding box center [183, 54] width 59 height 13
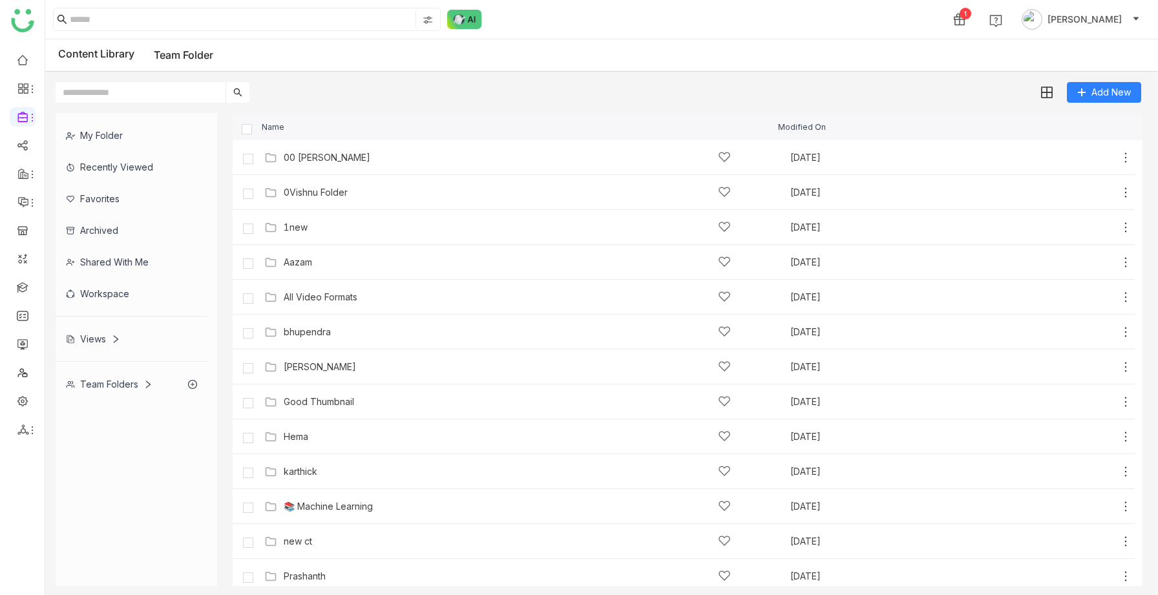
click at [123, 300] on div "Workspace" at bounding box center [132, 294] width 152 height 32
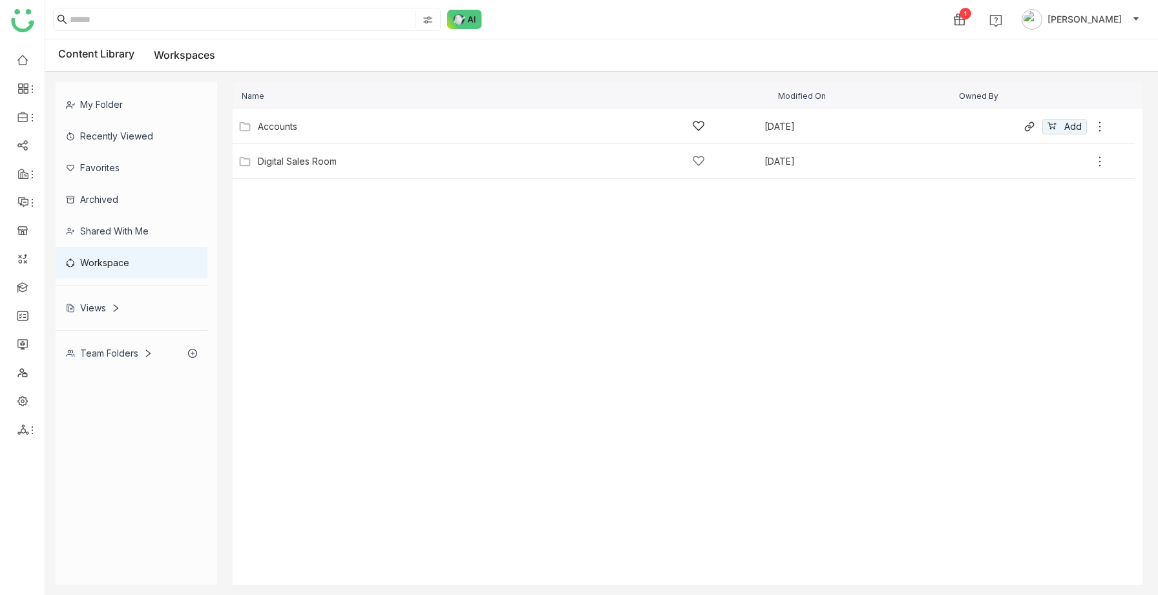
click at [1100, 126] on icon at bounding box center [1100, 127] width 2 height 10
click at [902, 287] on cdk-virtual-scroll-viewport "Accounts Jun 12, 2025 Add Digital Sales Room Jun 12, 2025 Add" at bounding box center [688, 347] width 910 height 476
click at [104, 107] on div "My Folder" at bounding box center [132, 105] width 152 height 32
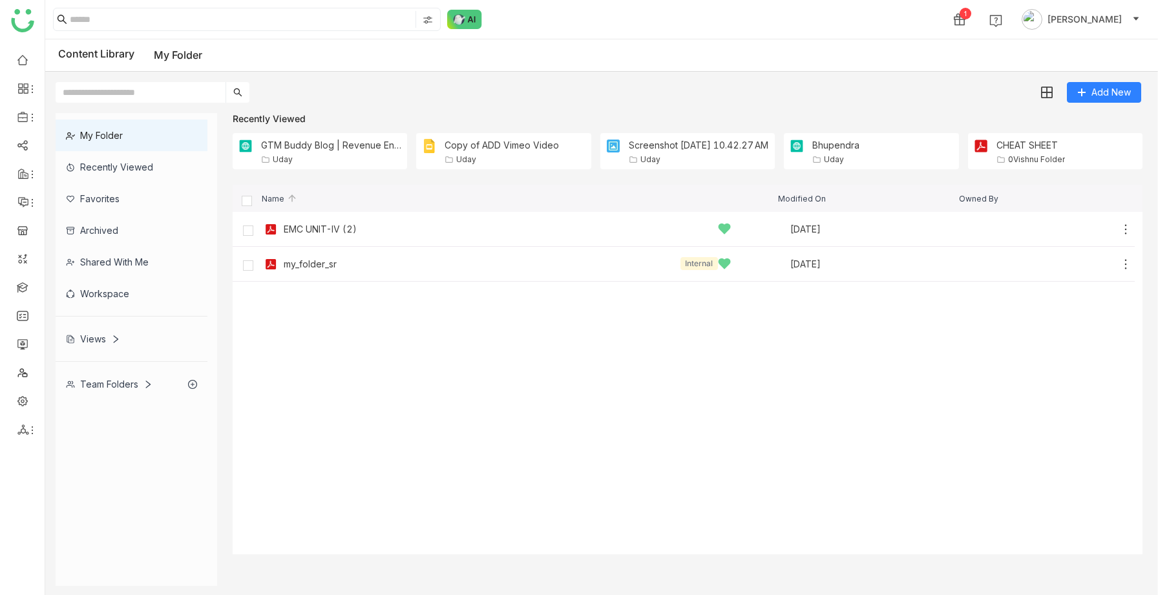
click at [107, 381] on div "Team Folders" at bounding box center [109, 384] width 87 height 11
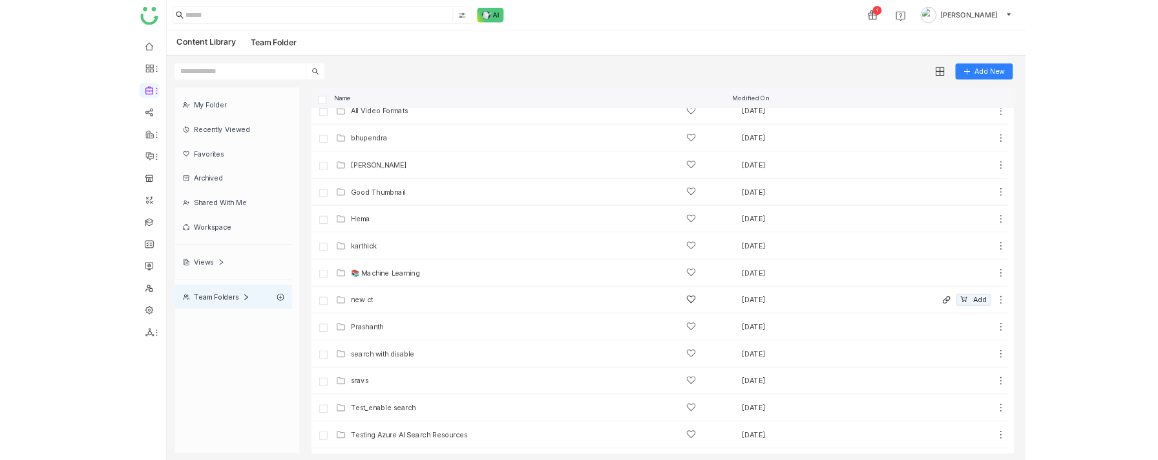
scroll to position [252, 0]
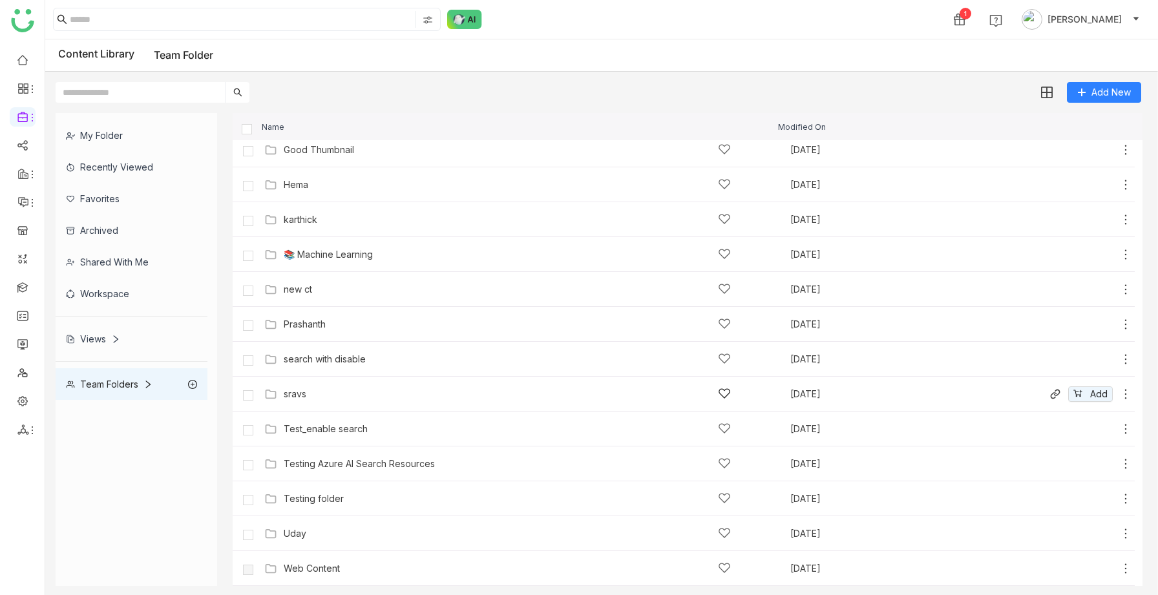
click at [301, 397] on div "sravs" at bounding box center [295, 394] width 23 height 10
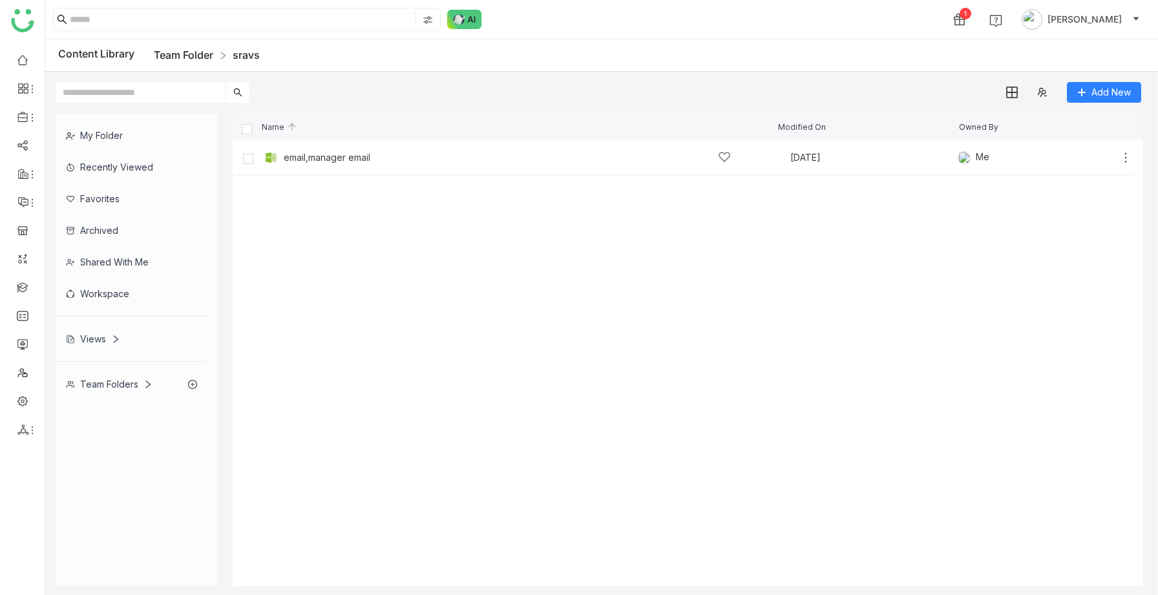
click at [196, 54] on link "Team Folder" at bounding box center [183, 54] width 59 height 13
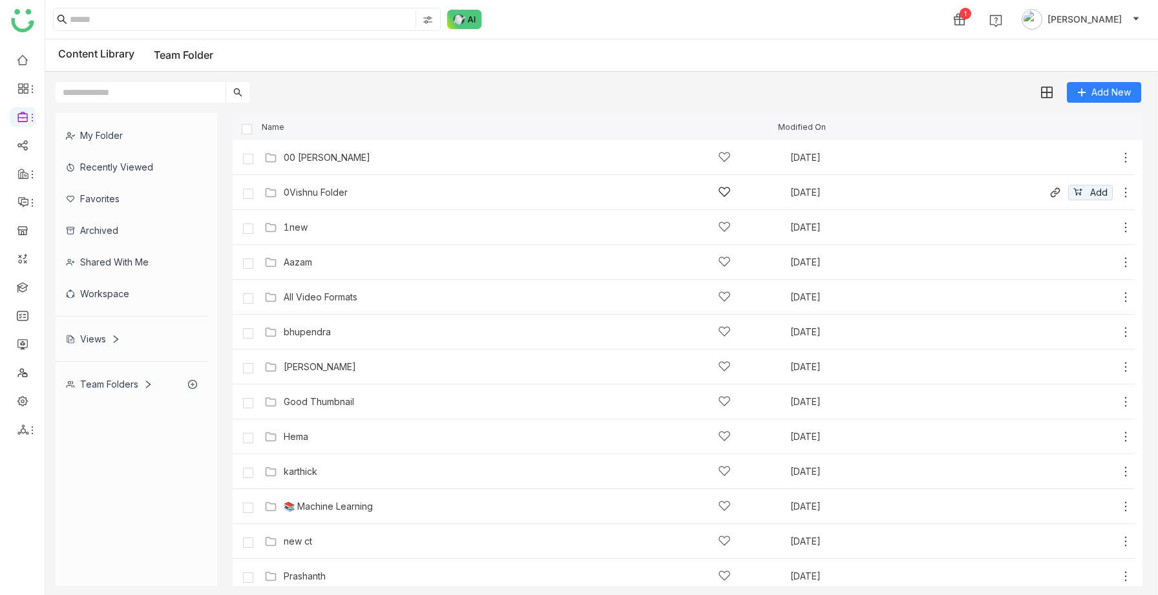
click at [314, 193] on div "0Vishnu Folder" at bounding box center [316, 192] width 64 height 10
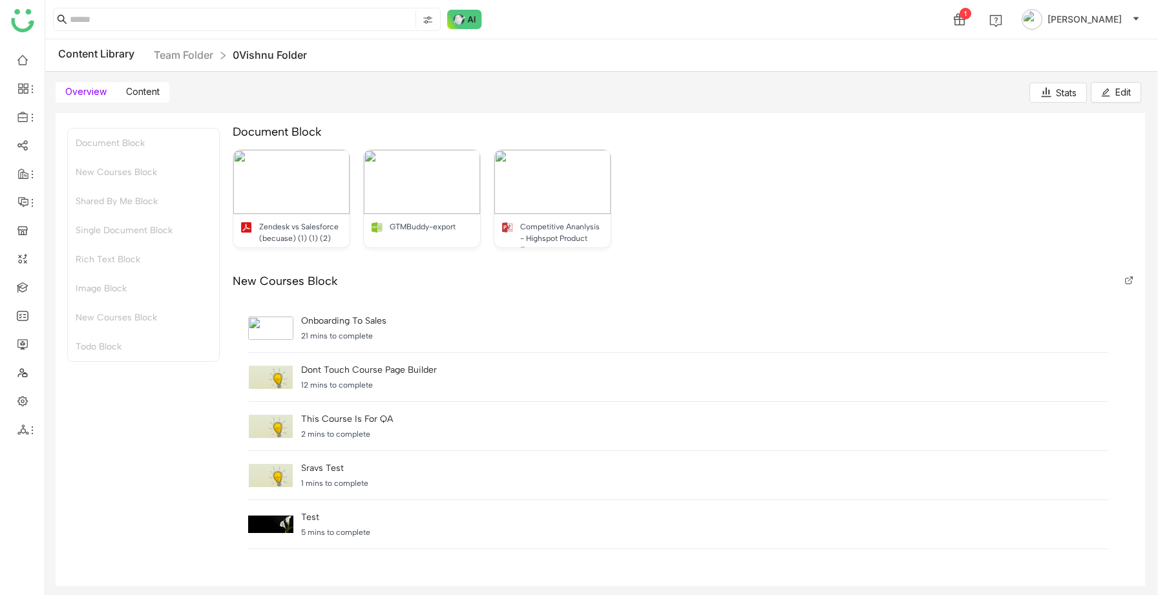
click at [148, 88] on span "Content" at bounding box center [143, 91] width 34 height 11
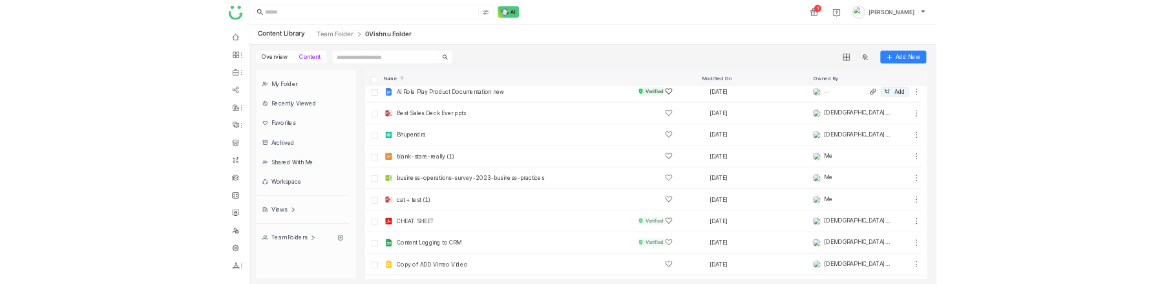
scroll to position [228, 0]
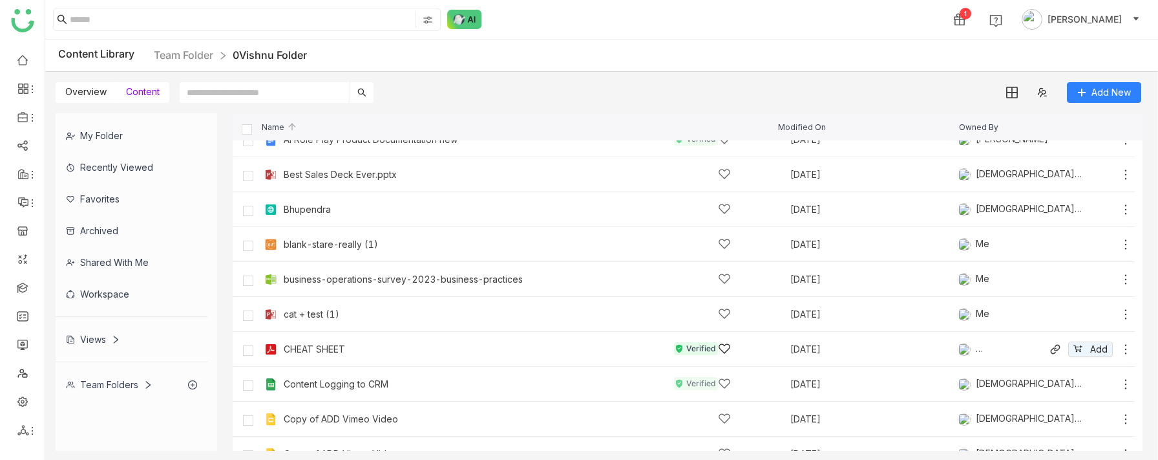
click at [1124, 348] on icon at bounding box center [1125, 349] width 13 height 13
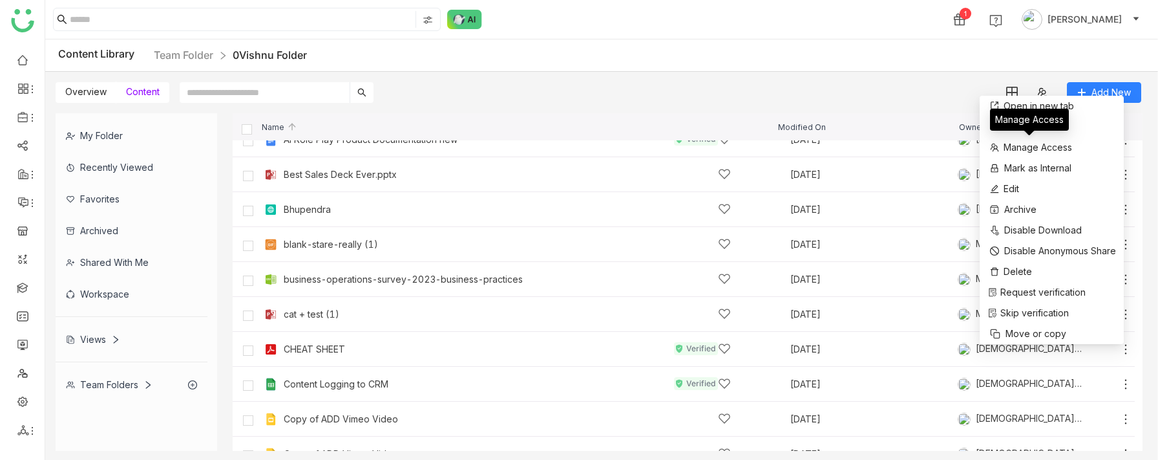
click at [1008, 126] on div "Manage Access" at bounding box center [1029, 120] width 79 height 22
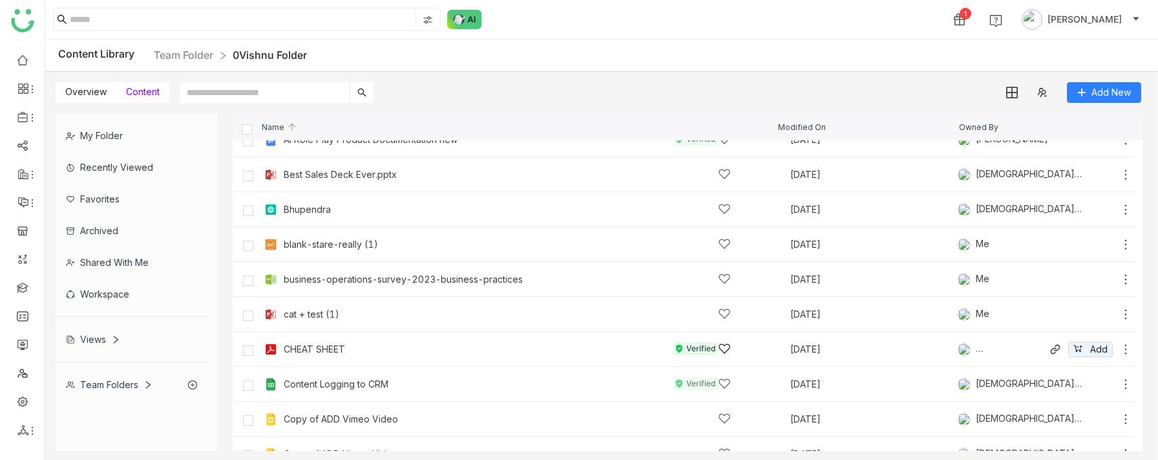
click at [1128, 349] on icon at bounding box center [1125, 349] width 13 height 13
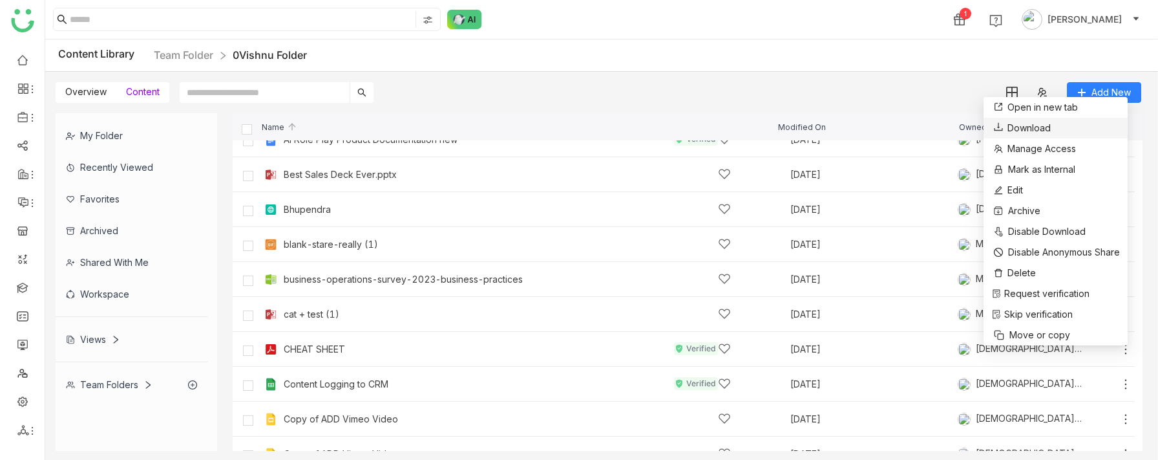
click at [1004, 123] on button "Download" at bounding box center [1020, 128] width 59 height 16
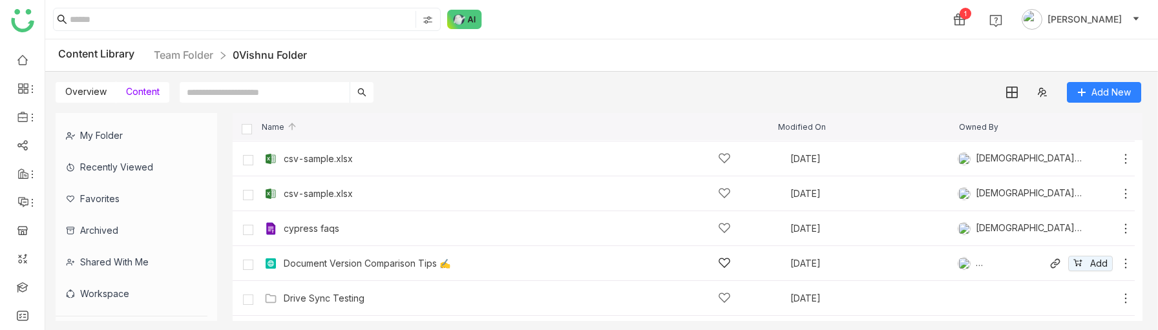
scroll to position [564, 0]
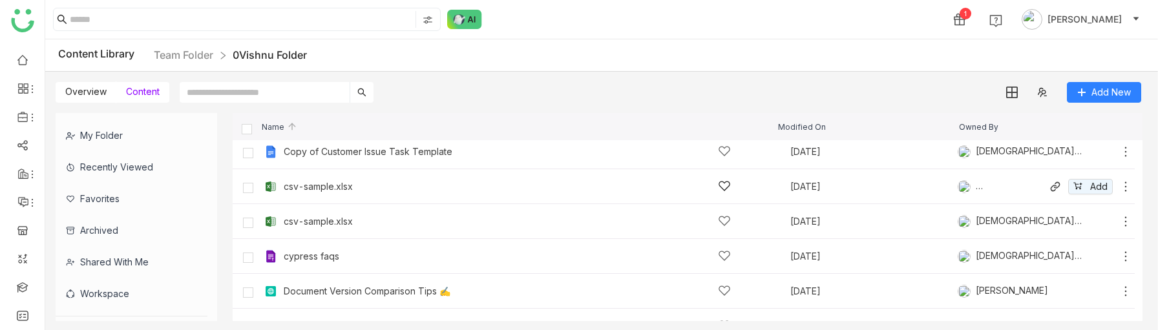
click at [348, 180] on div "csv-sample.xlsx" at bounding box center [507, 187] width 447 height 14
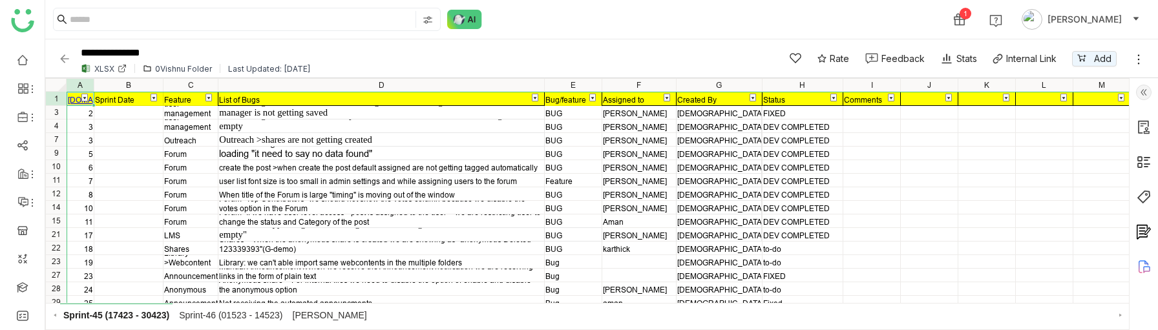
click at [61, 62] on img at bounding box center [64, 58] width 13 height 13
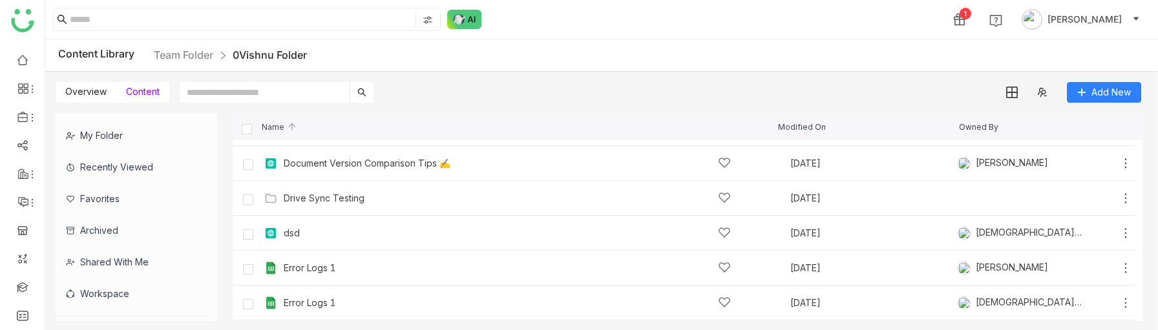
scroll to position [702, 0]
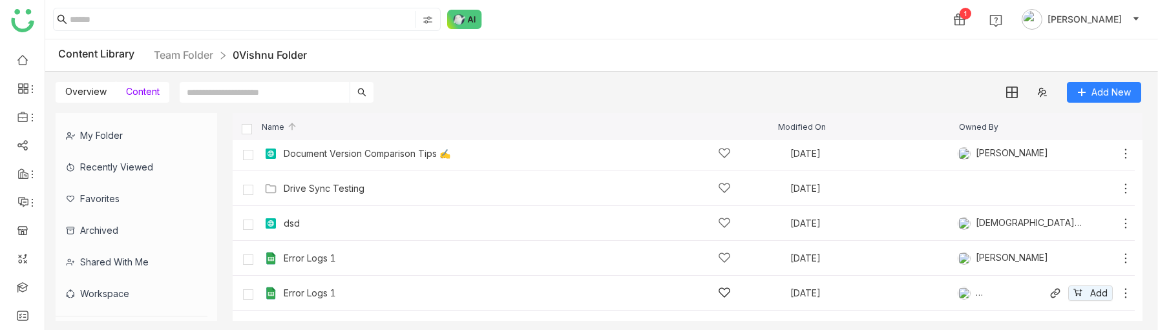
click at [1128, 291] on icon at bounding box center [1125, 293] width 13 height 13
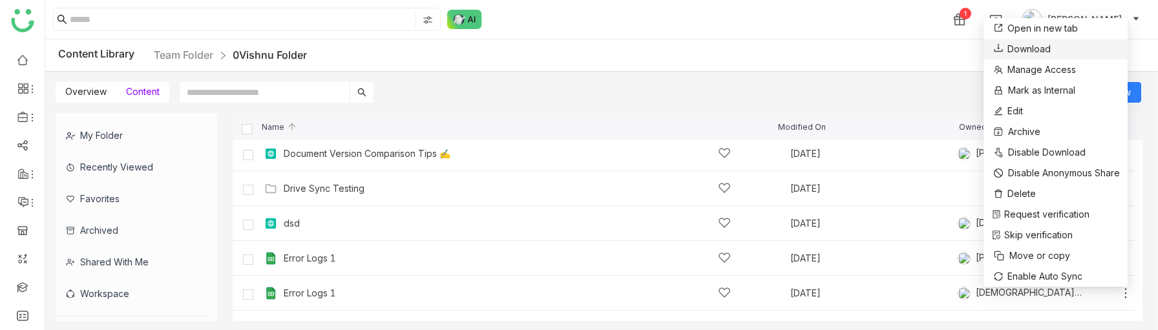
click at [1018, 50] on span "Download" at bounding box center [1029, 49] width 43 height 14
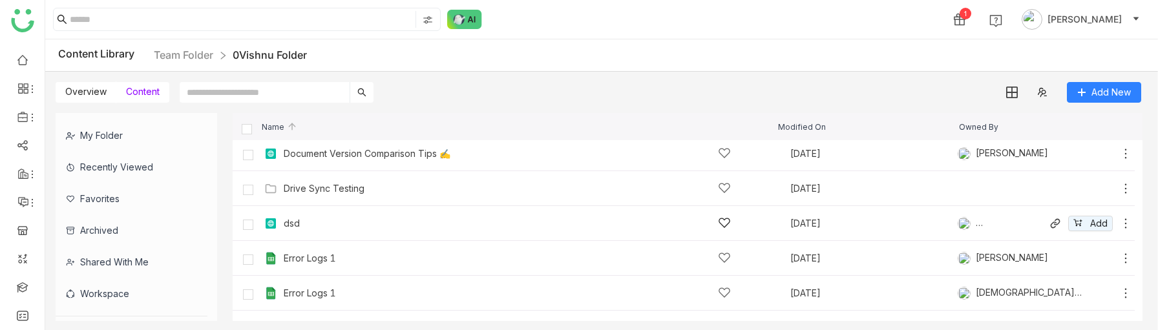
click at [1128, 223] on icon at bounding box center [1125, 223] width 13 height 13
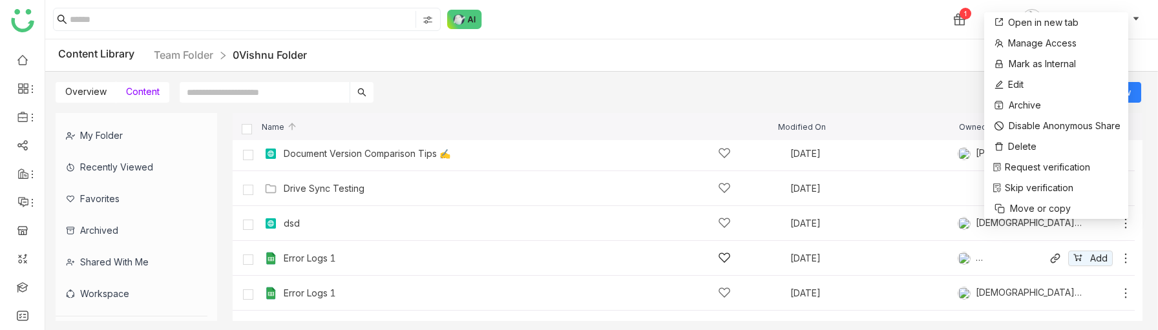
click at [1128, 260] on icon at bounding box center [1125, 258] width 13 height 13
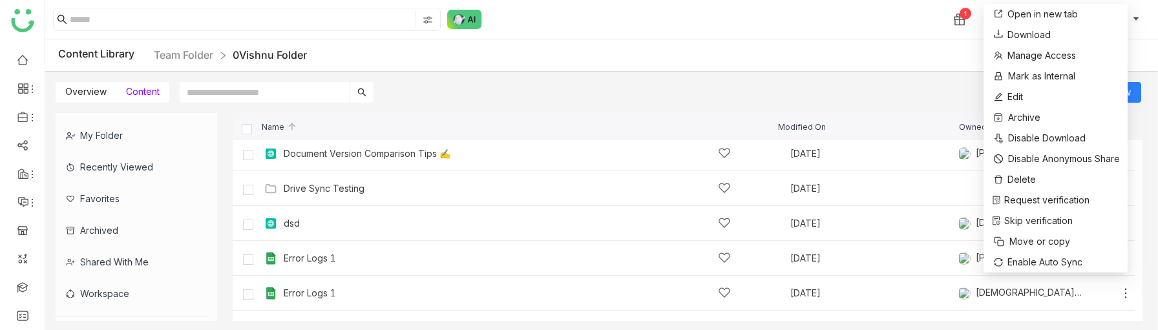
drag, startPoint x: 881, startPoint y: 100, endPoint x: 1033, endPoint y: 89, distance: 152.9
click at [881, 100] on div "Overview Content Add New" at bounding box center [598, 87] width 1106 height 31
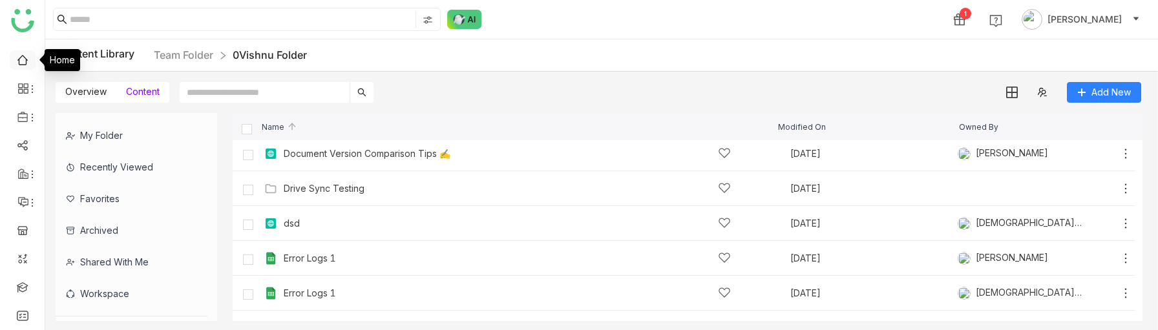
click at [25, 61] on link at bounding box center [23, 59] width 12 height 11
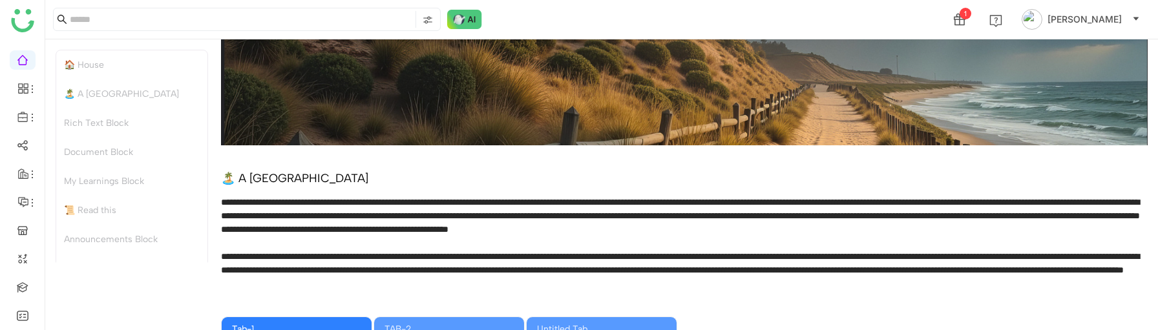
scroll to position [180, 0]
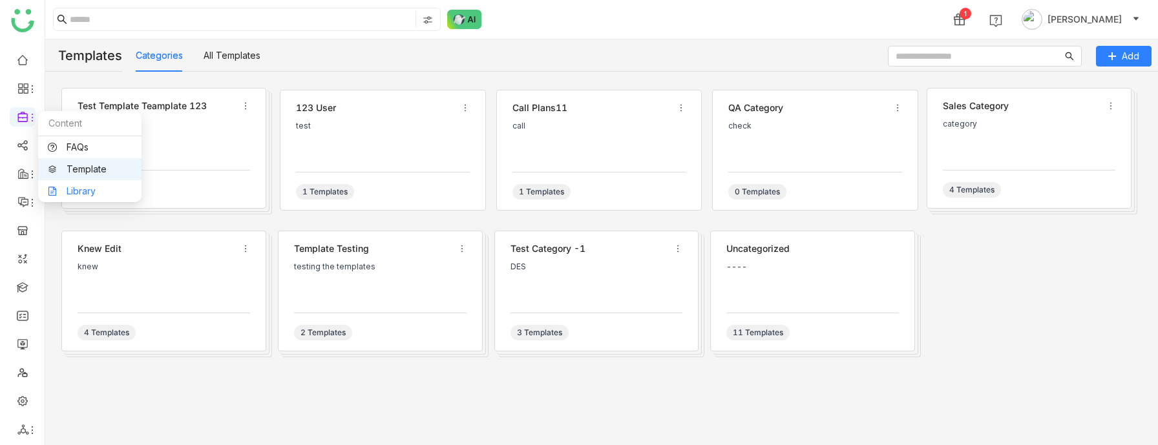
click at [50, 195] on link "Library" at bounding box center [90, 191] width 84 height 9
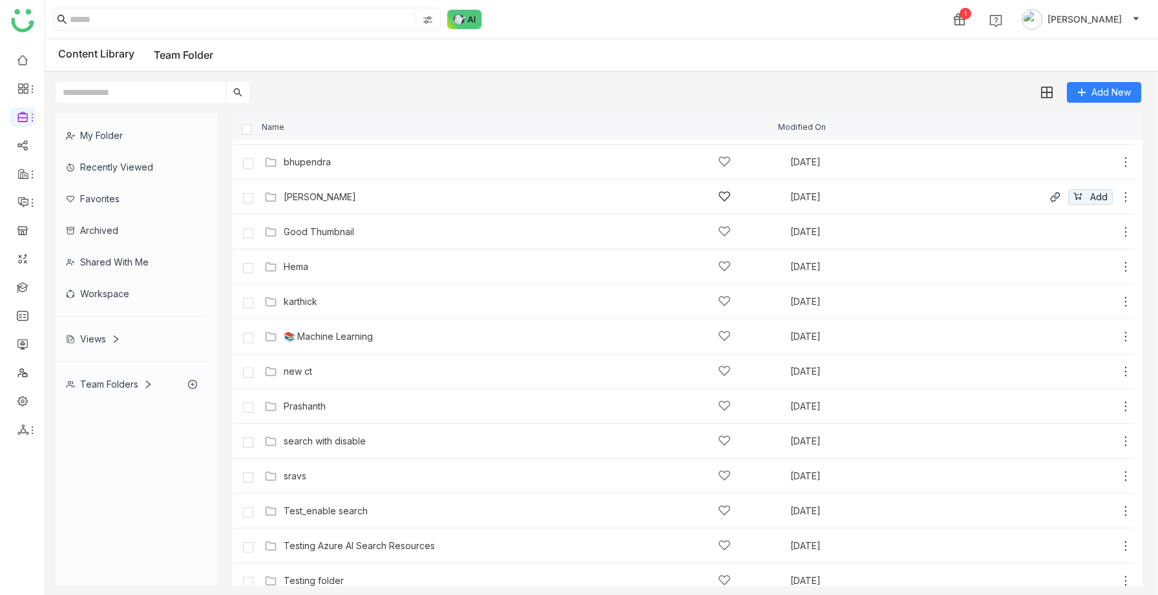
scroll to position [181, 0]
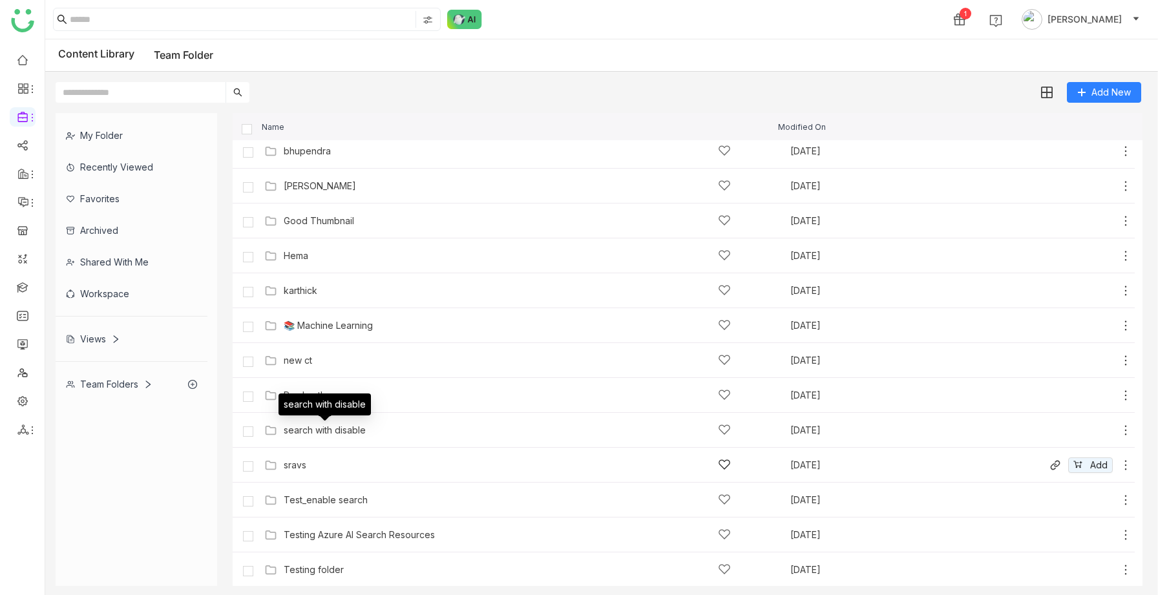
click at [341, 454] on div "sravs [DATE] Add" at bounding box center [684, 465] width 902 height 35
click at [314, 461] on div "sravs" at bounding box center [507, 465] width 447 height 14
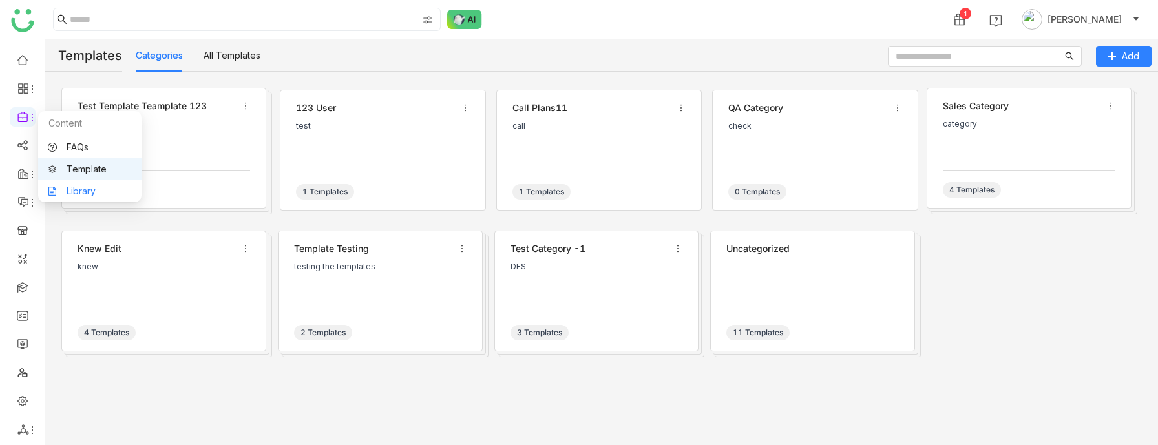
click at [74, 187] on link "Library" at bounding box center [90, 191] width 84 height 9
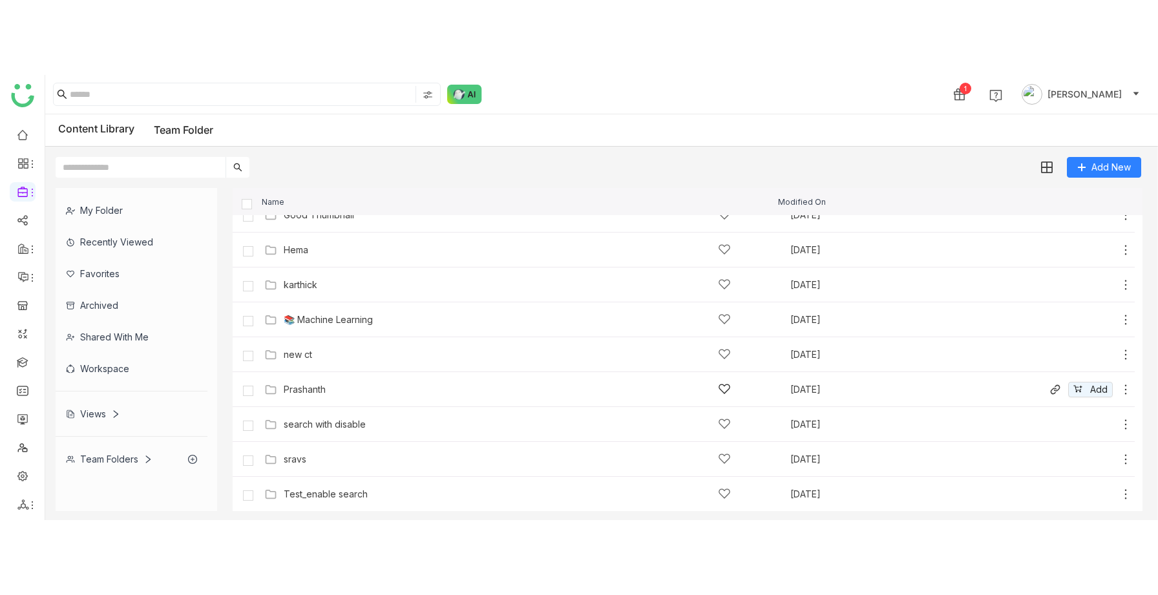
scroll to position [332, 0]
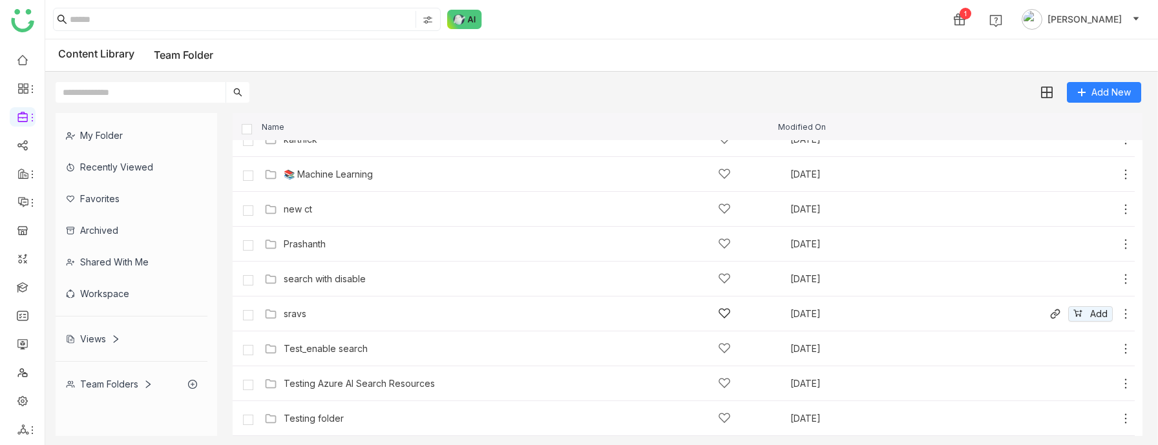
click at [319, 317] on div "sravs" at bounding box center [507, 314] width 447 height 14
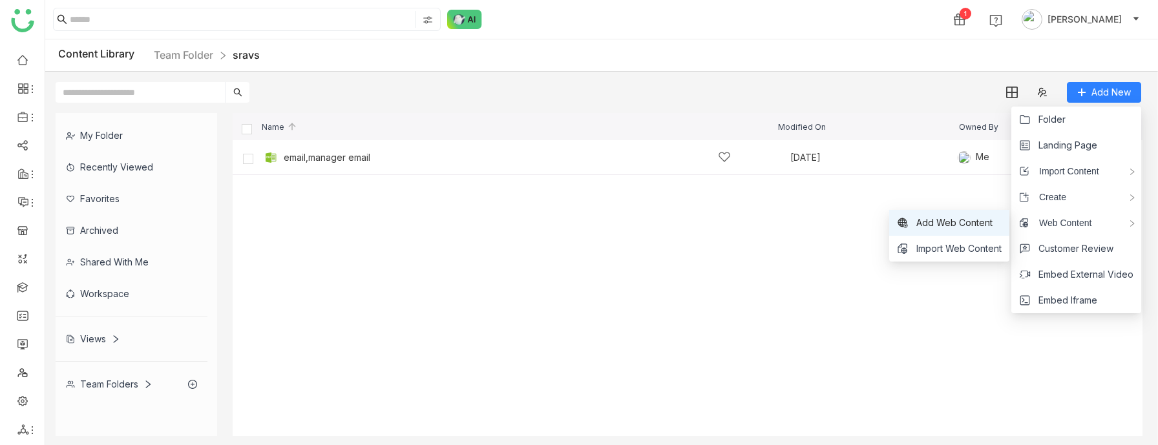
click at [967, 222] on span "Add Web Content" at bounding box center [954, 223] width 76 height 14
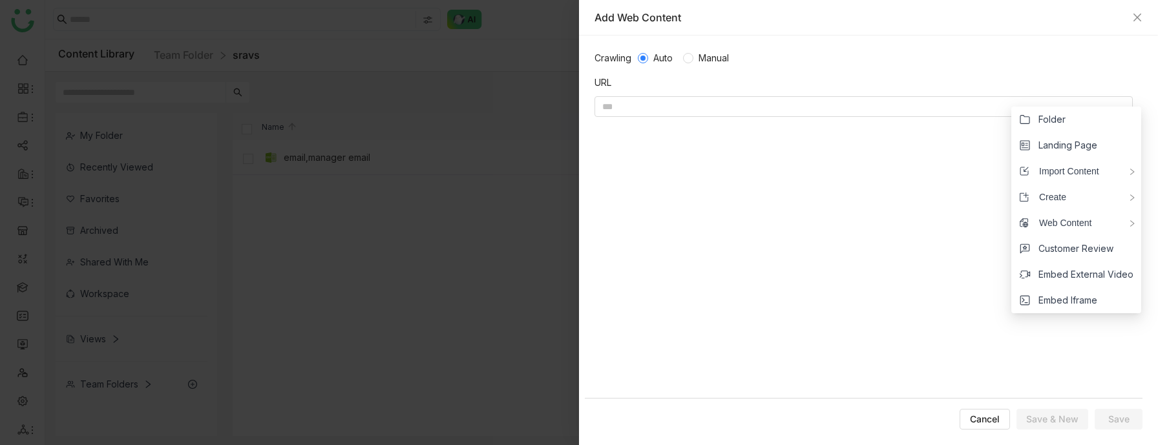
click at [712, 94] on div "Crawling Auto Manual URL" at bounding box center [864, 225] width 558 height 348
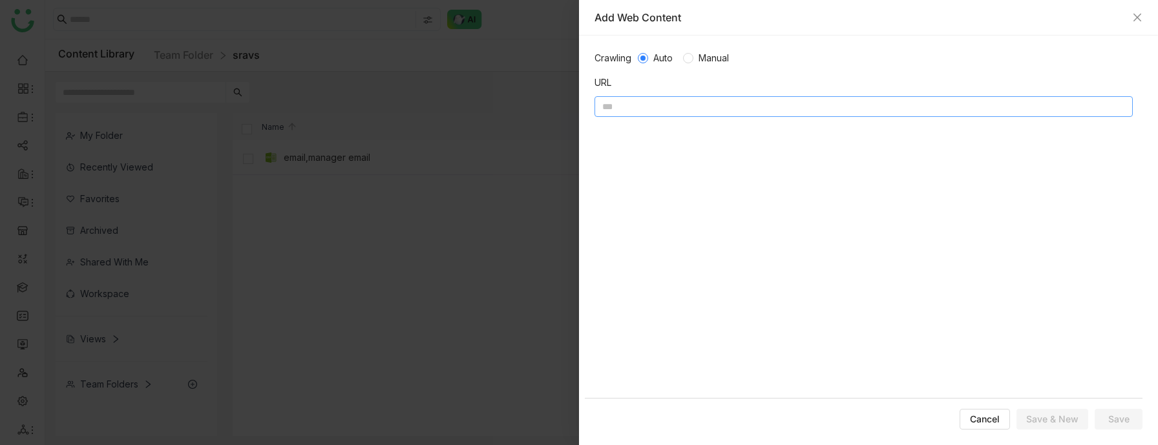
click at [686, 106] on input at bounding box center [864, 106] width 538 height 21
paste input "**********"
type input "**********"
click at [1034, 413] on span "Save & New" at bounding box center [1052, 419] width 52 height 13
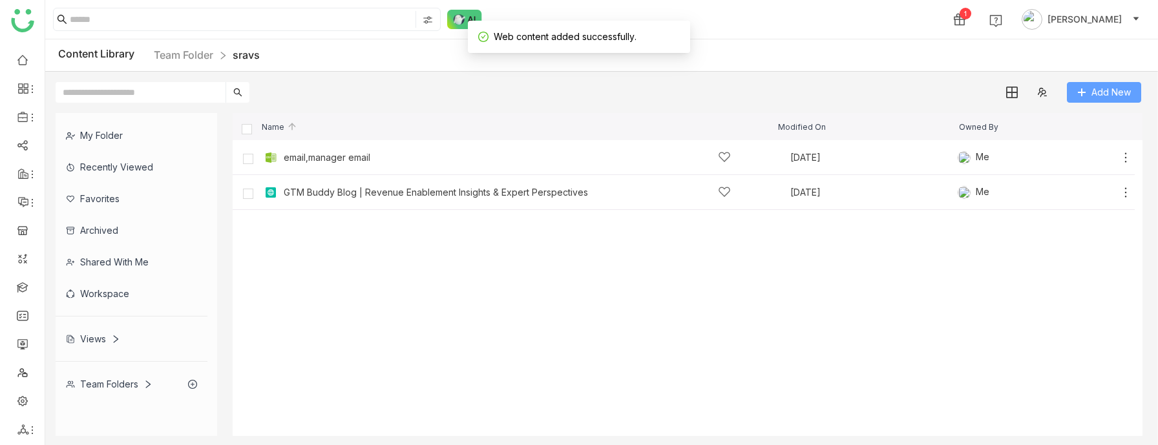
click at [1086, 94] on icon at bounding box center [1081, 92] width 9 height 9
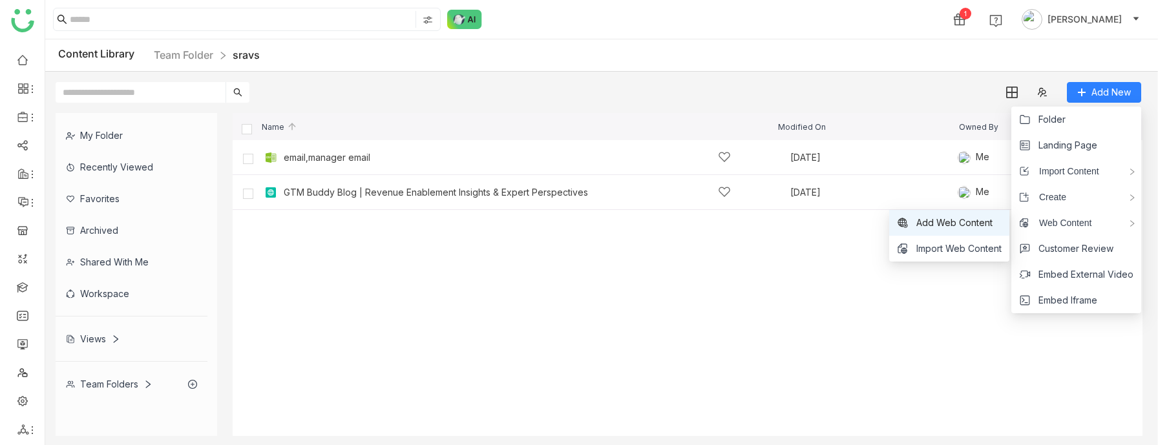
click at [977, 222] on span "Add Web Content" at bounding box center [954, 223] width 76 height 14
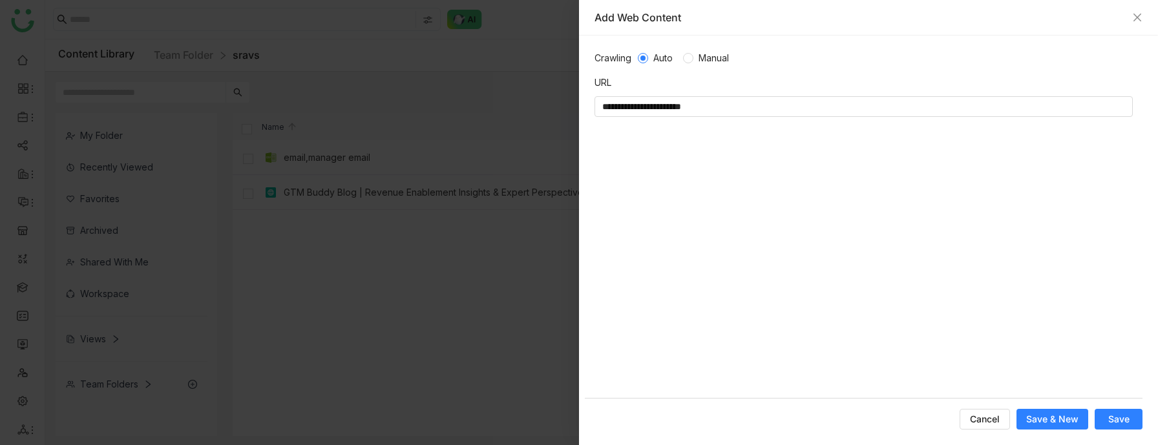
type input "**********"
click at [1071, 414] on span "Save & New" at bounding box center [1052, 419] width 52 height 13
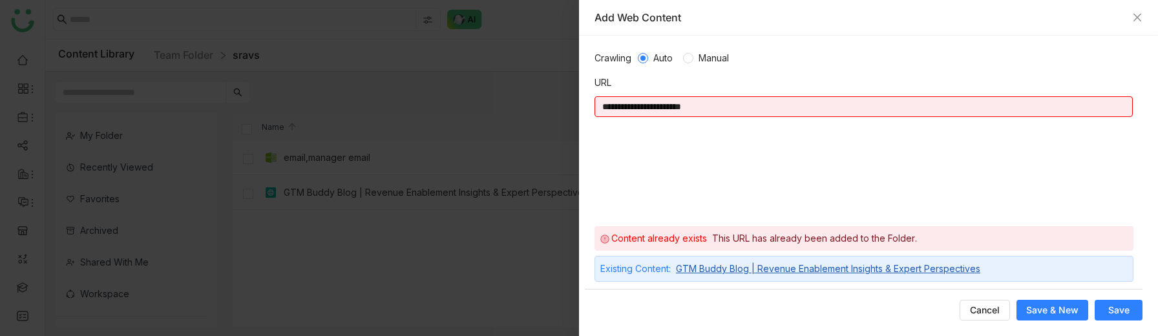
click at [639, 266] on div "Existing Content:" at bounding box center [635, 269] width 70 height 14
click at [500, 173] on div at bounding box center [579, 168] width 1158 height 336
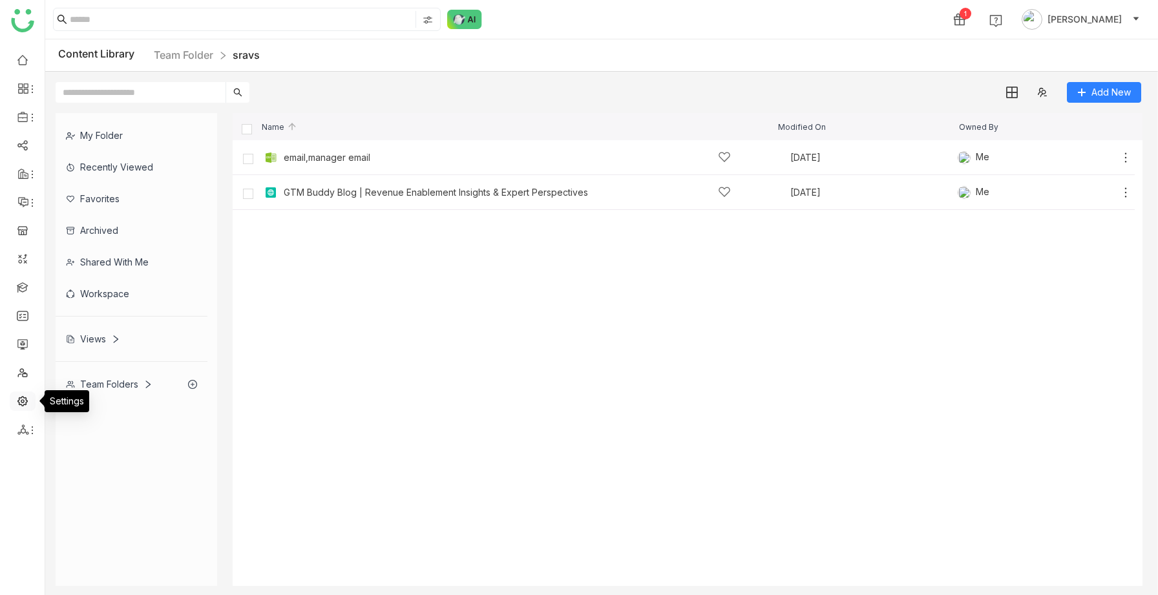
click at [17, 406] on link at bounding box center [23, 400] width 12 height 11
